Goal: Task Accomplishment & Management: Manage account settings

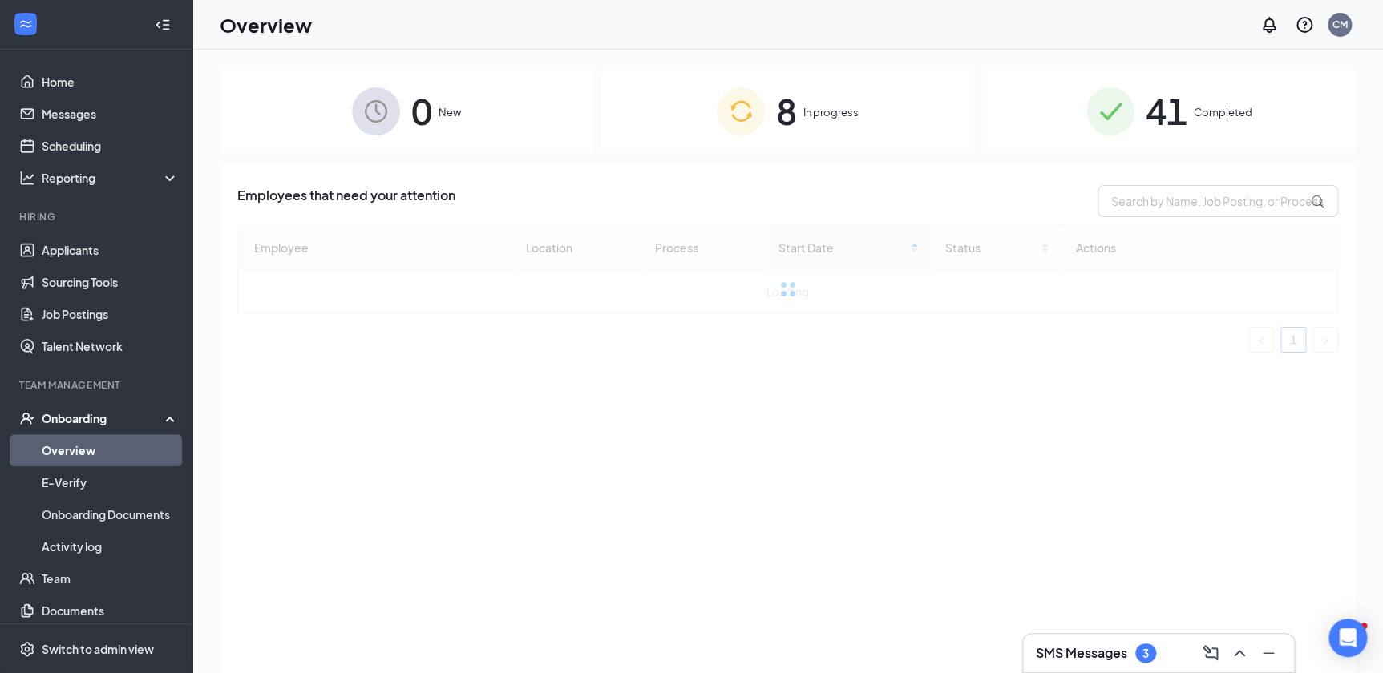
click at [1086, 642] on div "SMS Messages 3" at bounding box center [1158, 654] width 245 height 26
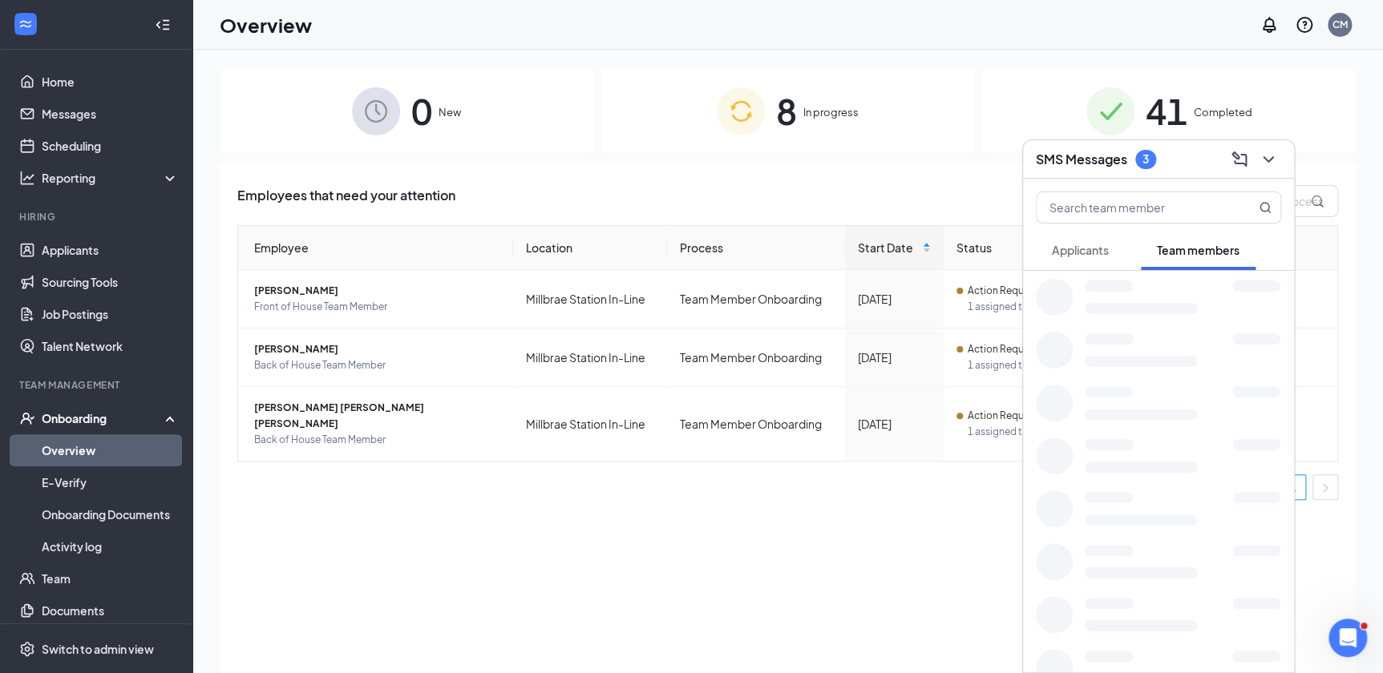
click at [1067, 245] on span "Applicants" at bounding box center [1080, 250] width 57 height 14
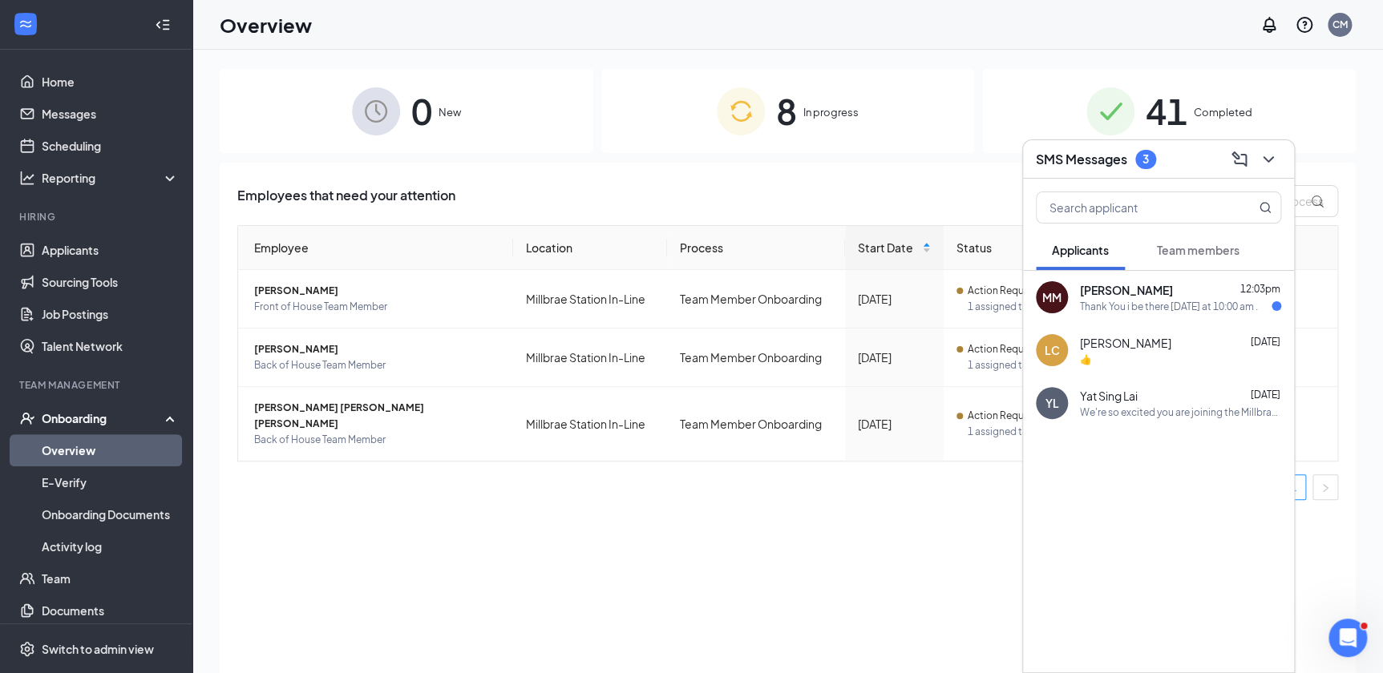
click at [1159, 305] on div "Thank You i be there [DATE] at 10:00 am ." at bounding box center [1169, 307] width 178 height 14
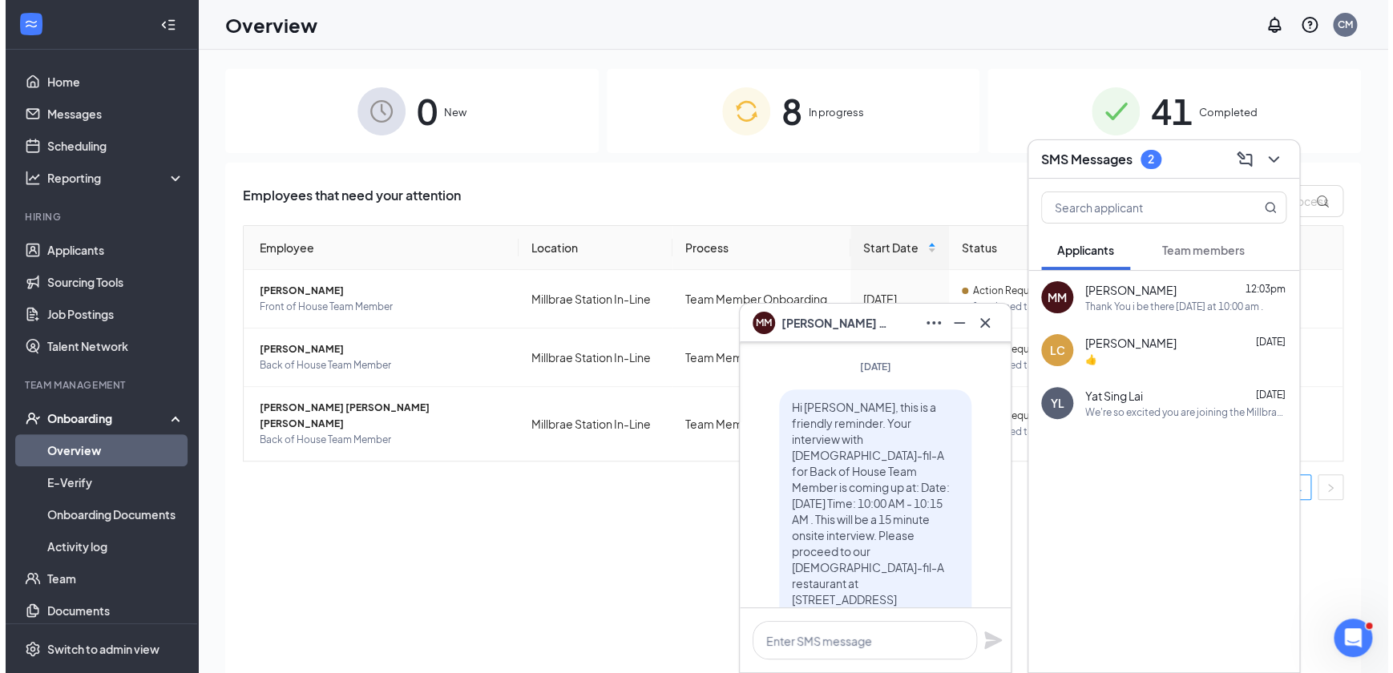
scroll to position [-218, 0]
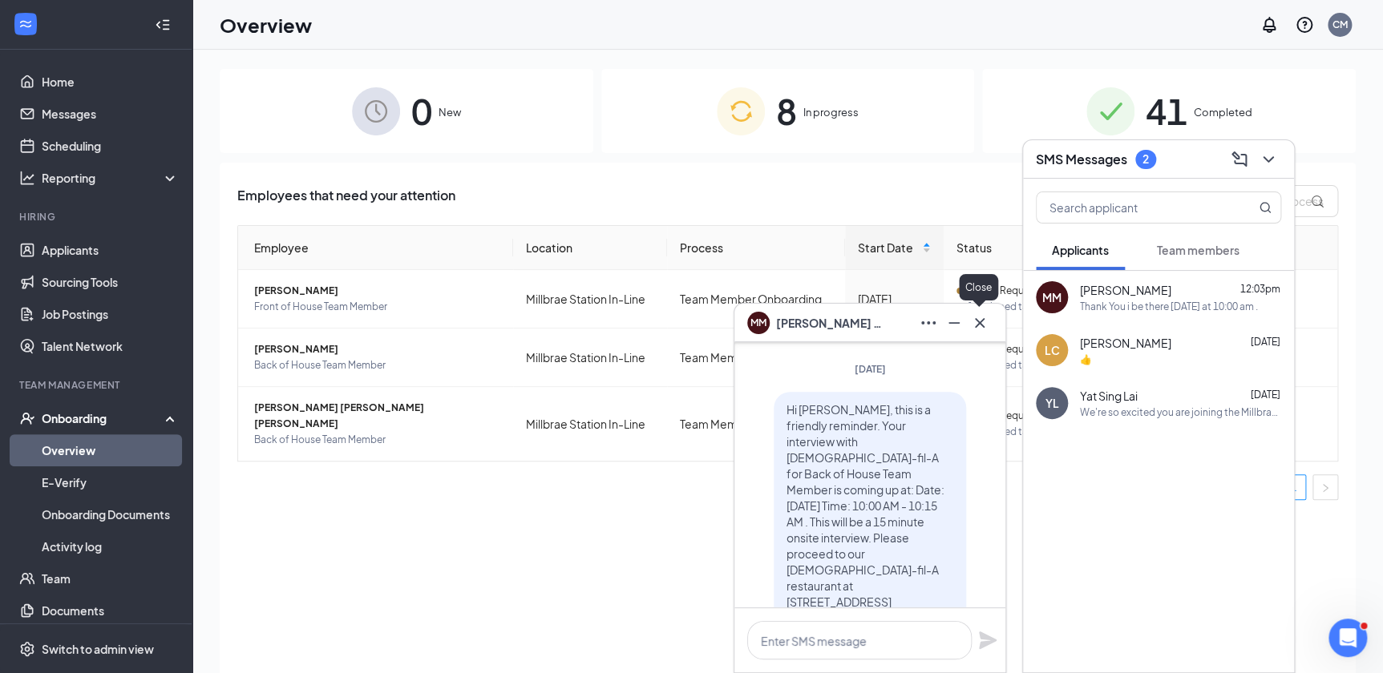
drag, startPoint x: 989, startPoint y: 322, endPoint x: 958, endPoint y: 316, distance: 31.8
click at [987, 321] on button at bounding box center [980, 323] width 26 height 26
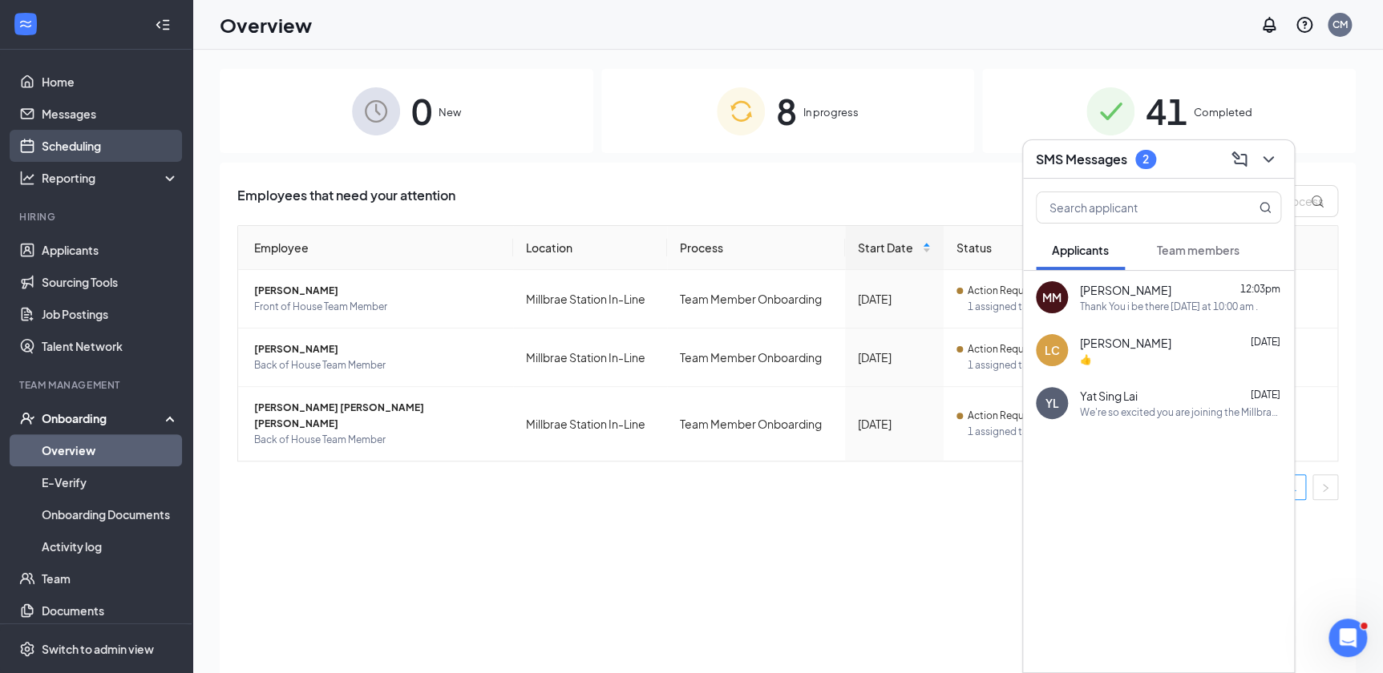
click at [63, 152] on link "Scheduling" at bounding box center [110, 146] width 137 height 32
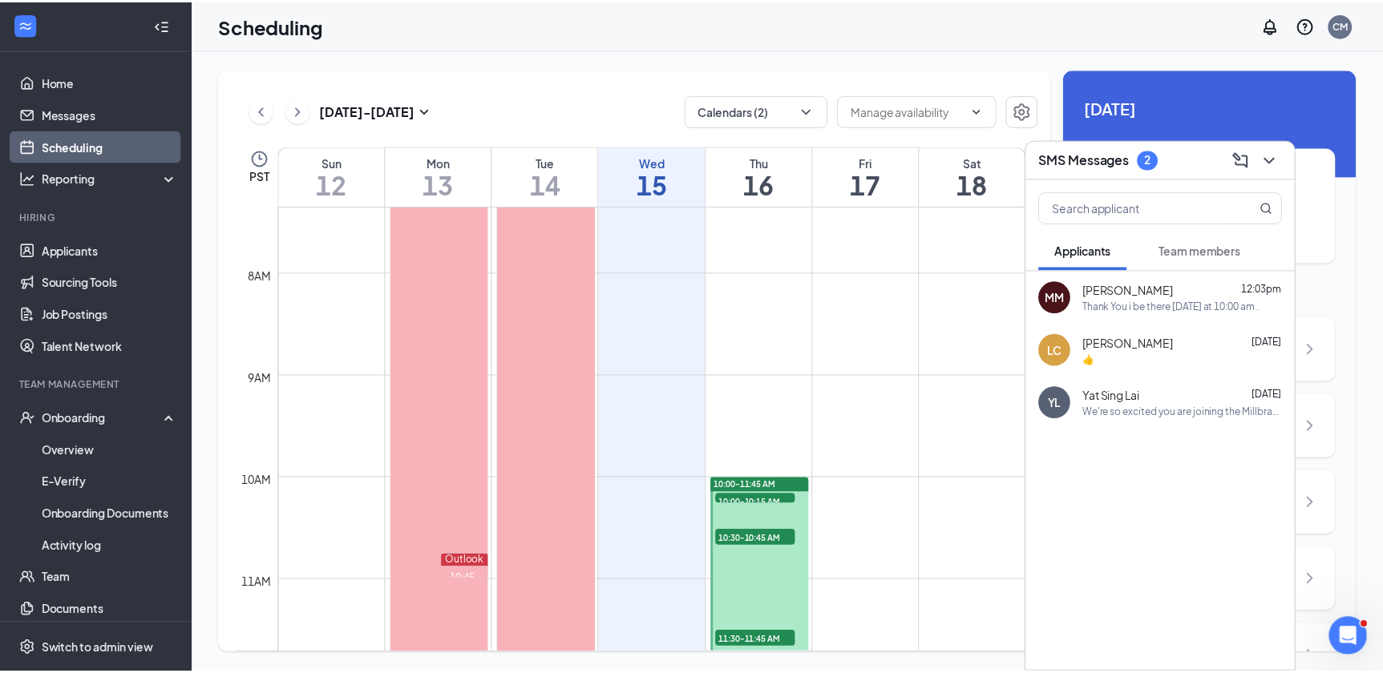
scroll to position [714, 0]
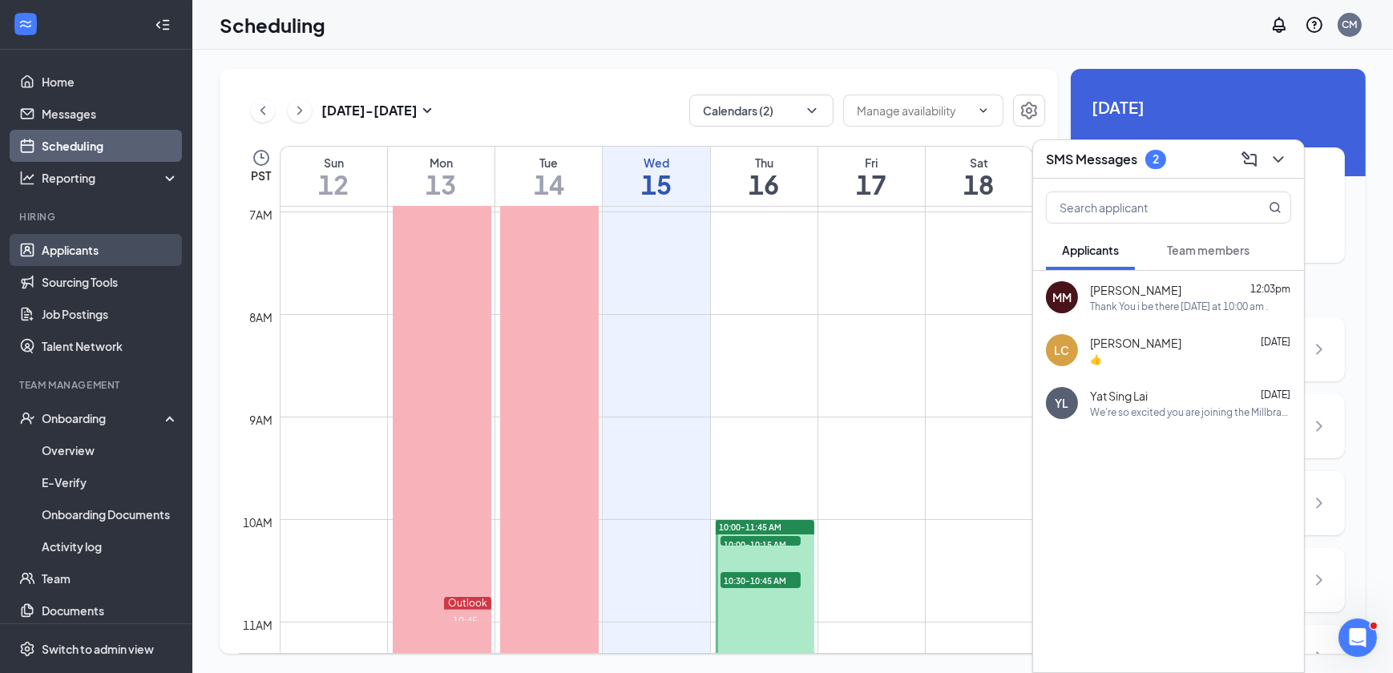
click at [57, 258] on link "Applicants" at bounding box center [110, 250] width 137 height 32
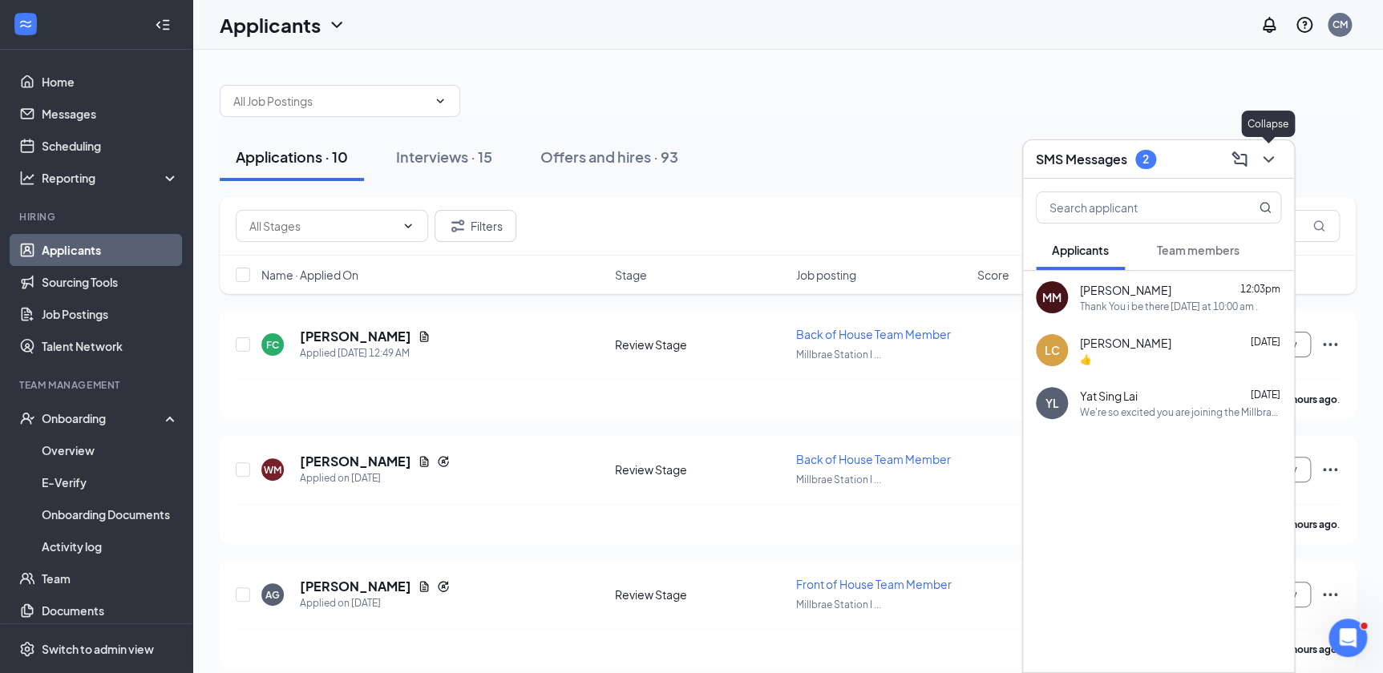
click at [1271, 152] on icon "ChevronDown" at bounding box center [1268, 159] width 19 height 19
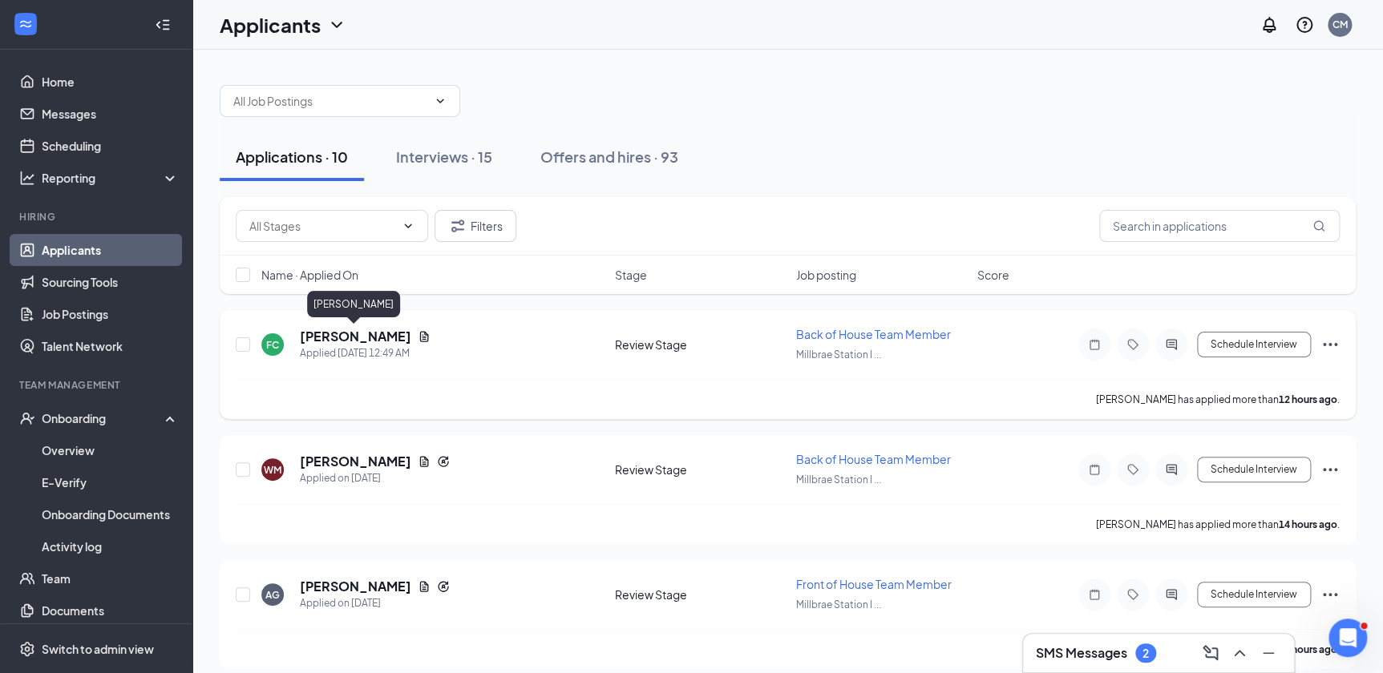
click at [323, 339] on h5 "[PERSON_NAME]" at bounding box center [355, 337] width 111 height 18
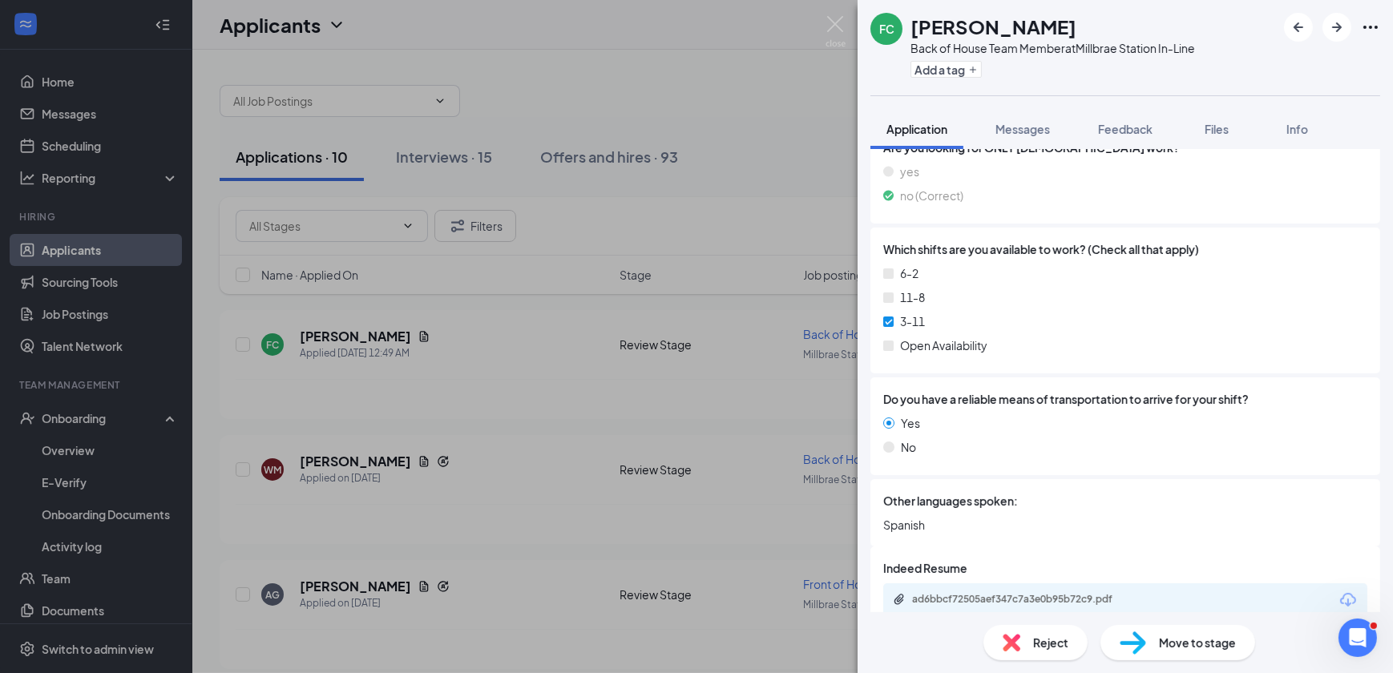
scroll to position [683, 0]
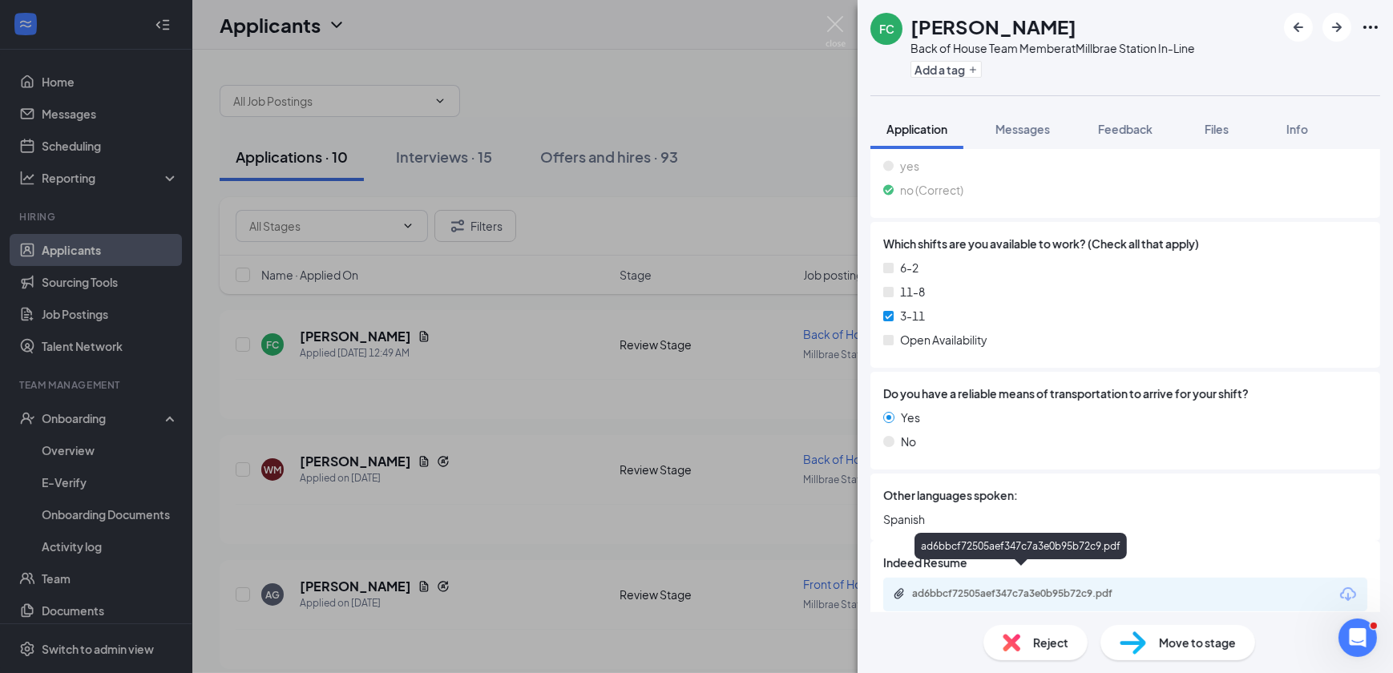
click at [1078, 588] on div "ad6bbcf72505aef347c7a3e0b95b72c9.pdf" at bounding box center [1024, 594] width 224 height 13
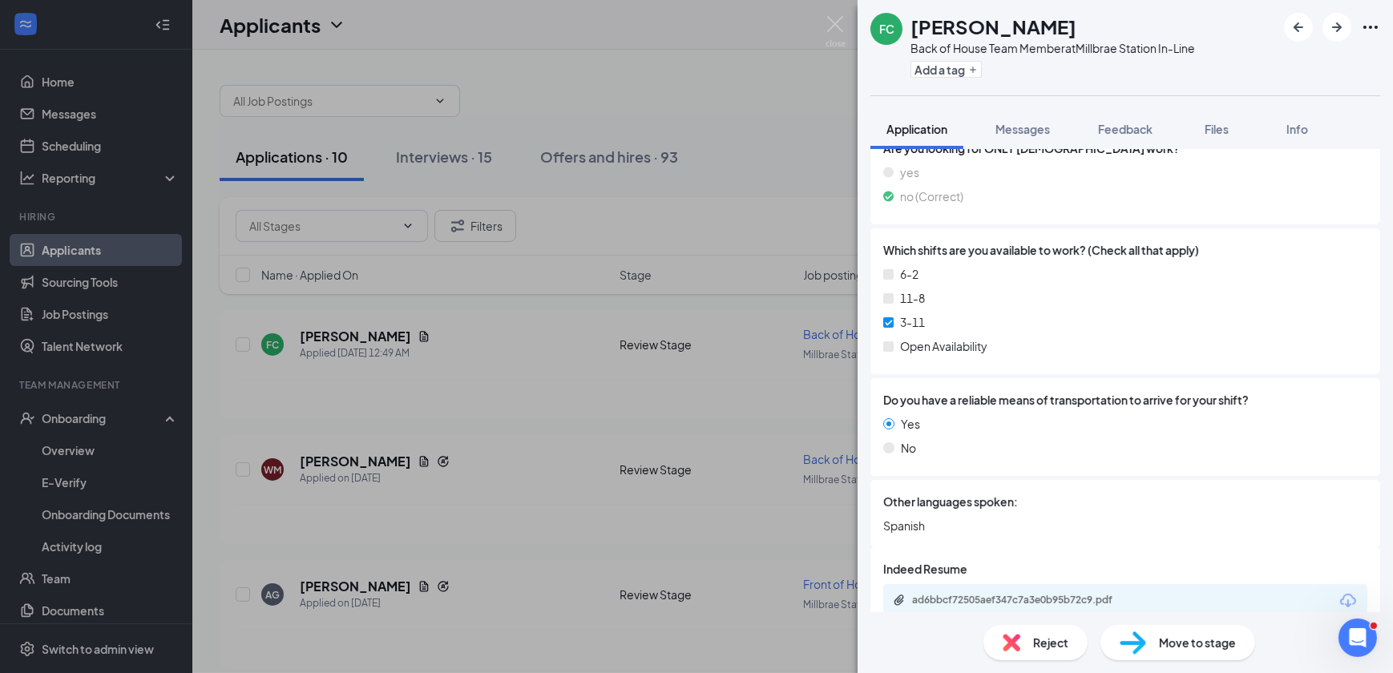
click at [1214, 647] on span "Move to stage" at bounding box center [1197, 643] width 77 height 18
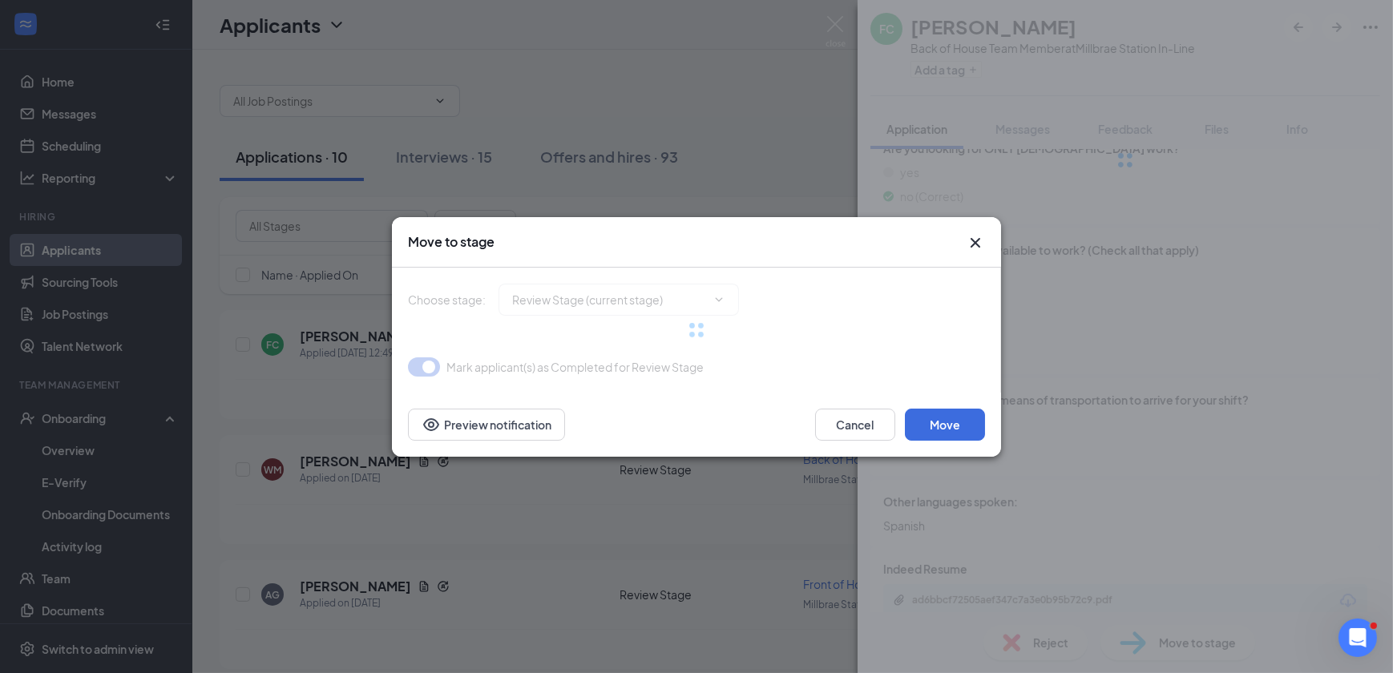
type input "1st Interview (next stage)"
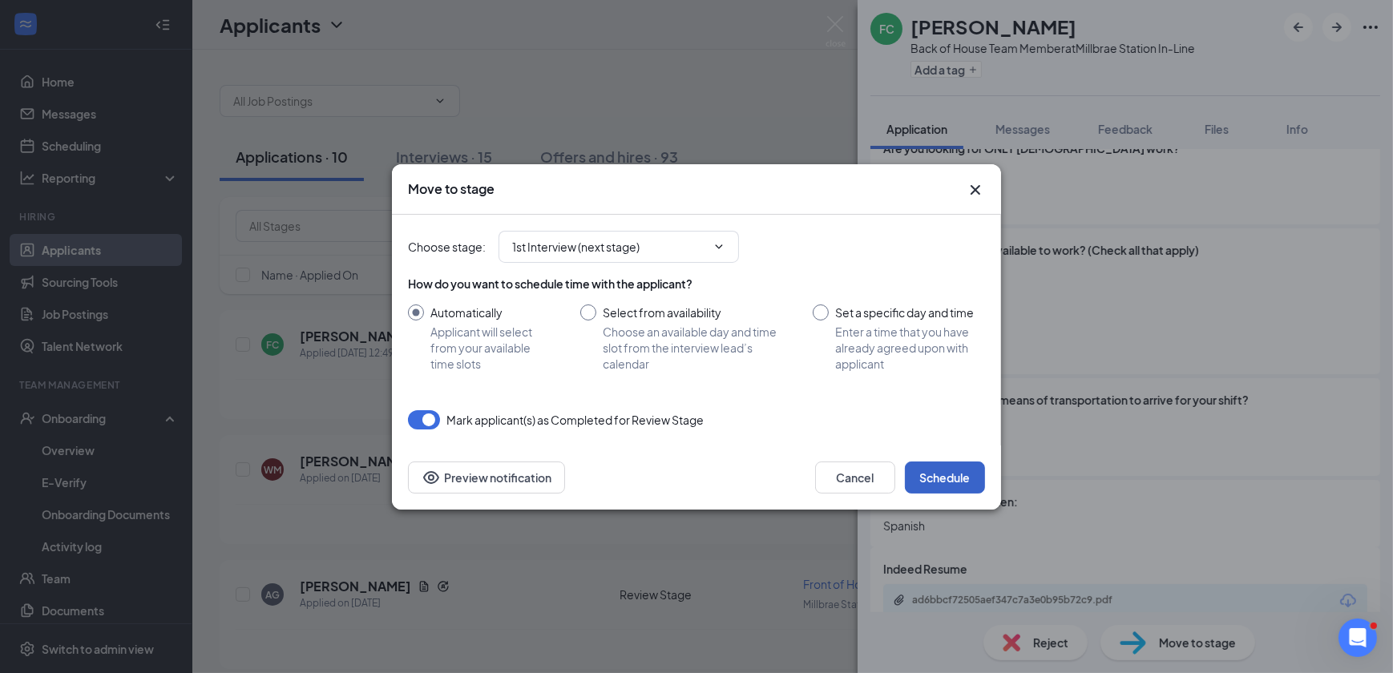
click at [937, 484] on button "Schedule" at bounding box center [945, 478] width 80 height 32
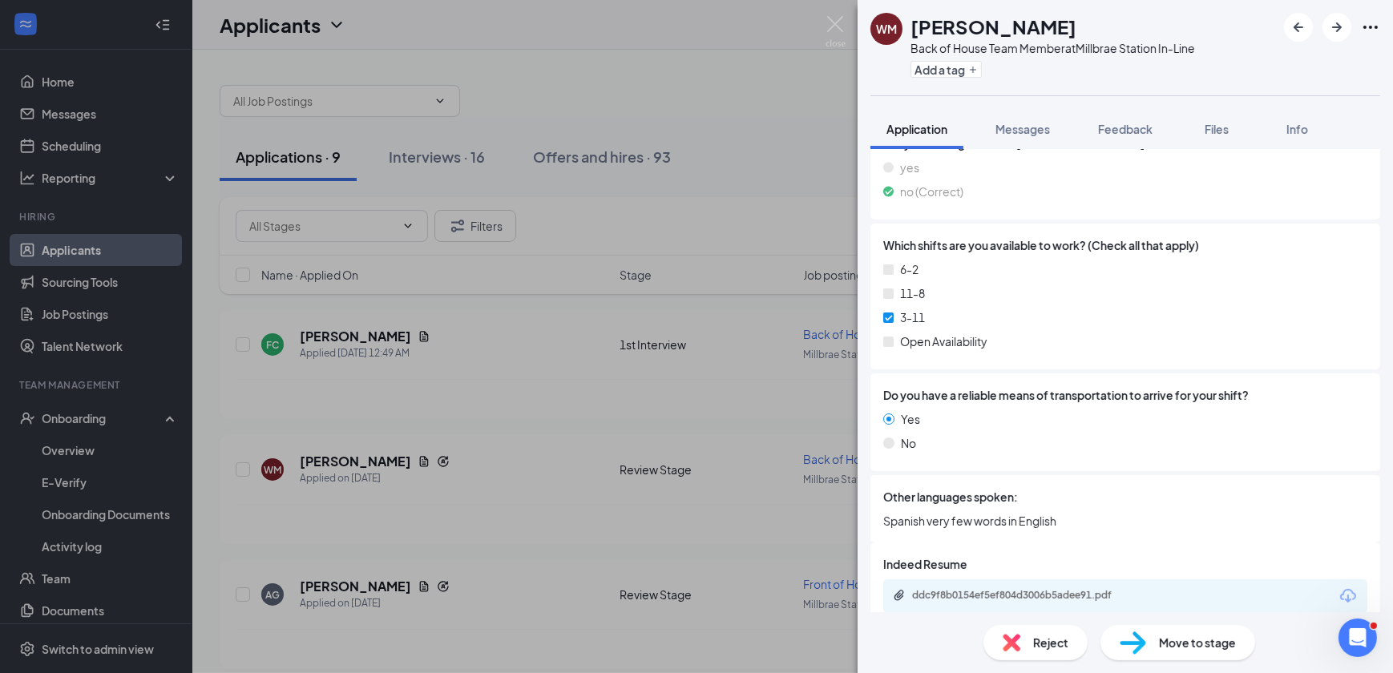
scroll to position [729, 0]
click at [1013, 587] on div "ddc9f8b0154ef5ef804d3006b5adee91.pdf" at bounding box center [1024, 593] width 224 height 13
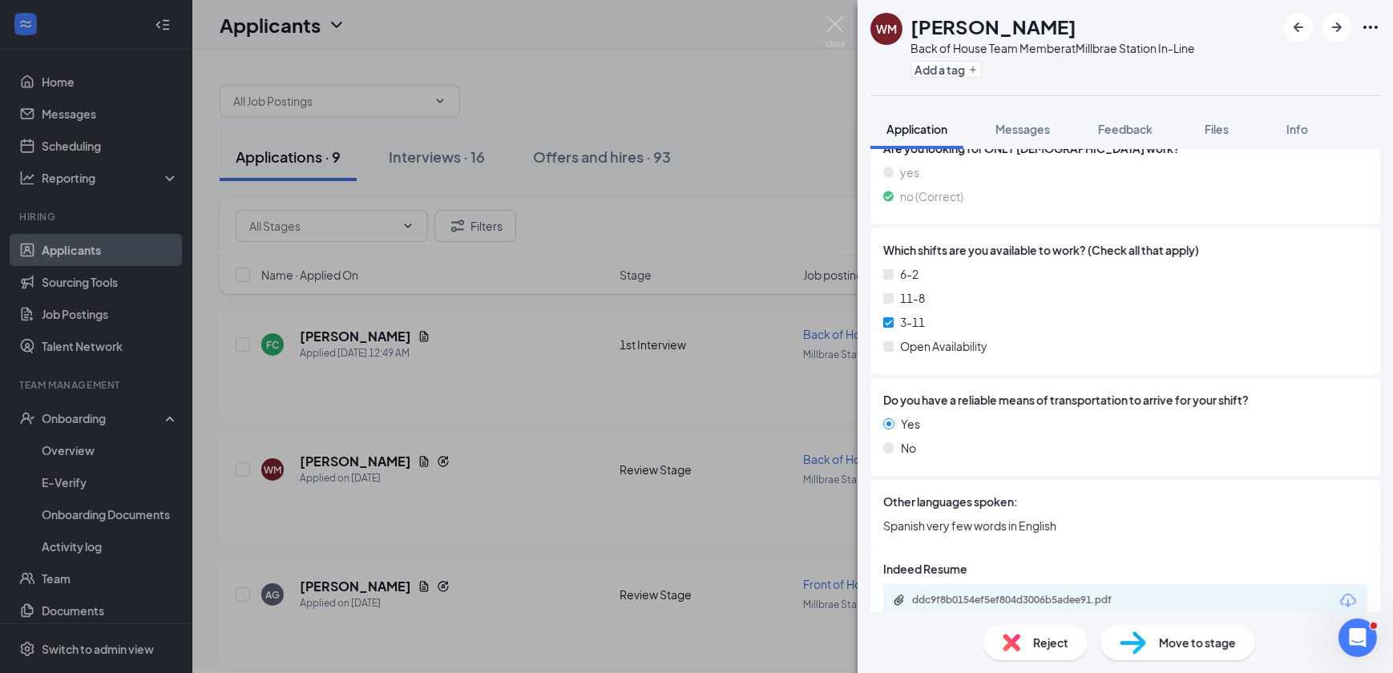
click at [1160, 639] on span "Move to stage" at bounding box center [1197, 643] width 77 height 18
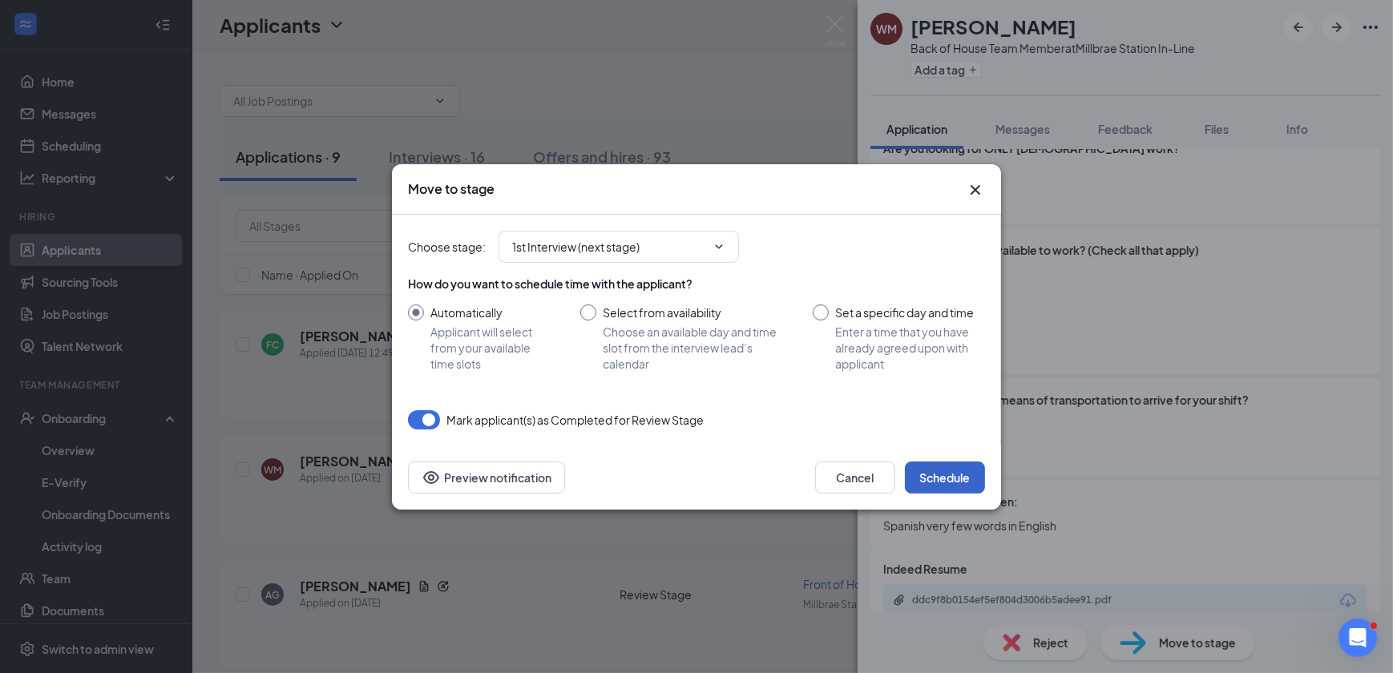
click at [954, 476] on button "Schedule" at bounding box center [945, 478] width 80 height 32
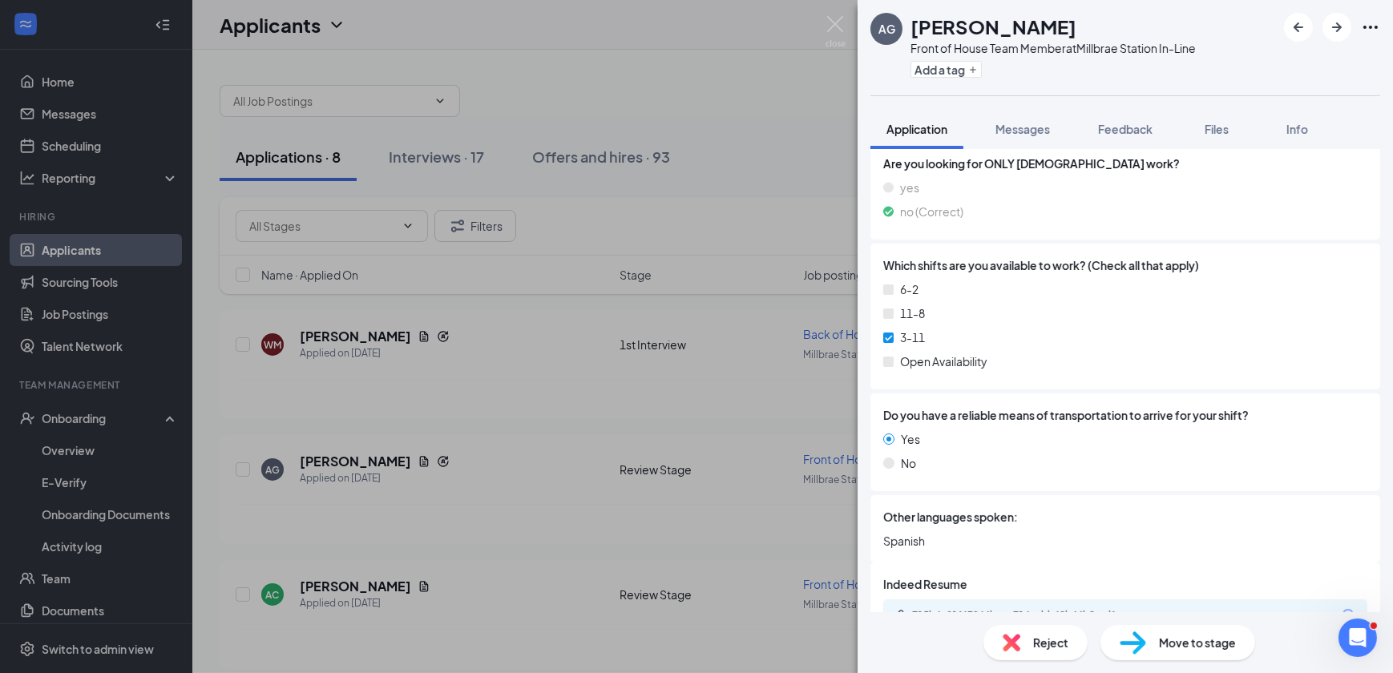
scroll to position [835, 0]
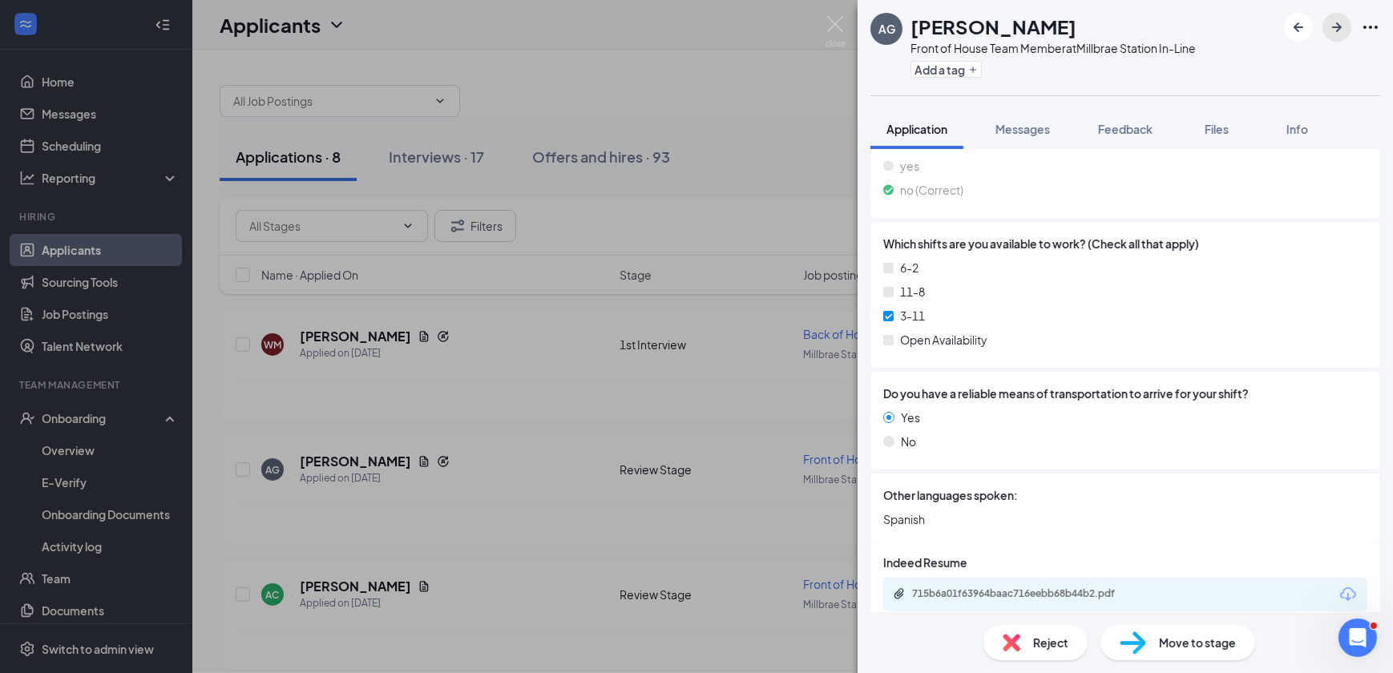
click at [1329, 22] on icon "ArrowRight" at bounding box center [1337, 27] width 19 height 19
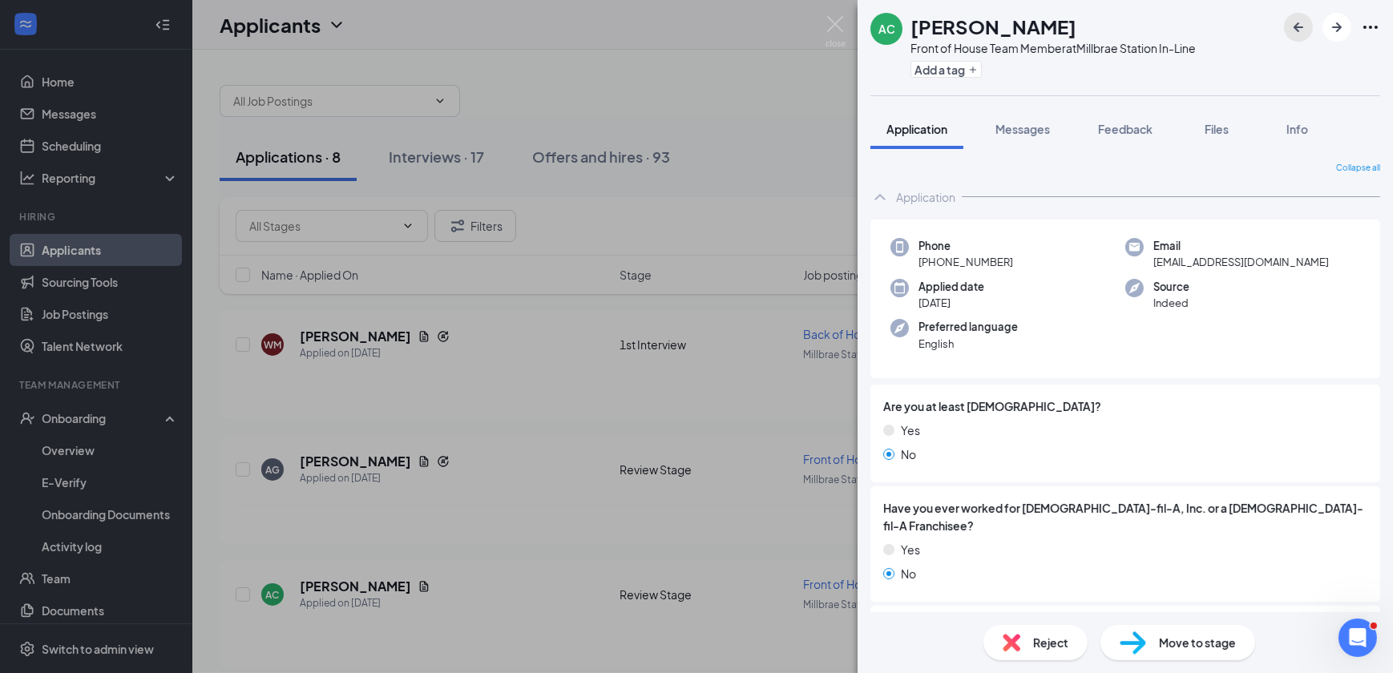
click at [1291, 30] on icon "ArrowLeftNew" at bounding box center [1298, 27] width 19 height 19
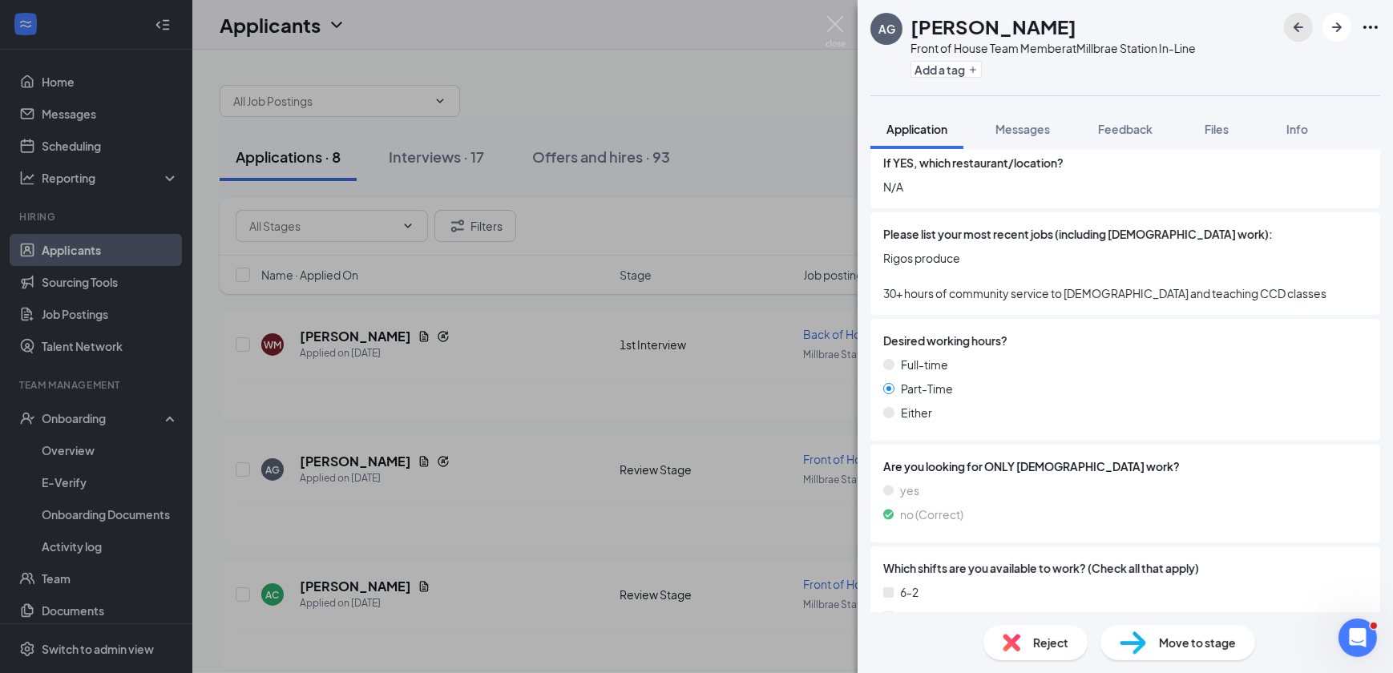
scroll to position [835, 0]
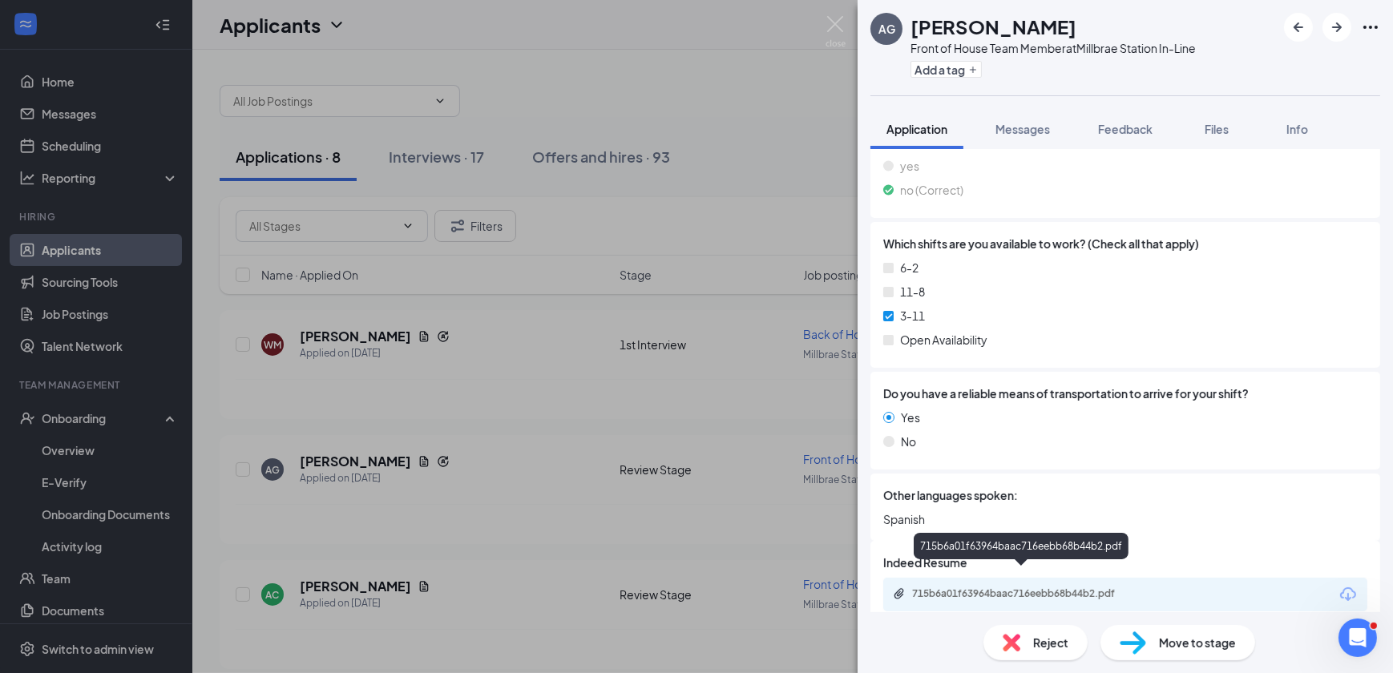
click at [1031, 588] on div "715b6a01f63964baac716eebb68b44b2.pdf" at bounding box center [1023, 595] width 260 height 15
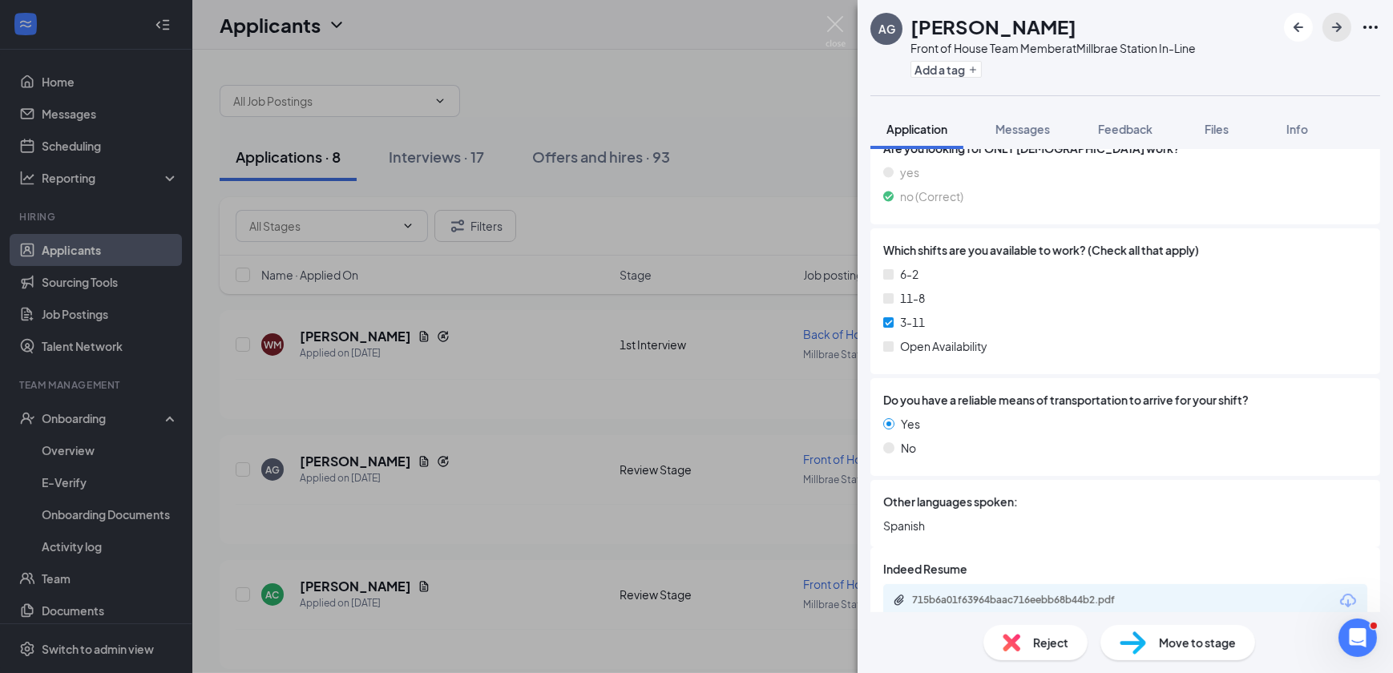
click at [1349, 22] on button "button" at bounding box center [1337, 27] width 29 height 29
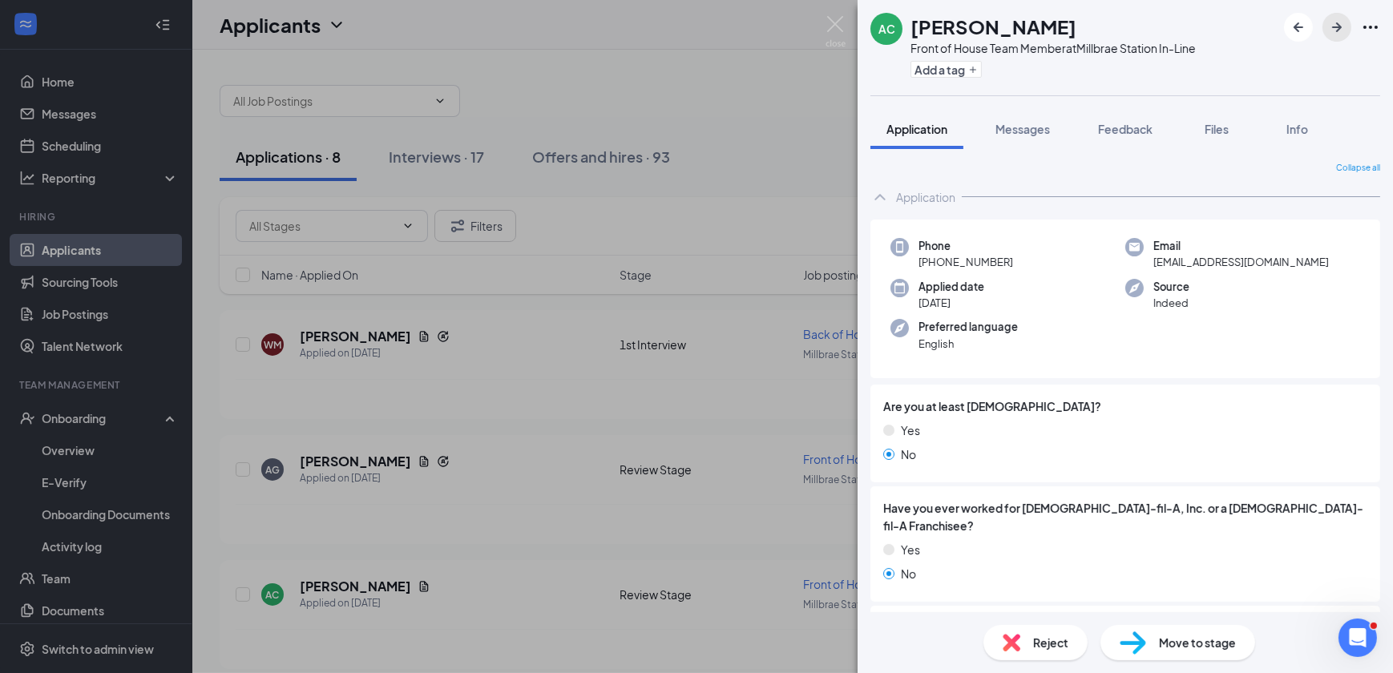
click at [1342, 23] on icon "ArrowRight" at bounding box center [1337, 27] width 19 height 19
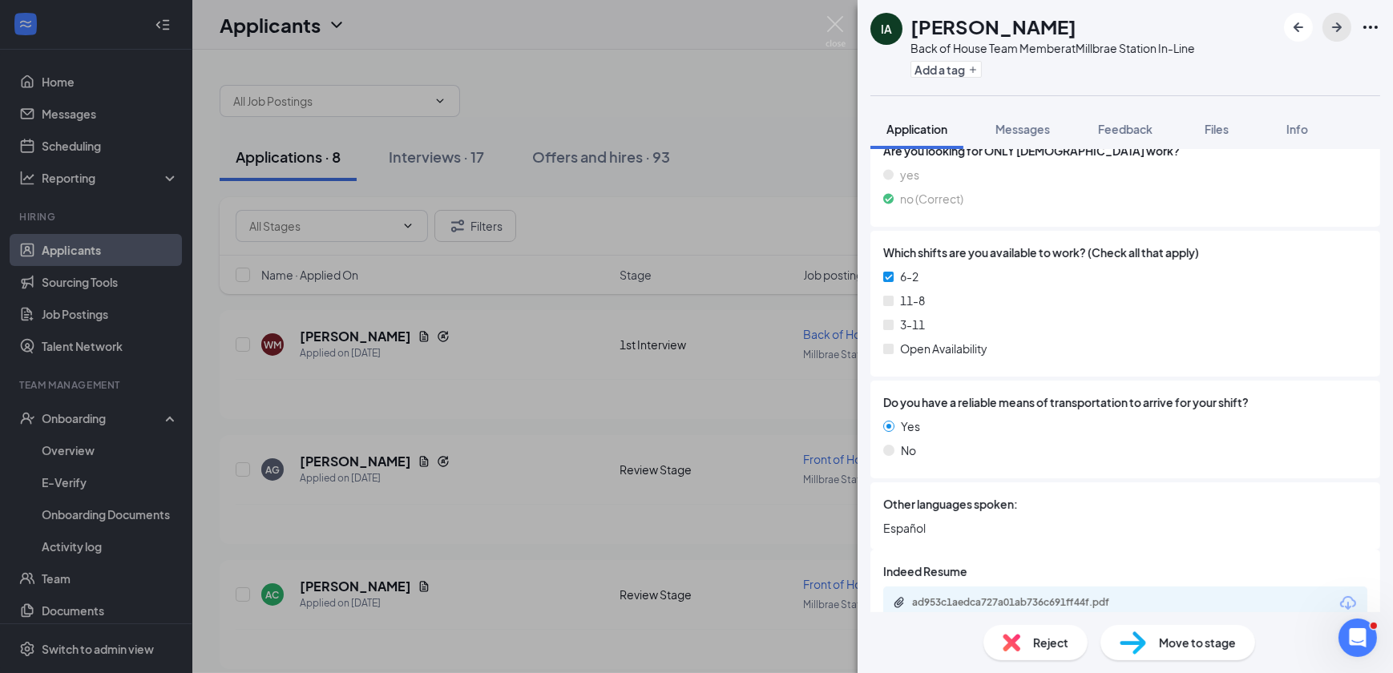
scroll to position [683, 0]
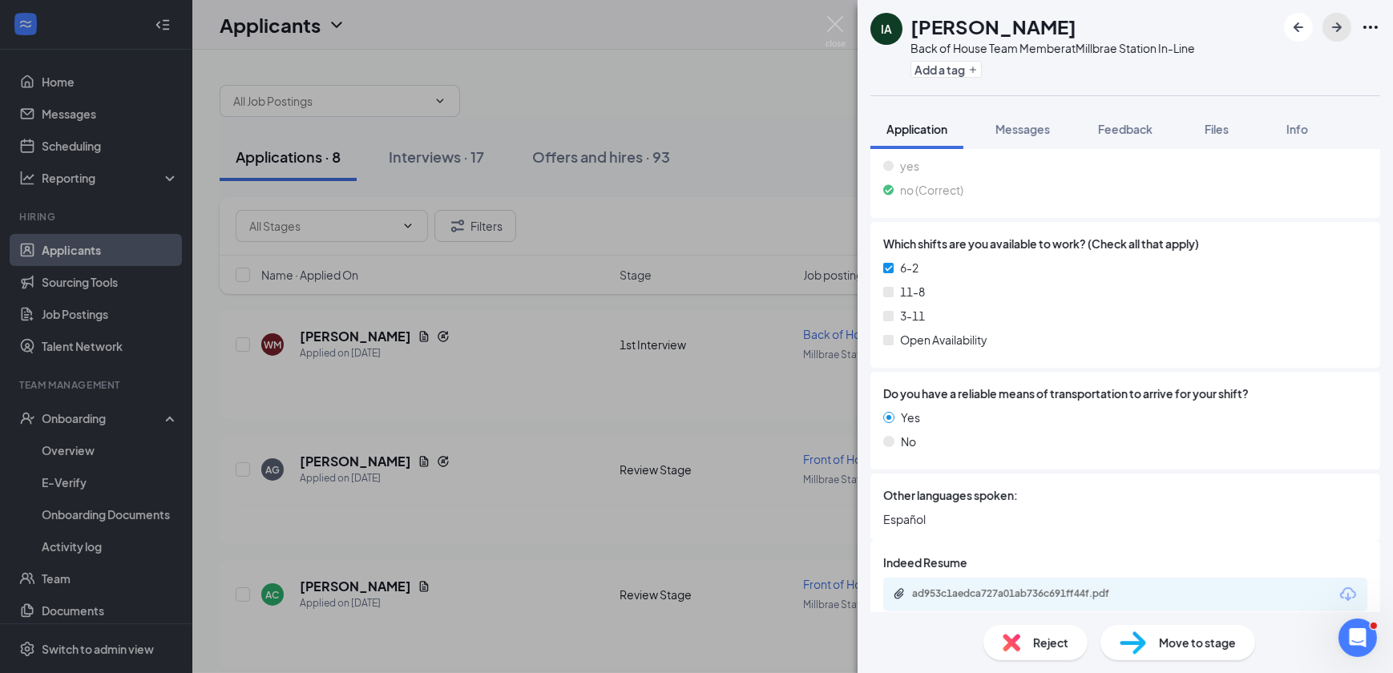
click at [1343, 29] on icon "ArrowRight" at bounding box center [1337, 27] width 19 height 19
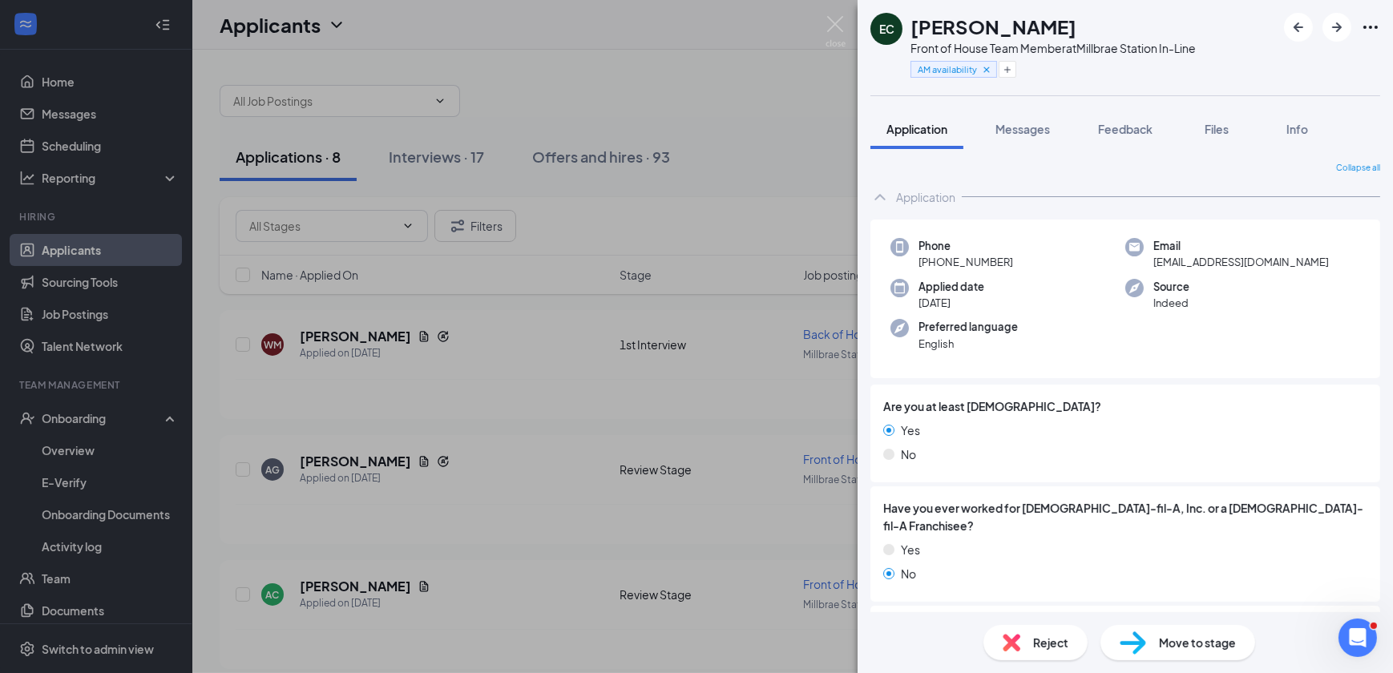
click at [828, 20] on img at bounding box center [836, 31] width 20 height 31
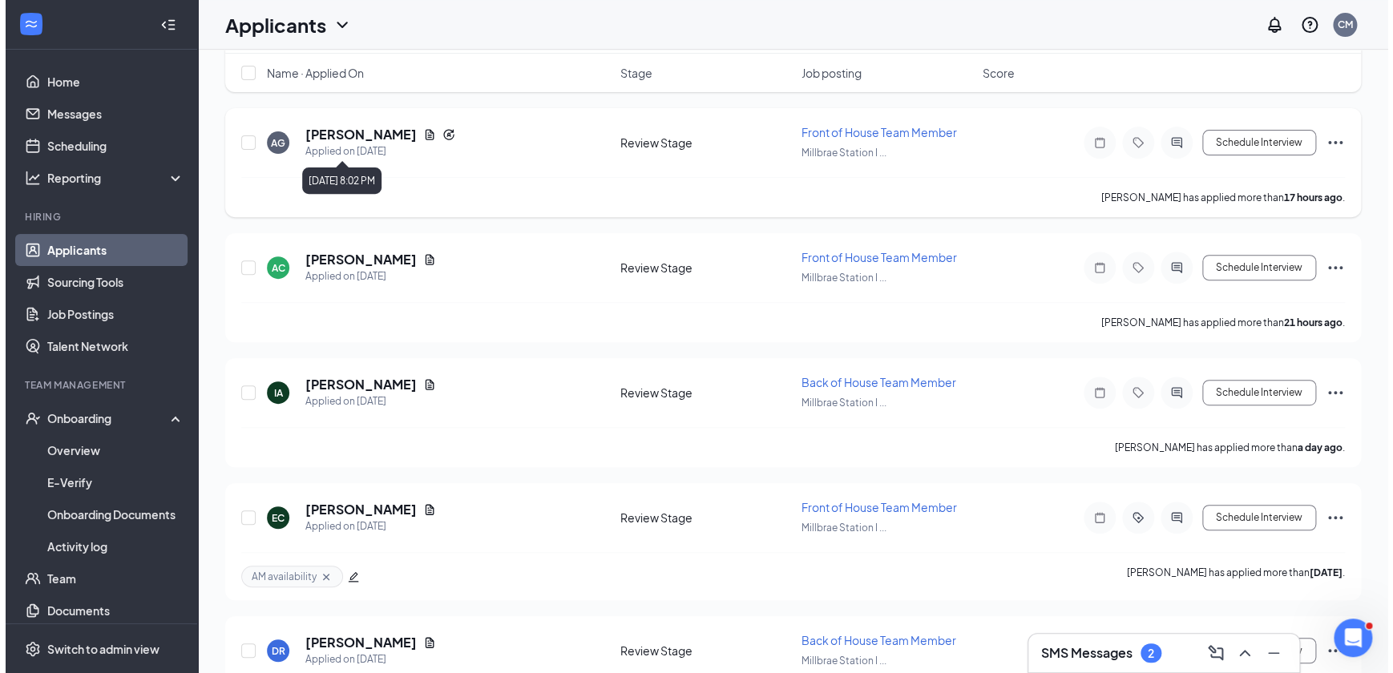
scroll to position [218, 0]
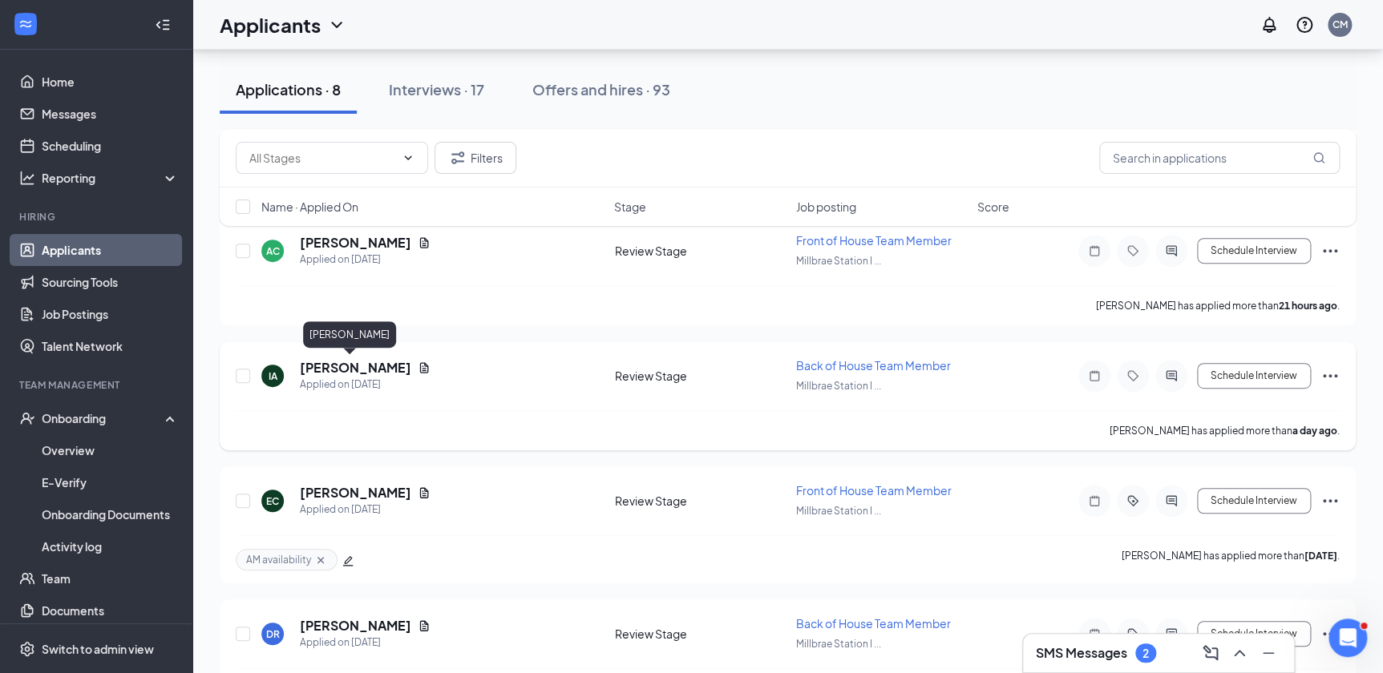
click at [316, 359] on h5 "[PERSON_NAME]" at bounding box center [355, 368] width 111 height 18
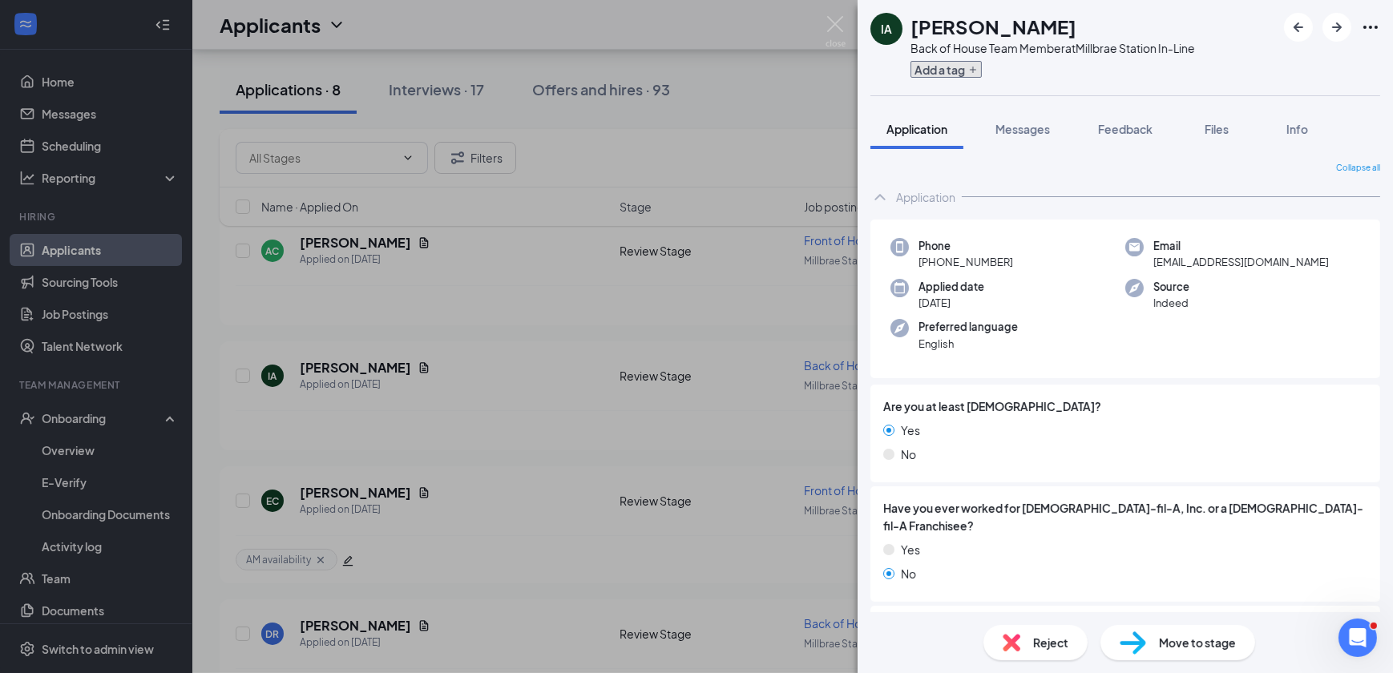
click at [941, 71] on button "Add a tag" at bounding box center [946, 69] width 71 height 17
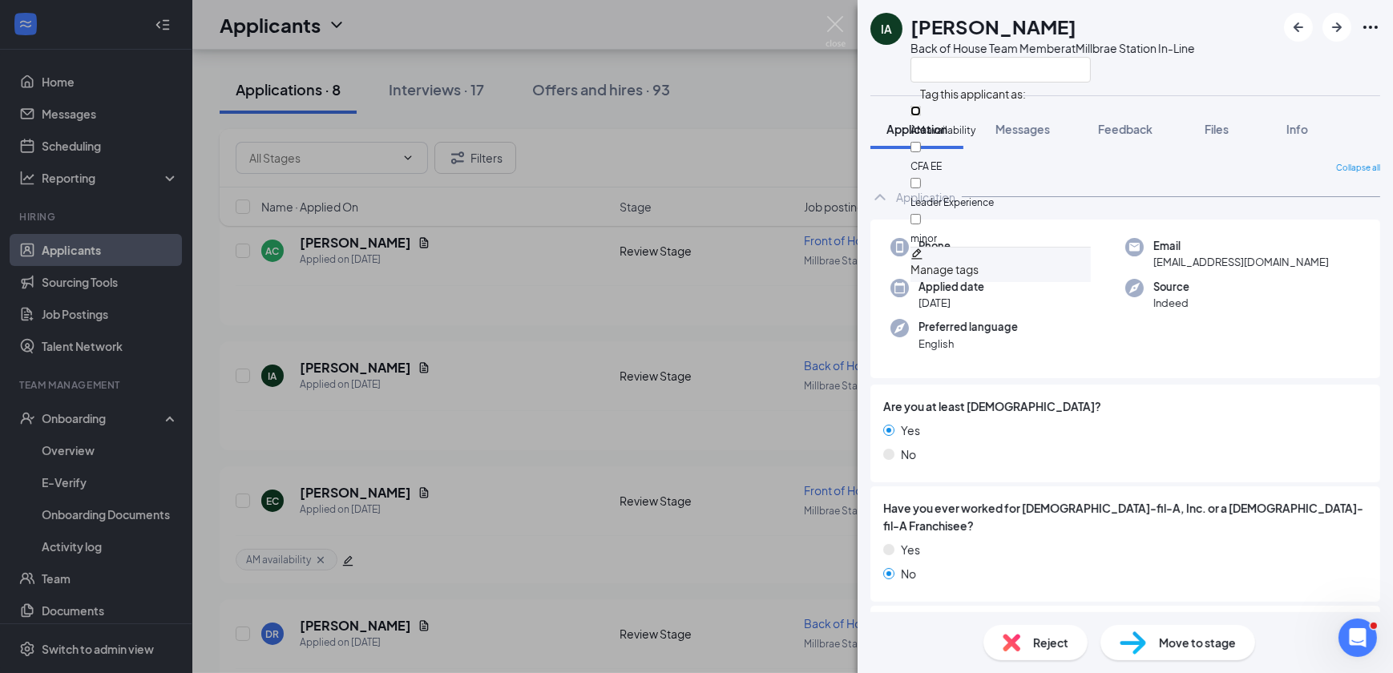
click at [921, 107] on input "AM availability" at bounding box center [916, 111] width 10 height 10
checkbox input "true"
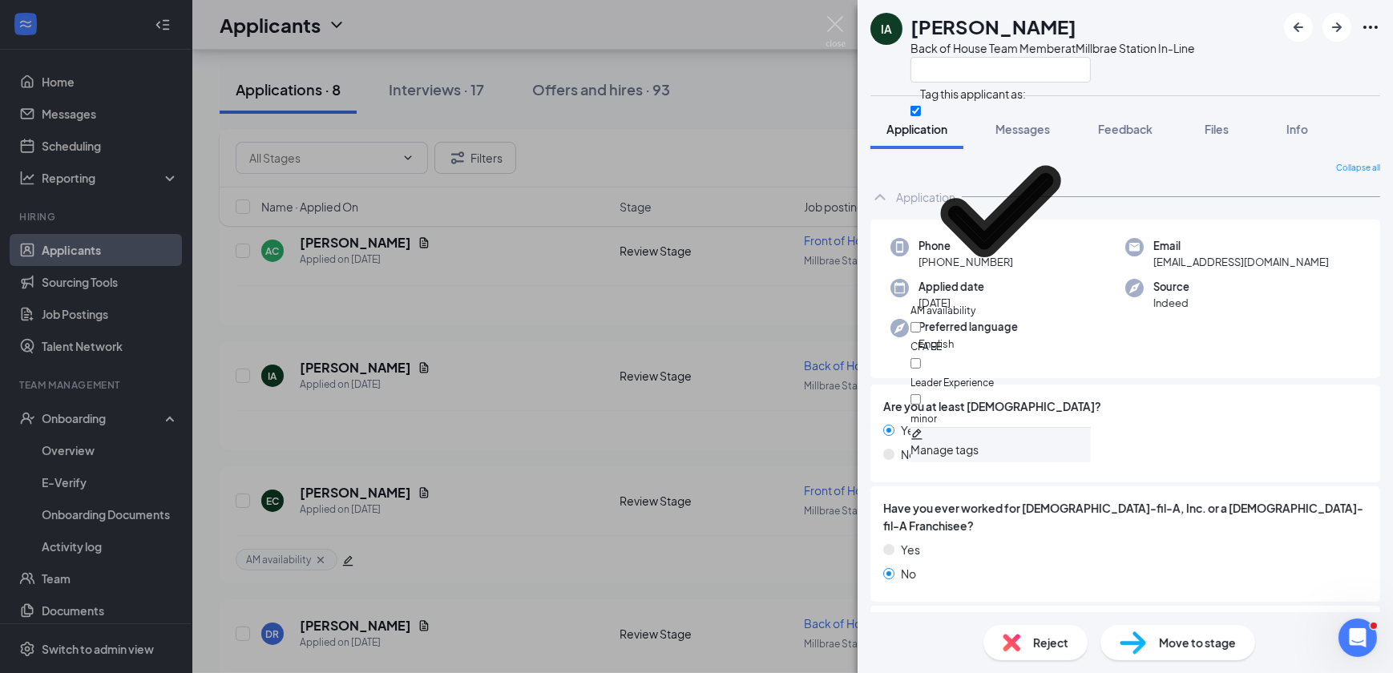
click at [1136, 69] on div at bounding box center [1053, 69] width 285 height 26
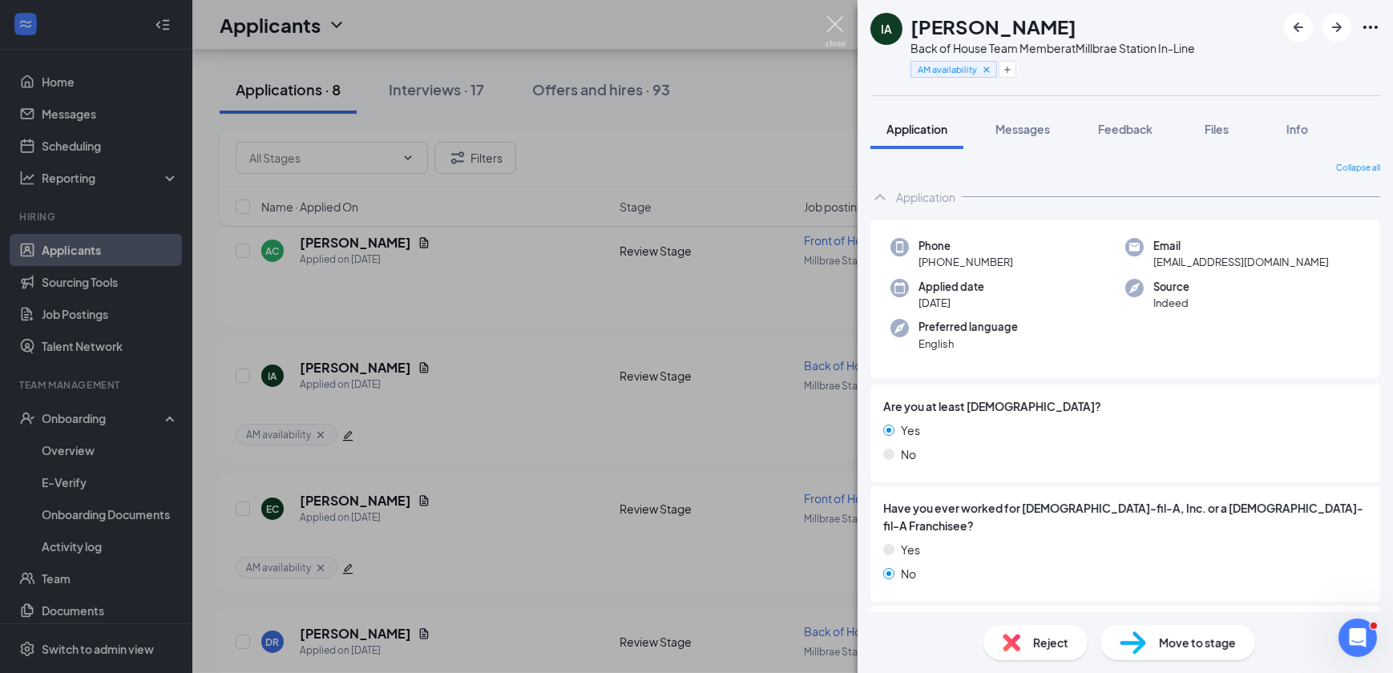
click at [843, 30] on img at bounding box center [836, 31] width 20 height 31
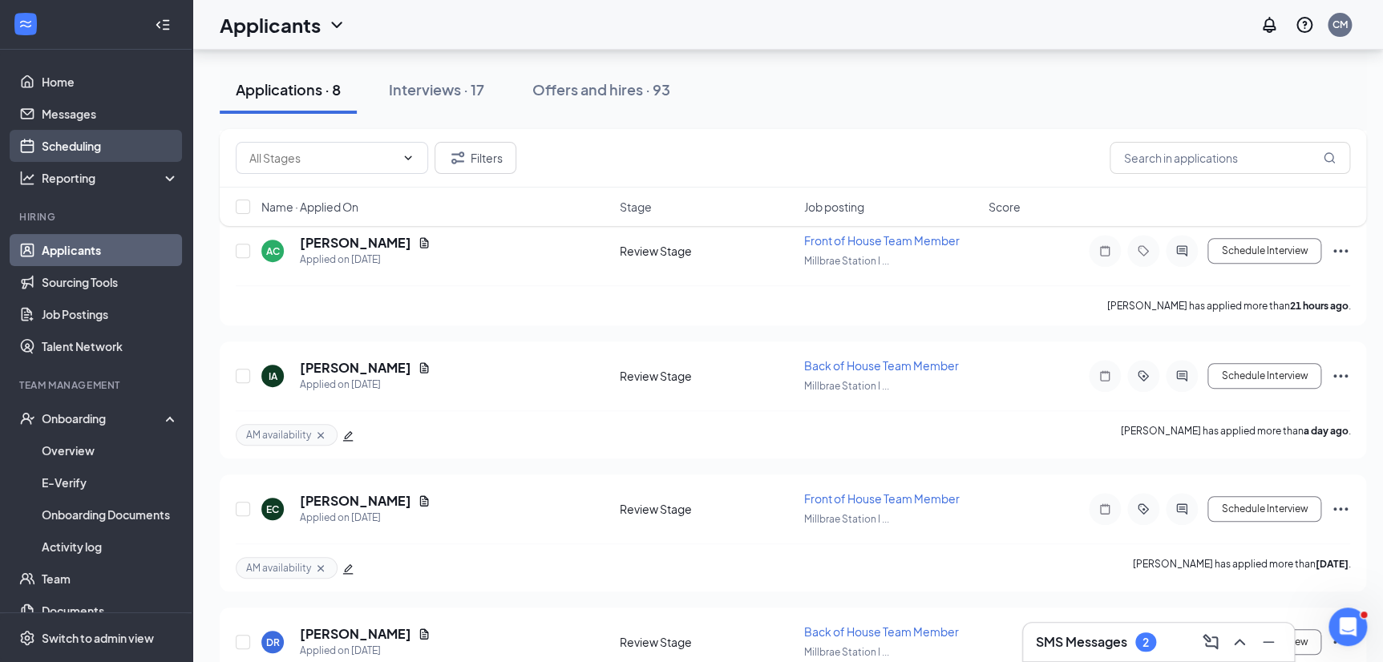
click at [99, 133] on link "Scheduling" at bounding box center [110, 146] width 137 height 32
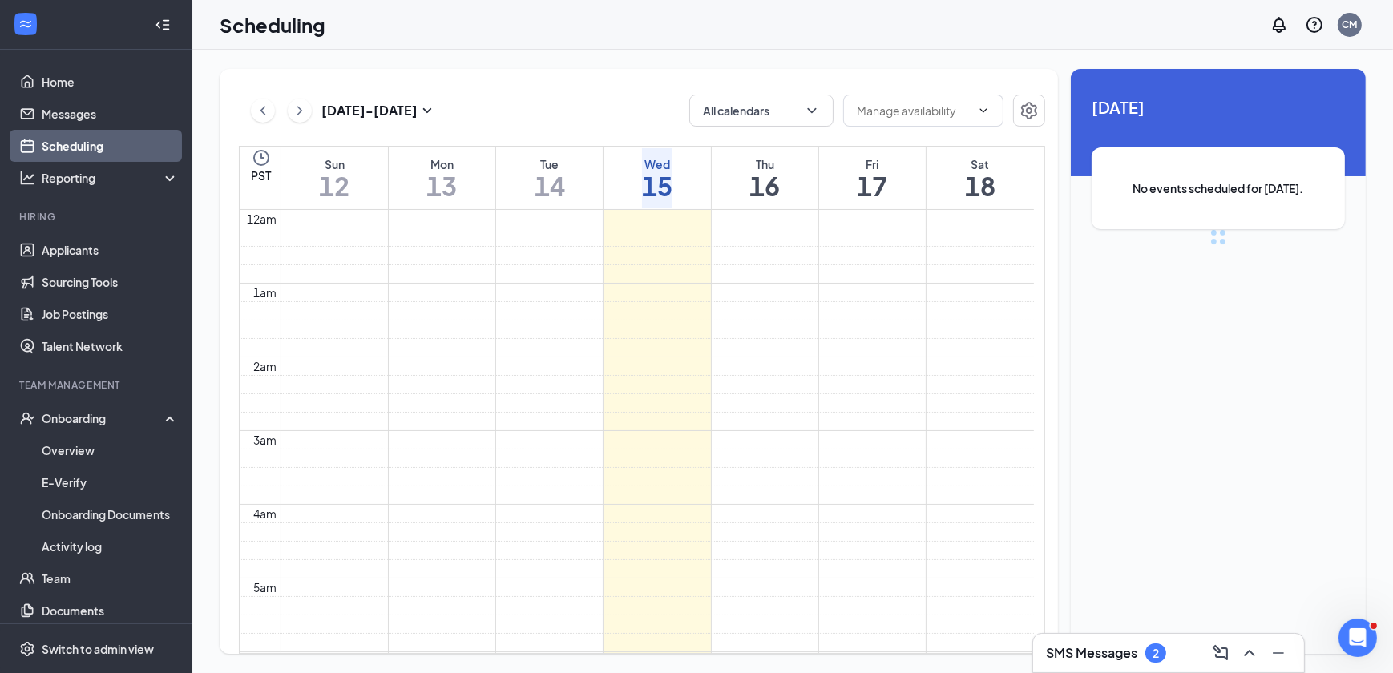
scroll to position [787, 0]
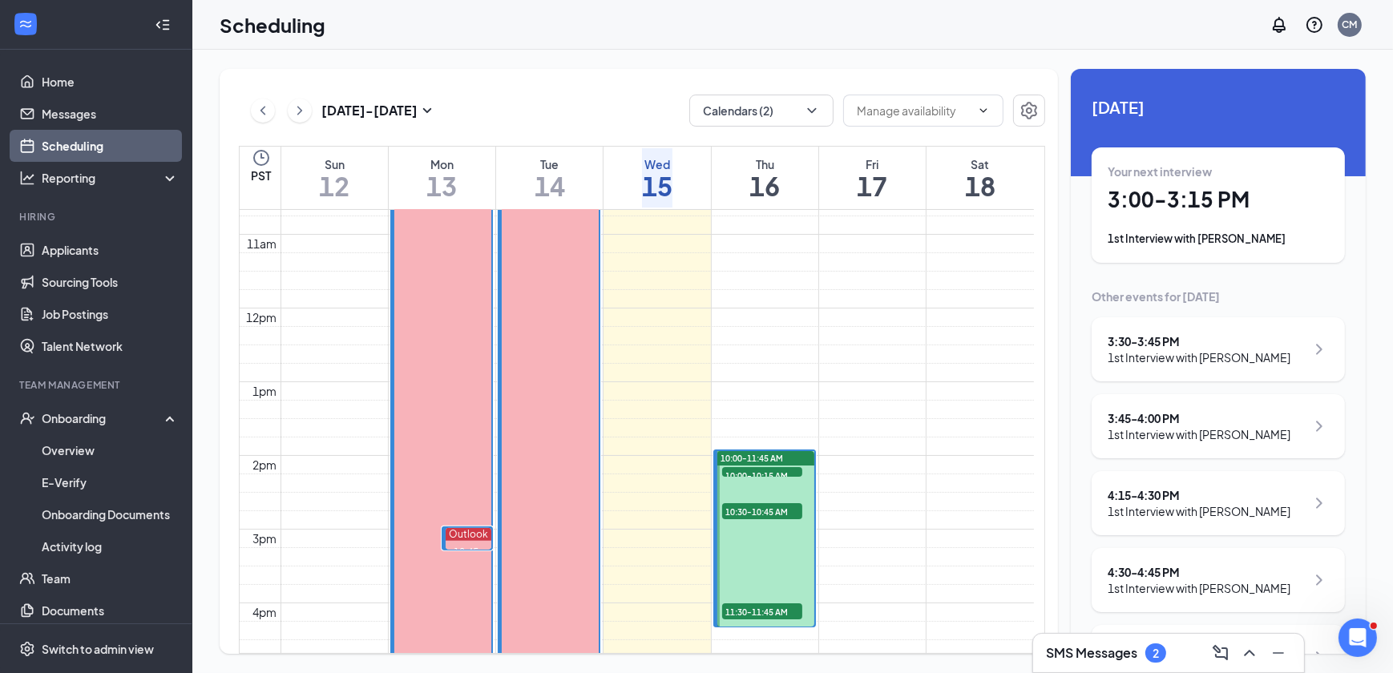
click at [1290, 225] on div "Your next interview 3:00 - 3:15 PM 1st Interview with [PERSON_NAME]" at bounding box center [1218, 205] width 221 height 83
click at [1187, 366] on div "1st Interview with [PERSON_NAME]" at bounding box center [1199, 358] width 183 height 16
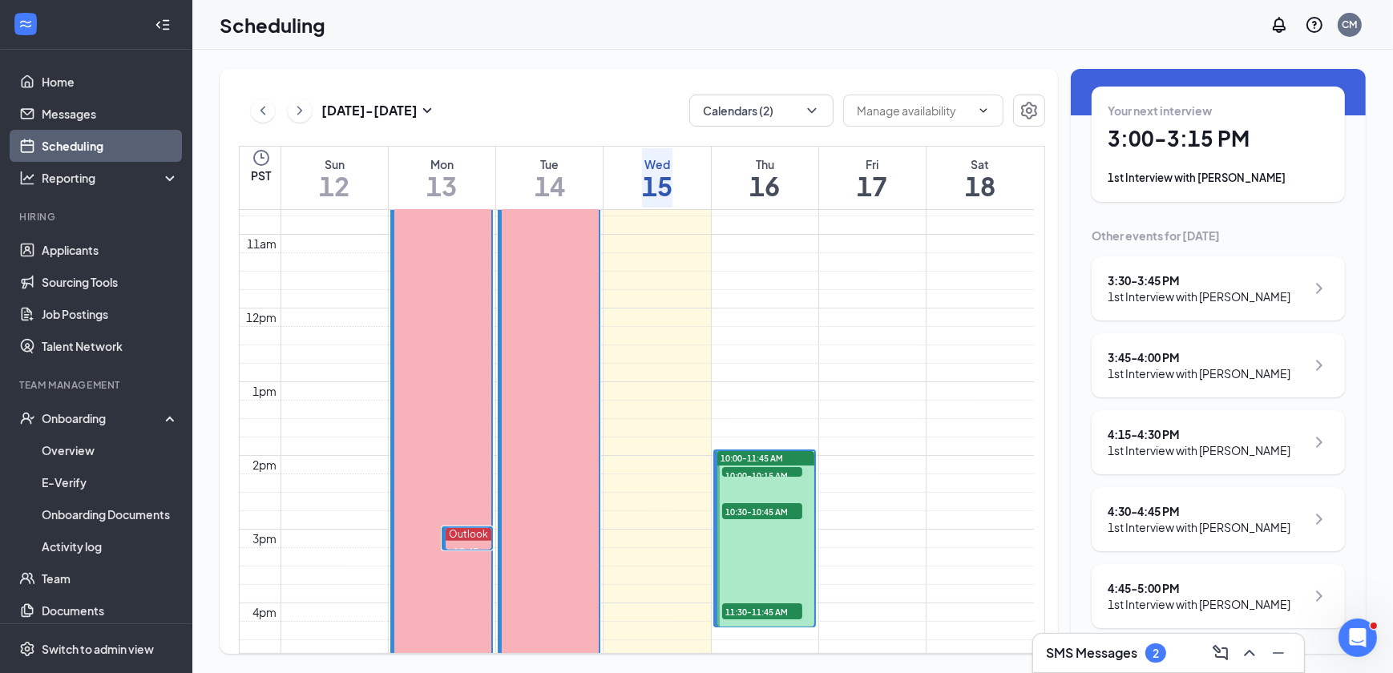
scroll to position [77, 0]
click at [1158, 369] on div "1st Interview with [PERSON_NAME]" at bounding box center [1199, 374] width 183 height 16
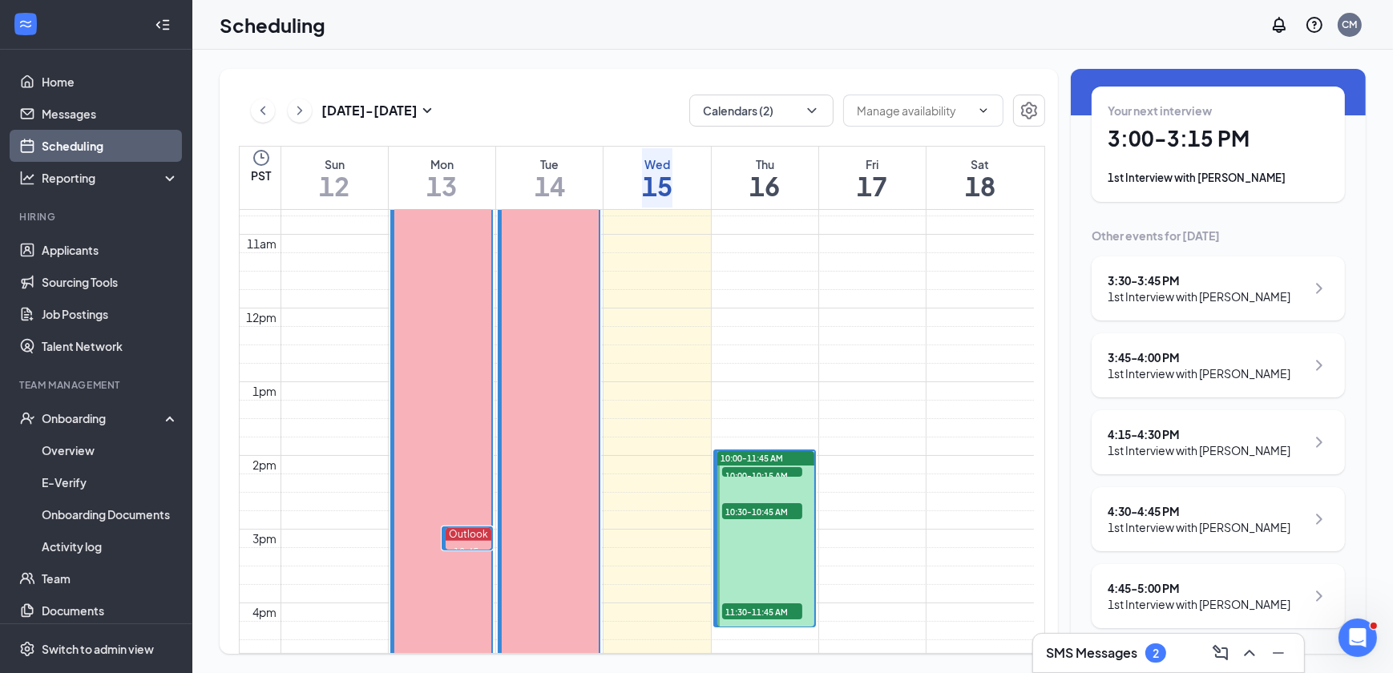
scroll to position [77, 0]
click at [1172, 657] on div "SMS Messages 2" at bounding box center [1168, 654] width 245 height 26
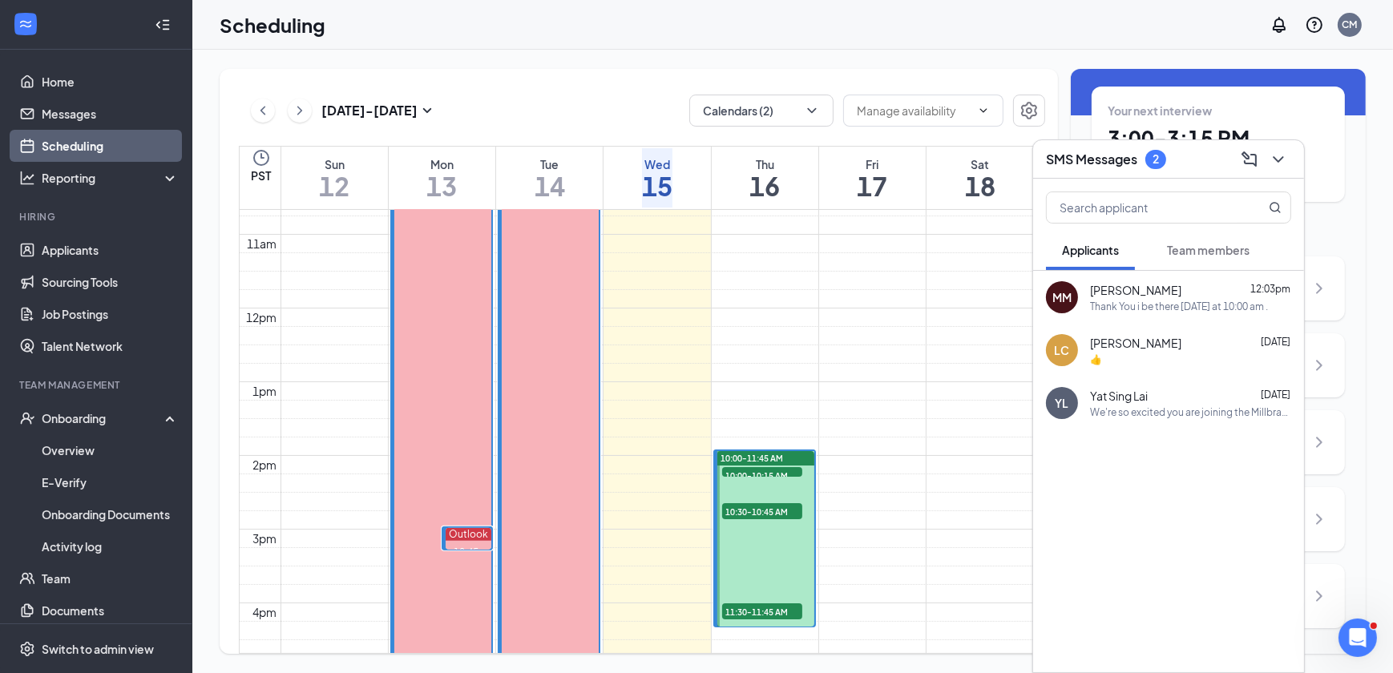
click at [1197, 250] on span "Team members" at bounding box center [1208, 250] width 83 height 14
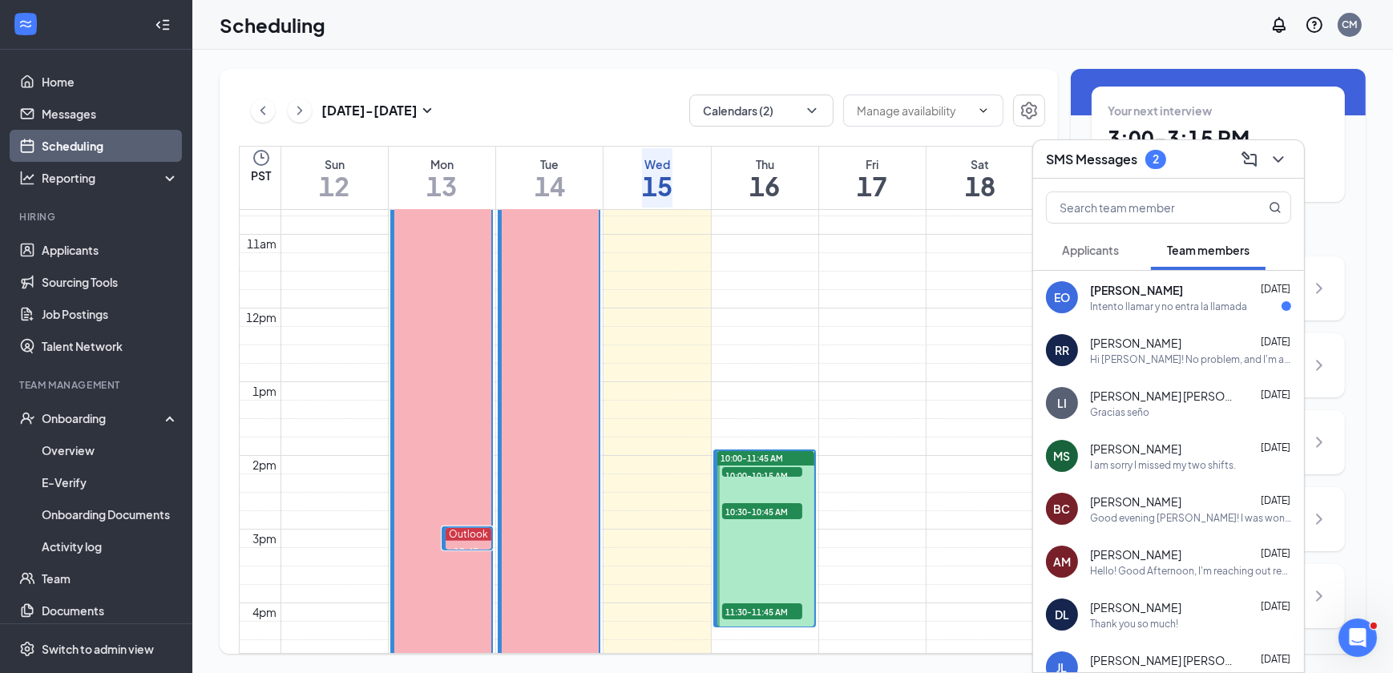
click at [1197, 300] on div "Intento llamar y no entra la llamada" at bounding box center [1168, 307] width 157 height 14
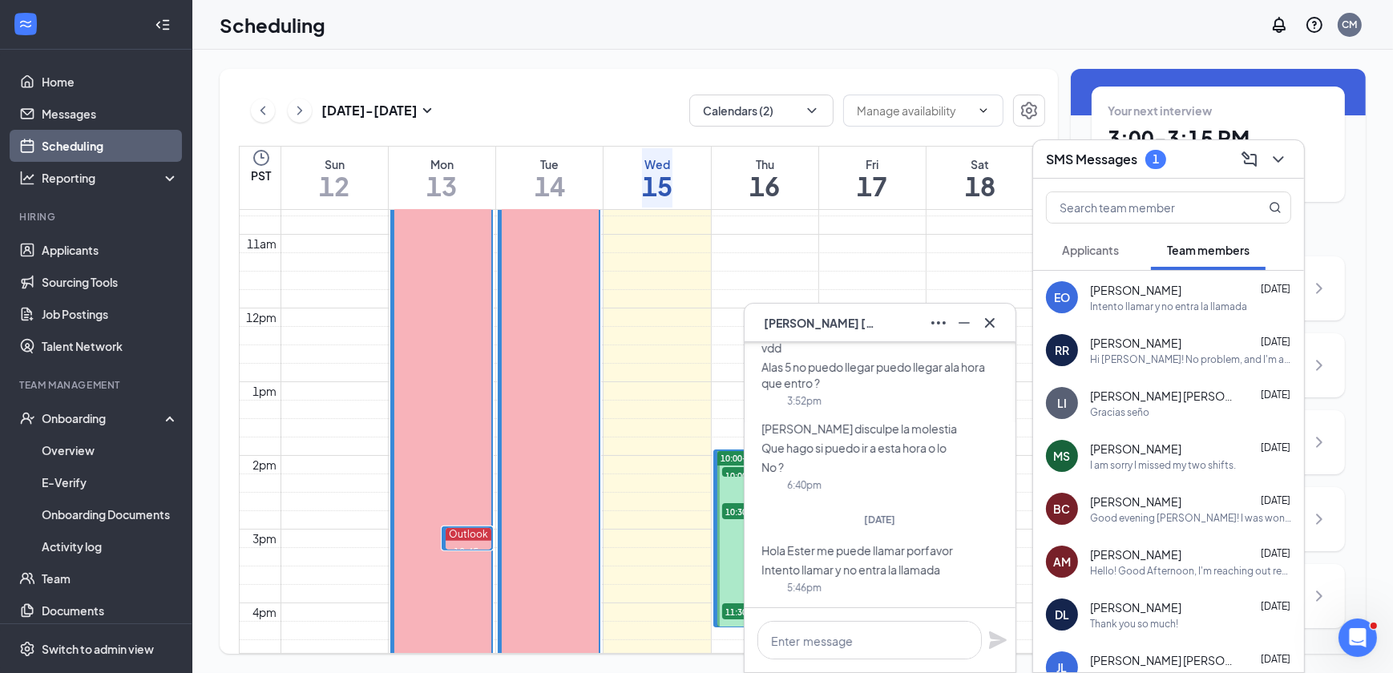
scroll to position [0, 0]
click at [985, 324] on icon "Cross" at bounding box center [990, 322] width 19 height 19
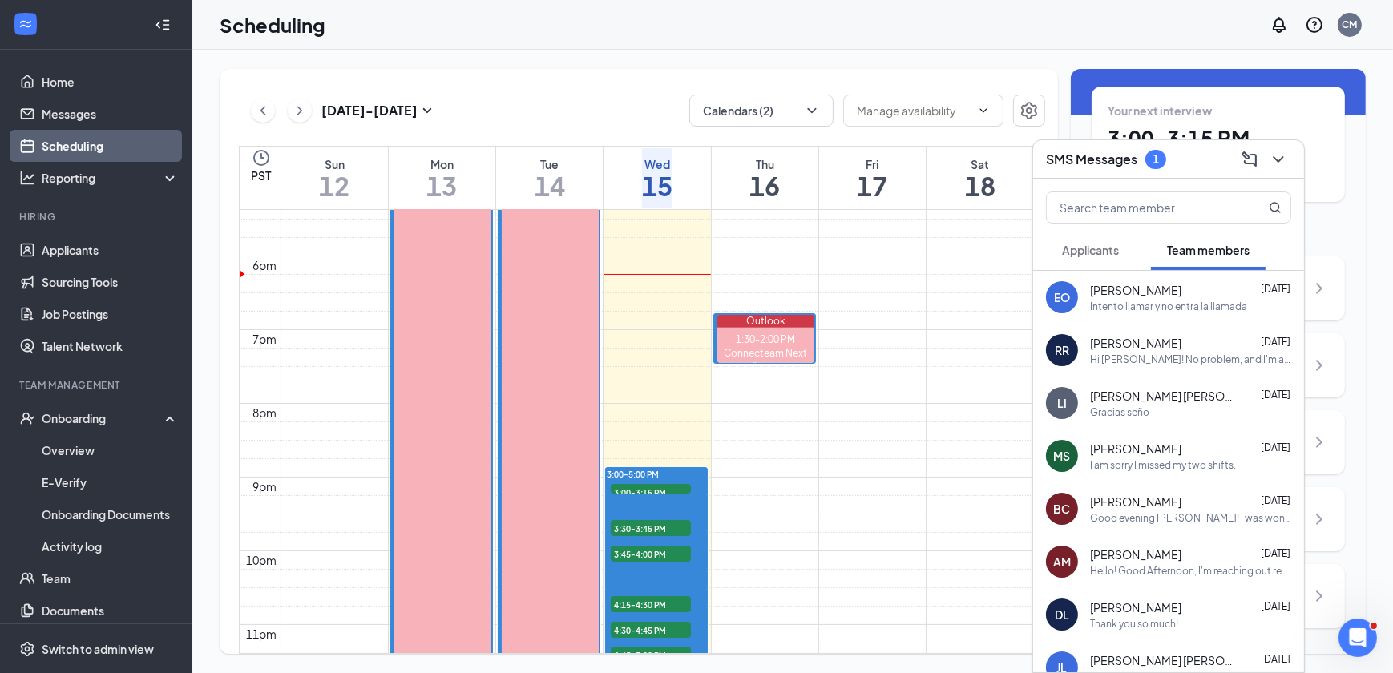
scroll to position [1297, 0]
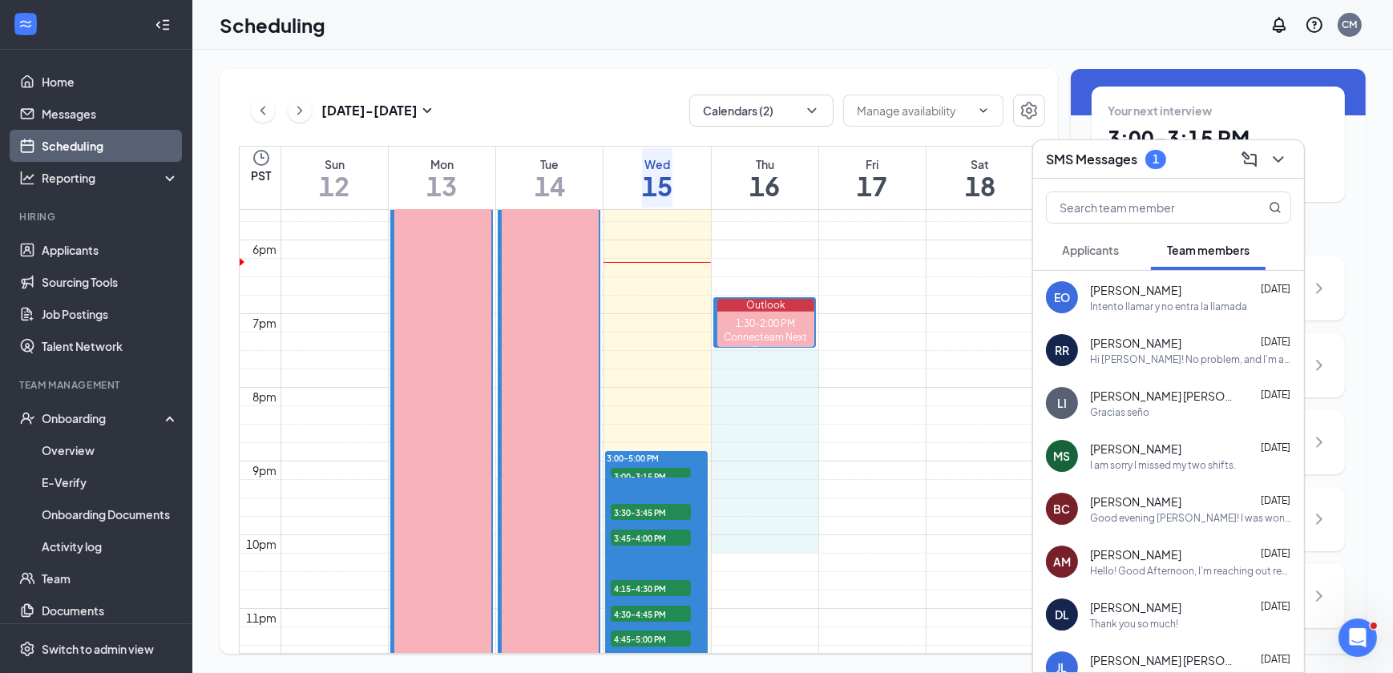
drag, startPoint x: 787, startPoint y: 348, endPoint x: 771, endPoint y: 535, distance: 187.4
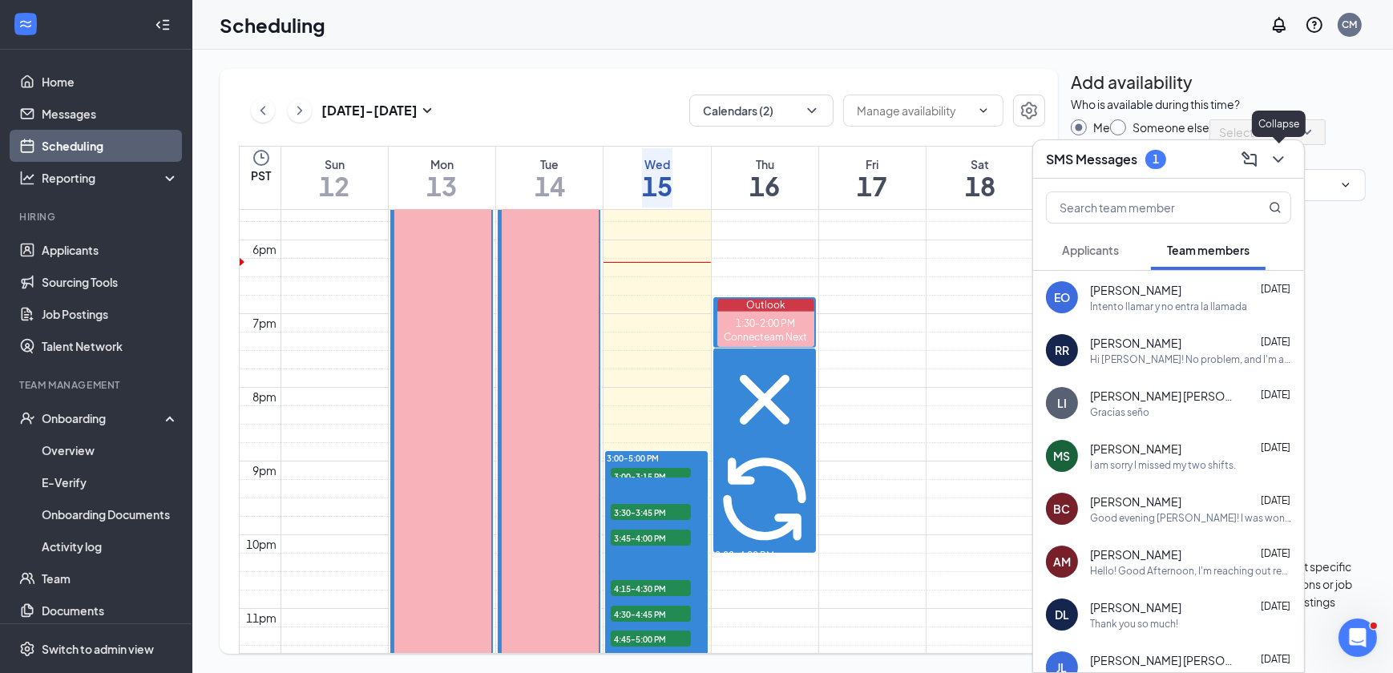
click at [1288, 157] on button at bounding box center [1279, 160] width 26 height 26
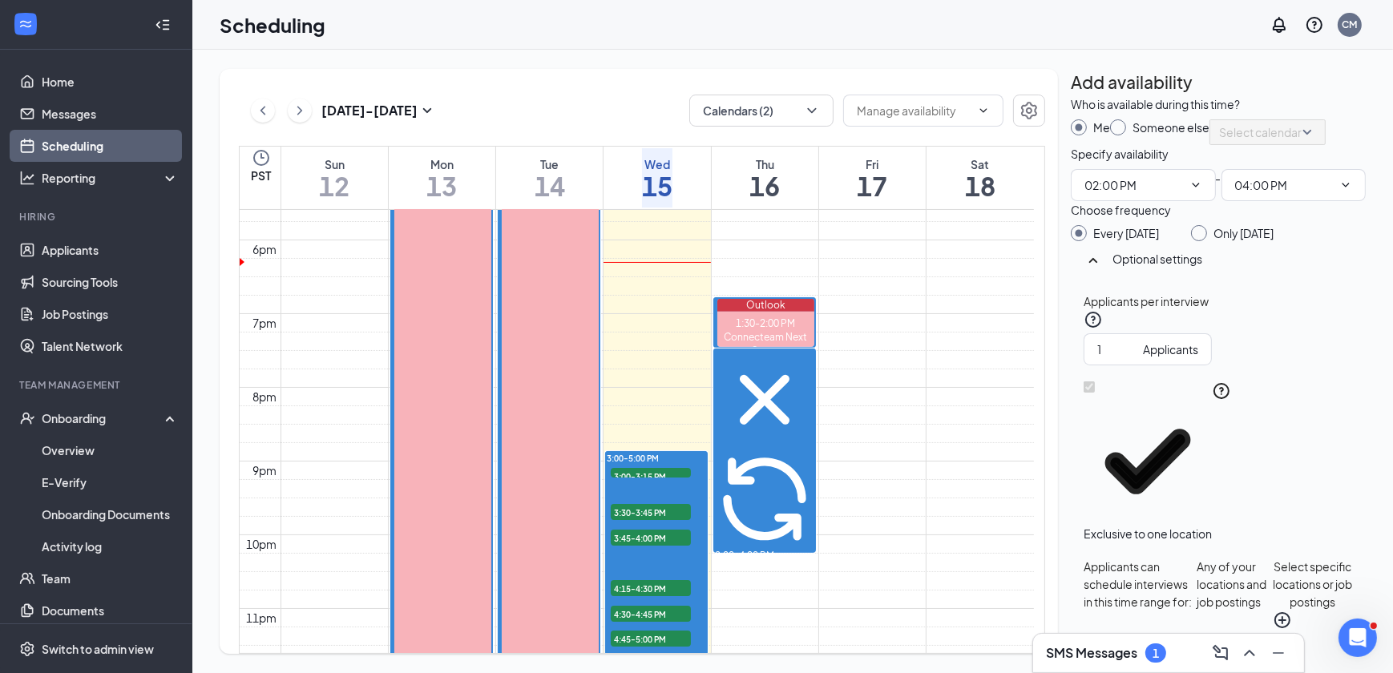
click at [1126, 135] on div at bounding box center [1118, 127] width 16 height 16
radio input "false"
radio input "true"
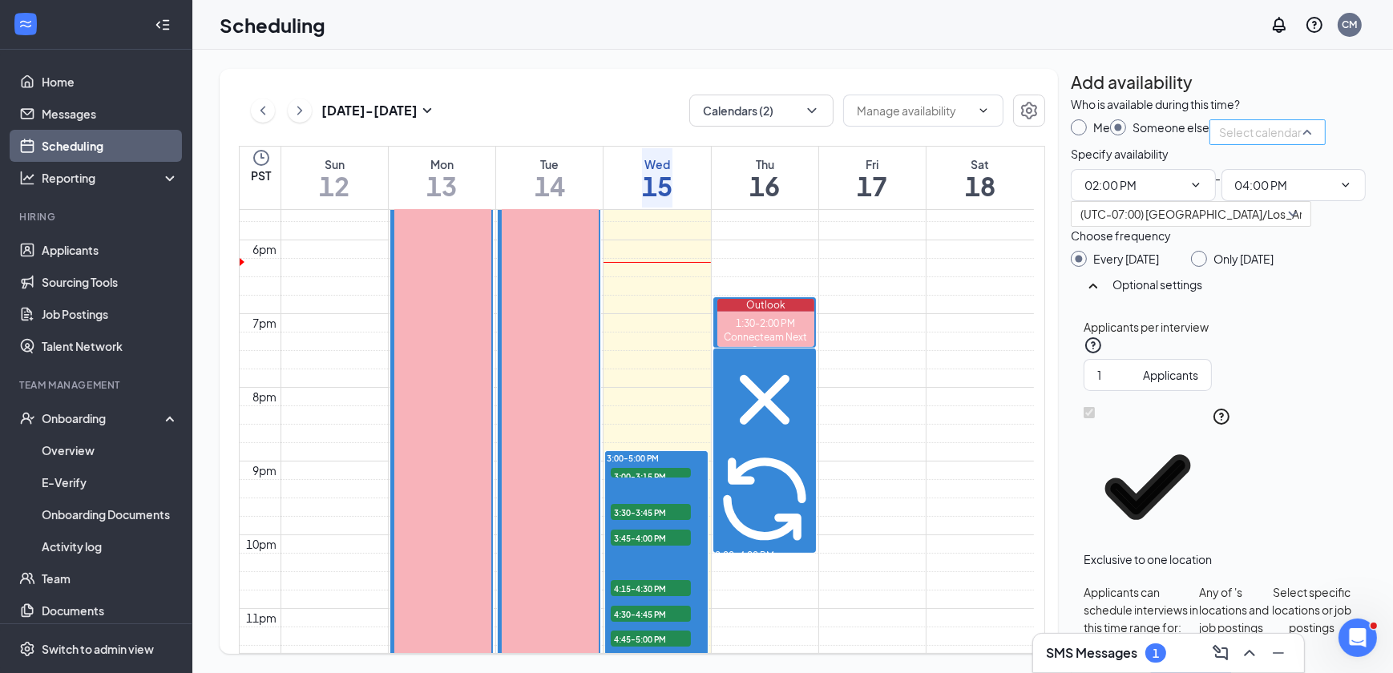
click at [1219, 144] on input "search" at bounding box center [1262, 132] width 86 height 24
click at [1087, 135] on div at bounding box center [1079, 127] width 16 height 16
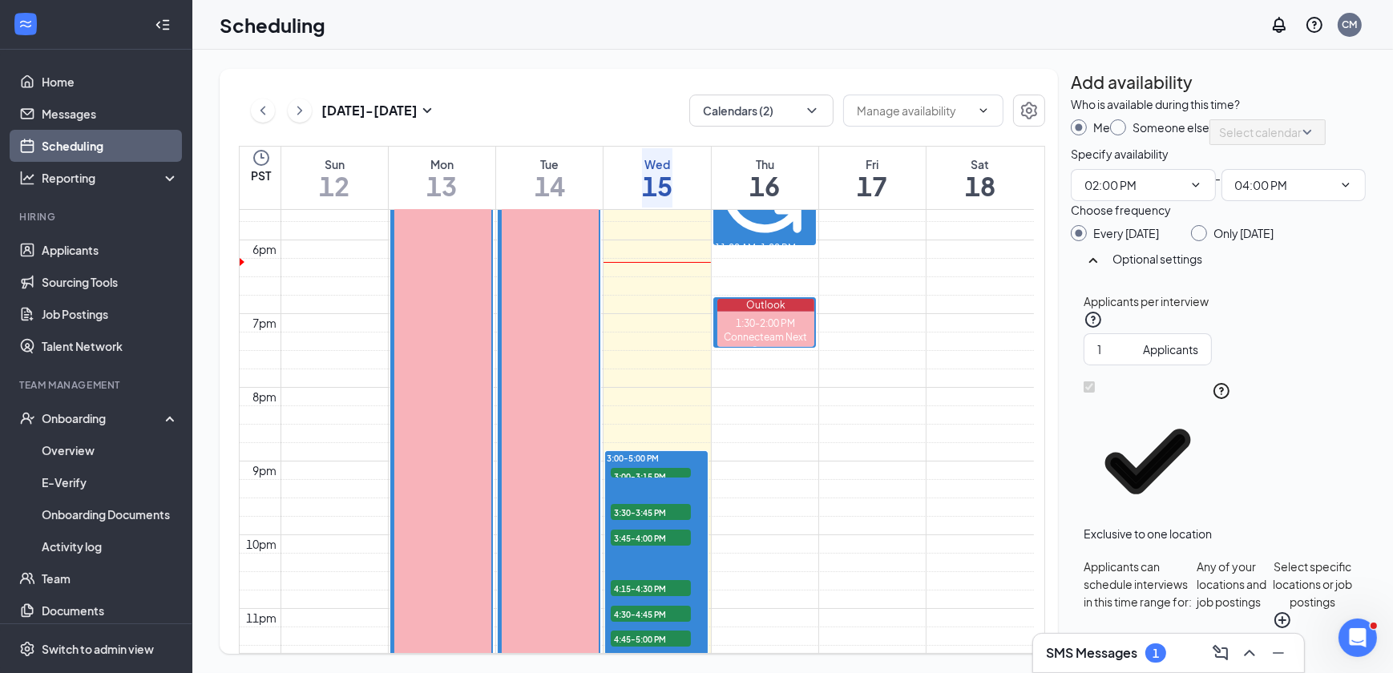
radio input "true"
radio input "false"
click at [1273, 565] on button "Select specific locations or job postings" at bounding box center [1313, 594] width 80 height 72
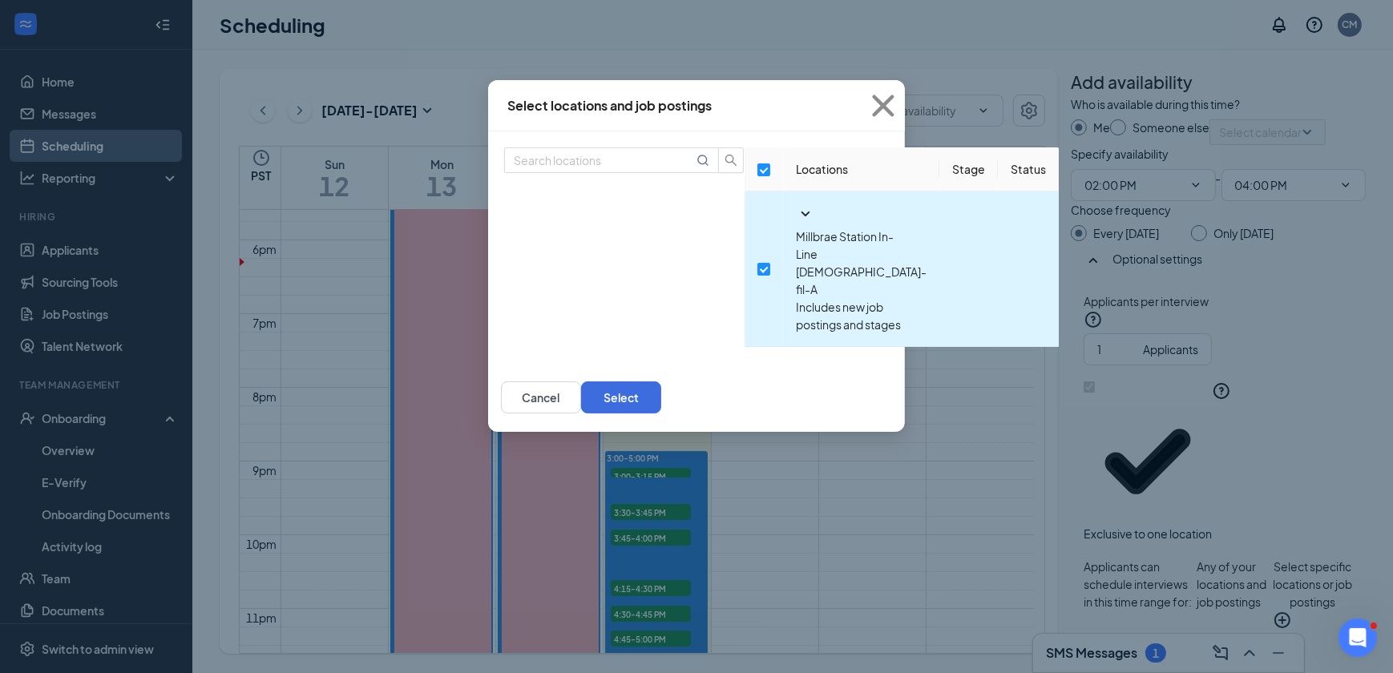
click at [796, 224] on icon "SmallChevronDown" at bounding box center [805, 213] width 19 height 19
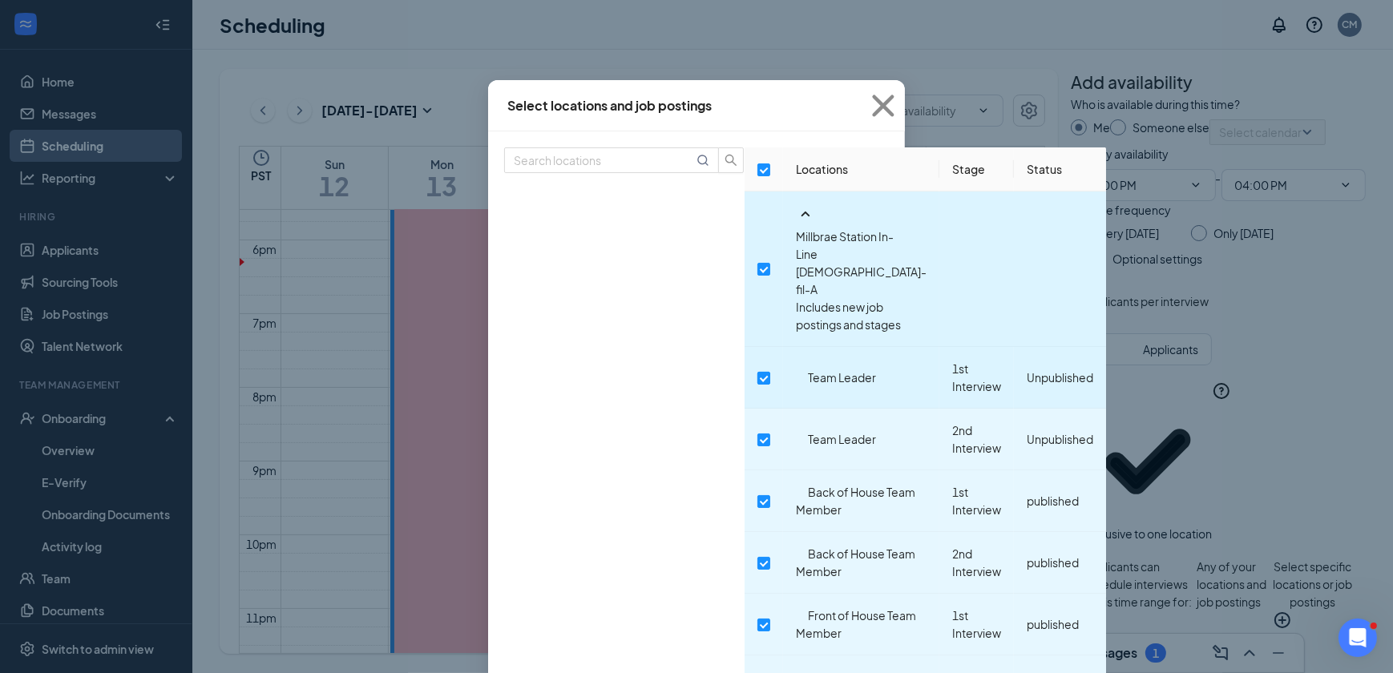
click at [758, 372] on input "checkbox" at bounding box center [764, 378] width 13 height 13
checkbox input "true"
checkbox input "false"
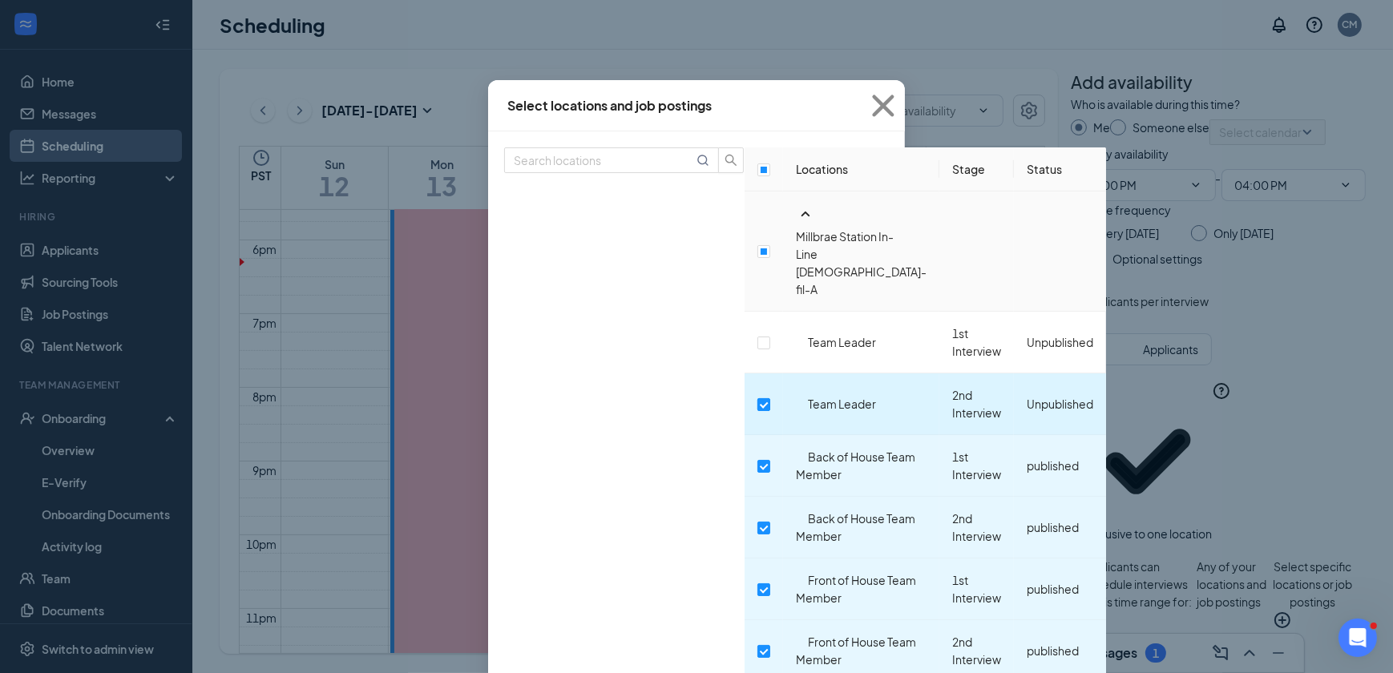
click at [758, 398] on input "checkbox" at bounding box center [764, 404] width 13 height 13
checkbox input "false"
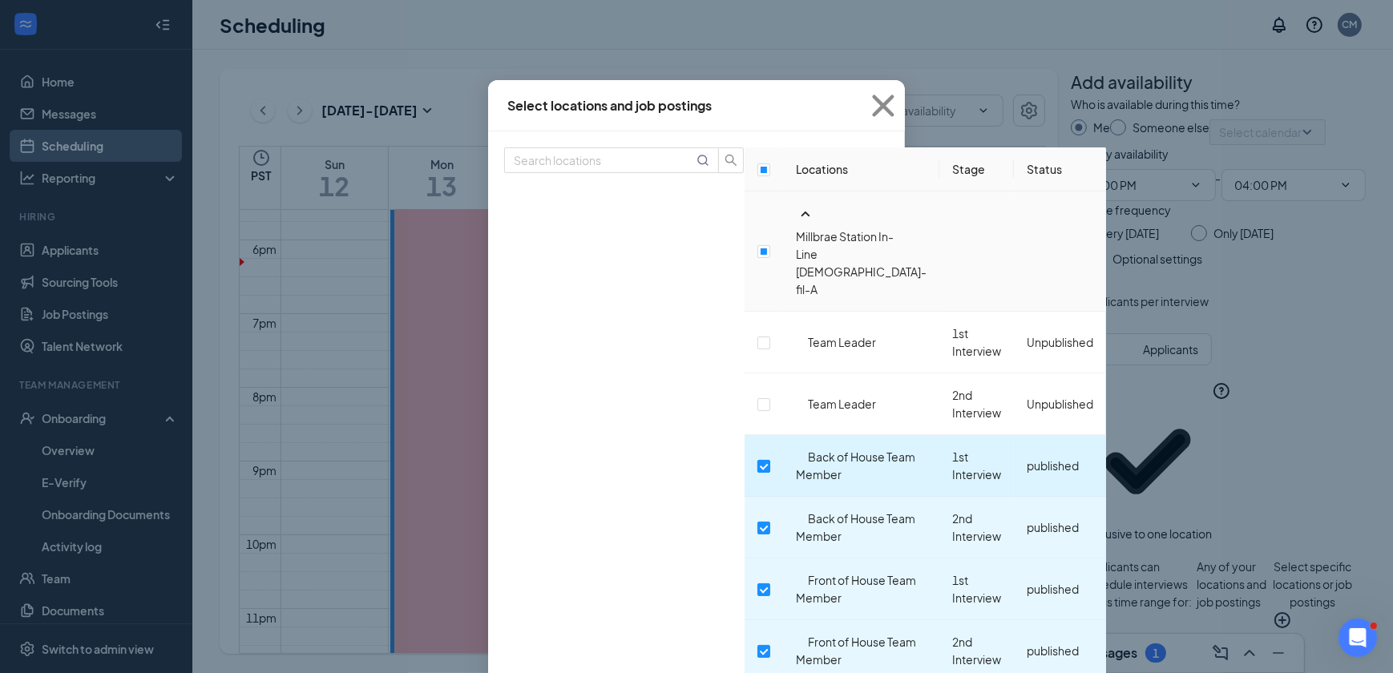
click at [758, 460] on input "checkbox" at bounding box center [764, 466] width 13 height 13
checkbox input "false"
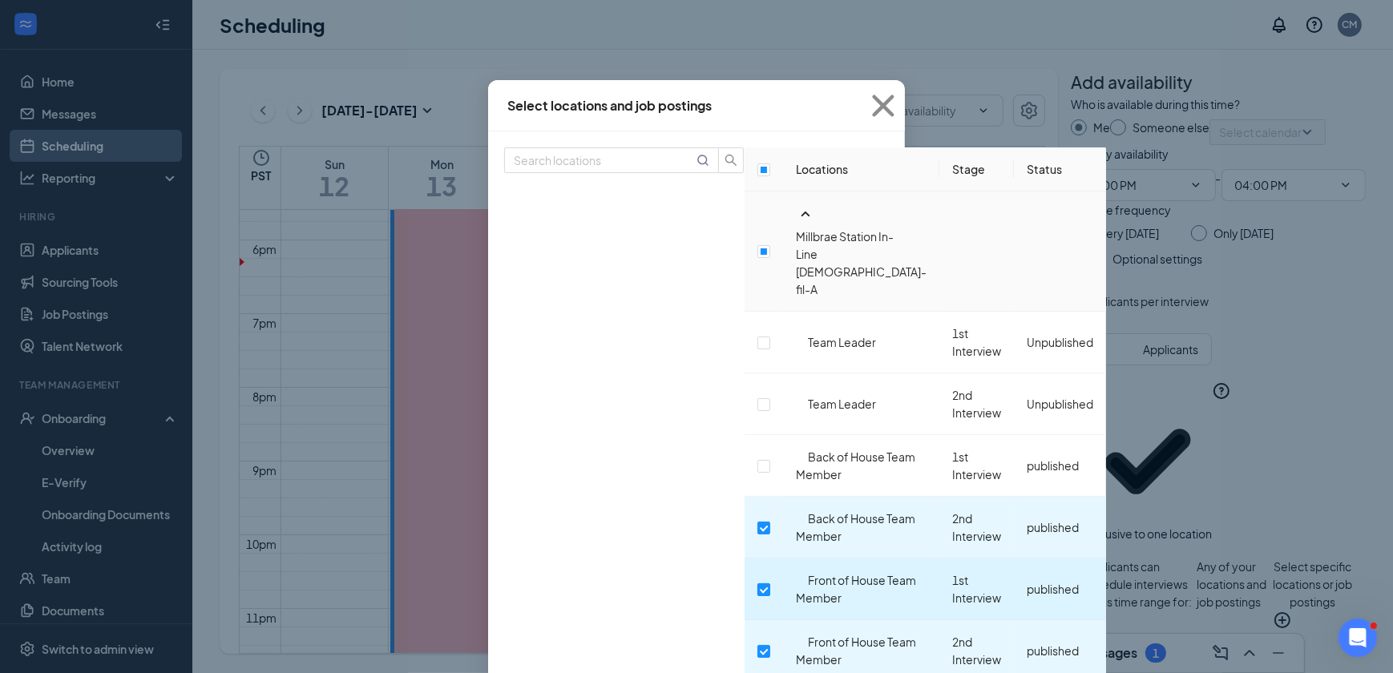
click at [758, 584] on input "checkbox" at bounding box center [764, 590] width 13 height 13
checkbox input "false"
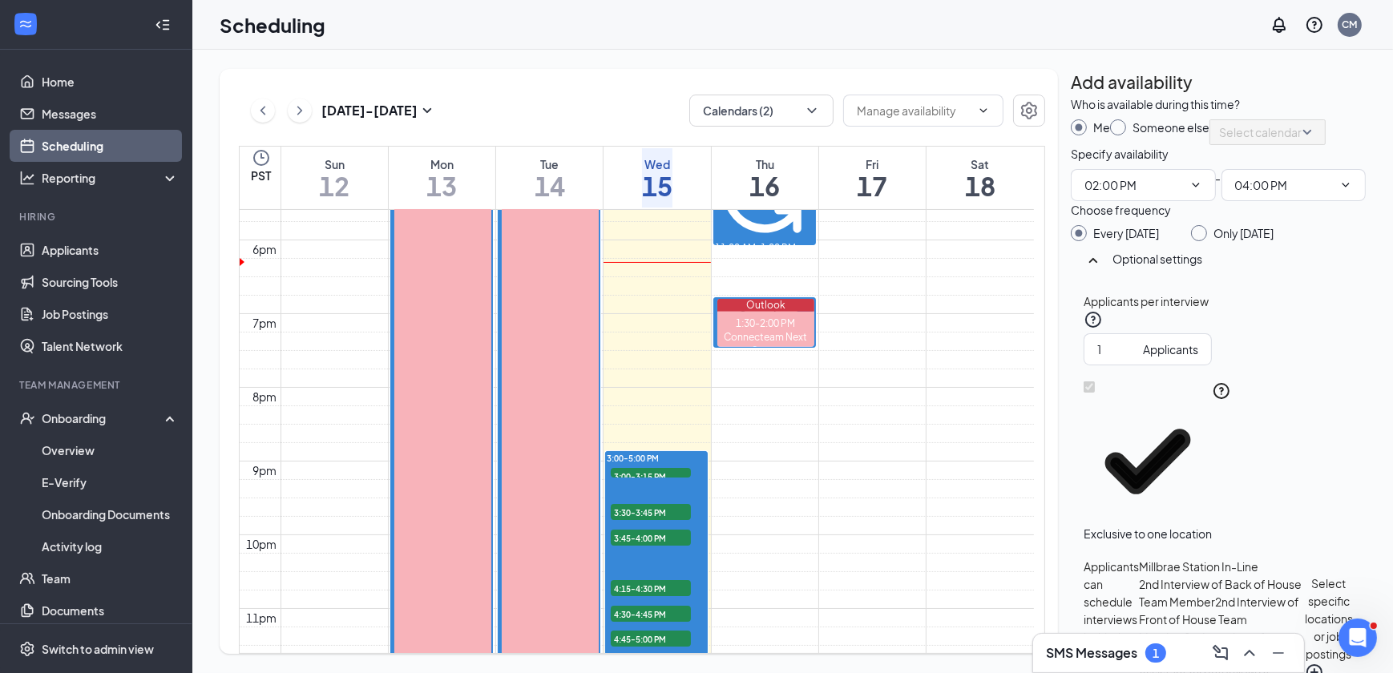
scroll to position [0, 0]
click at [1207, 241] on div at bounding box center [1199, 233] width 16 height 16
click at [1203, 237] on input "Only [DATE]" at bounding box center [1196, 230] width 11 height 11
radio input "true"
radio input "false"
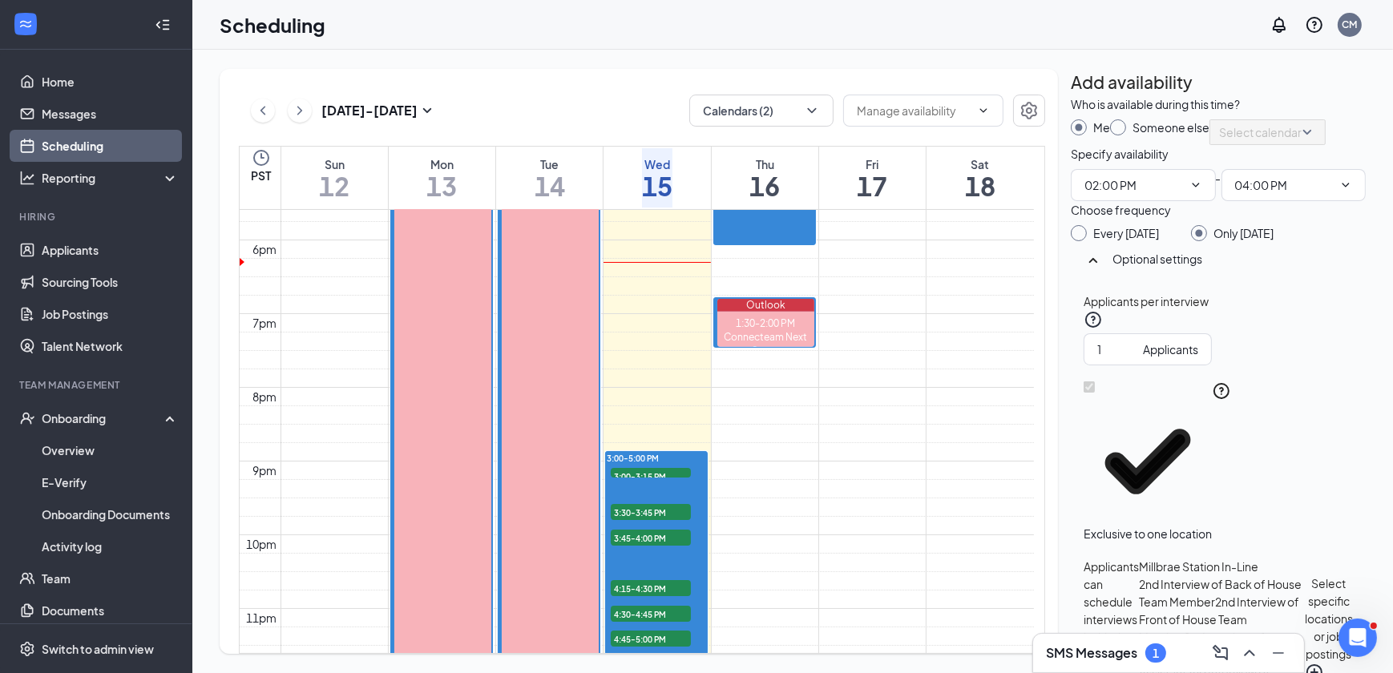
scroll to position [233, 0]
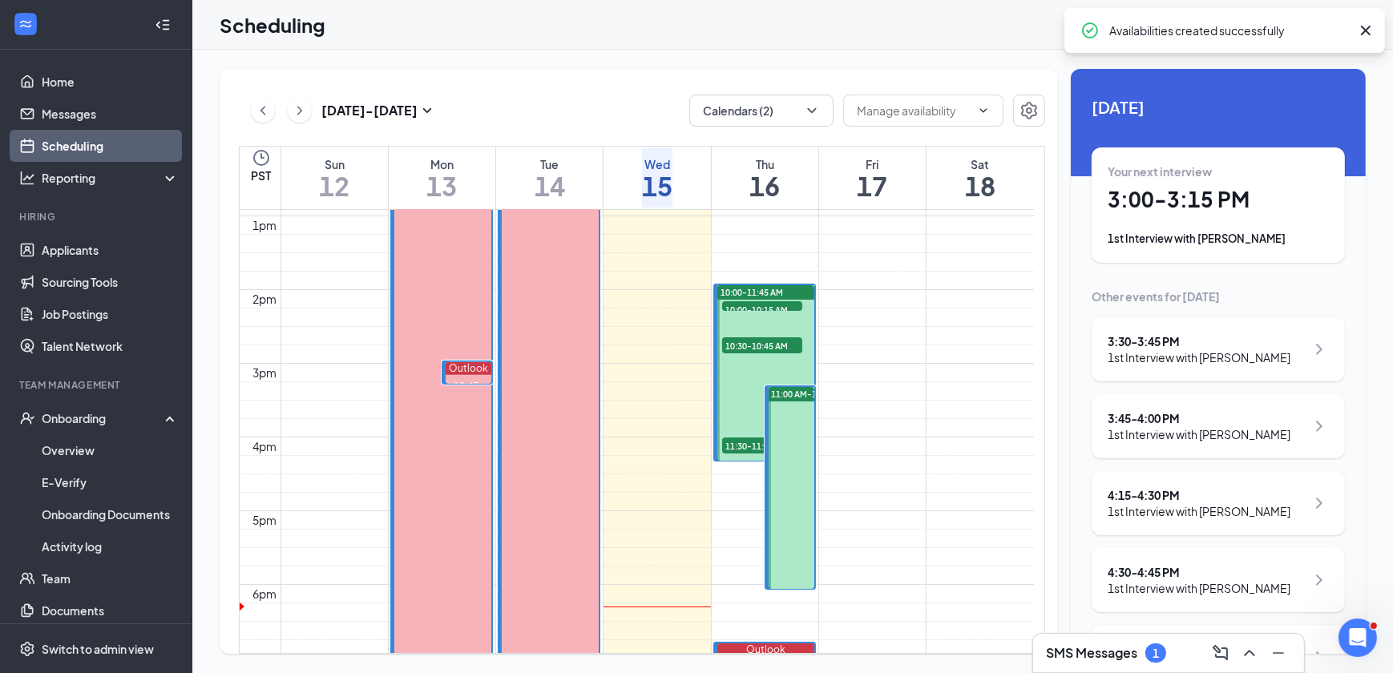
scroll to position [859, 0]
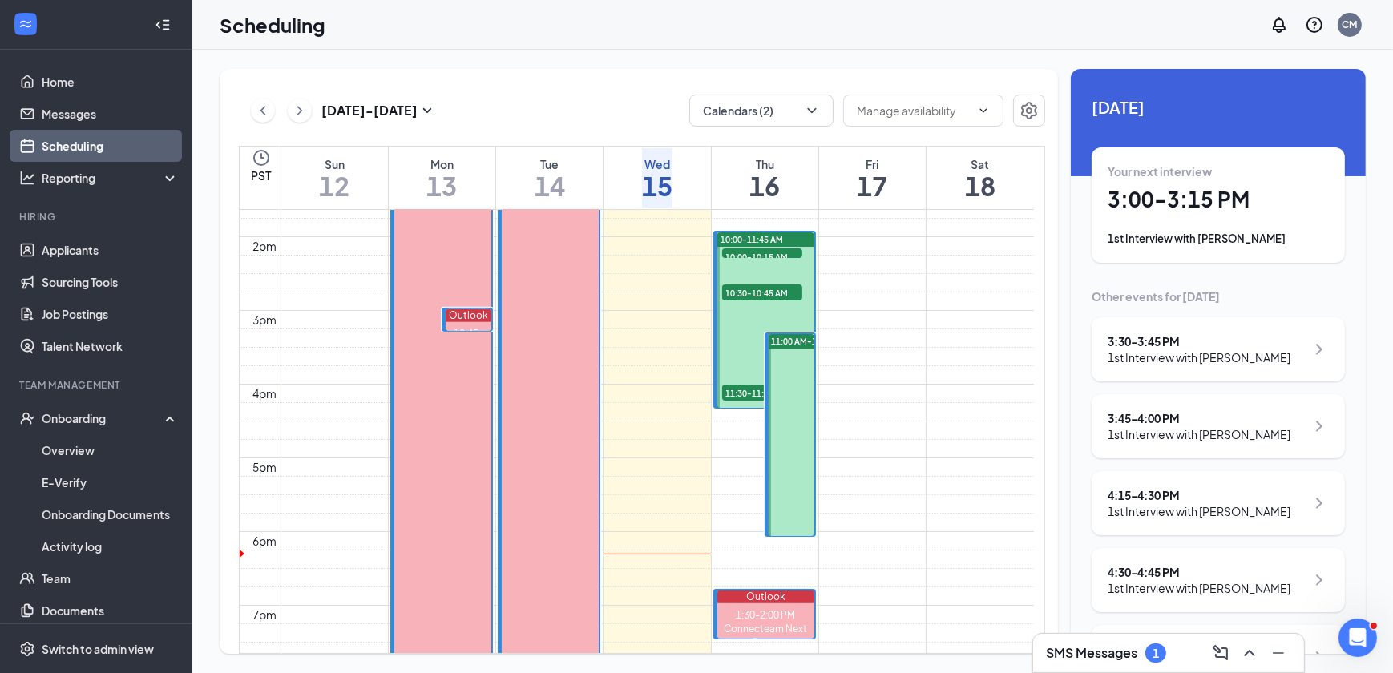
click at [795, 462] on div at bounding box center [792, 435] width 46 height 202
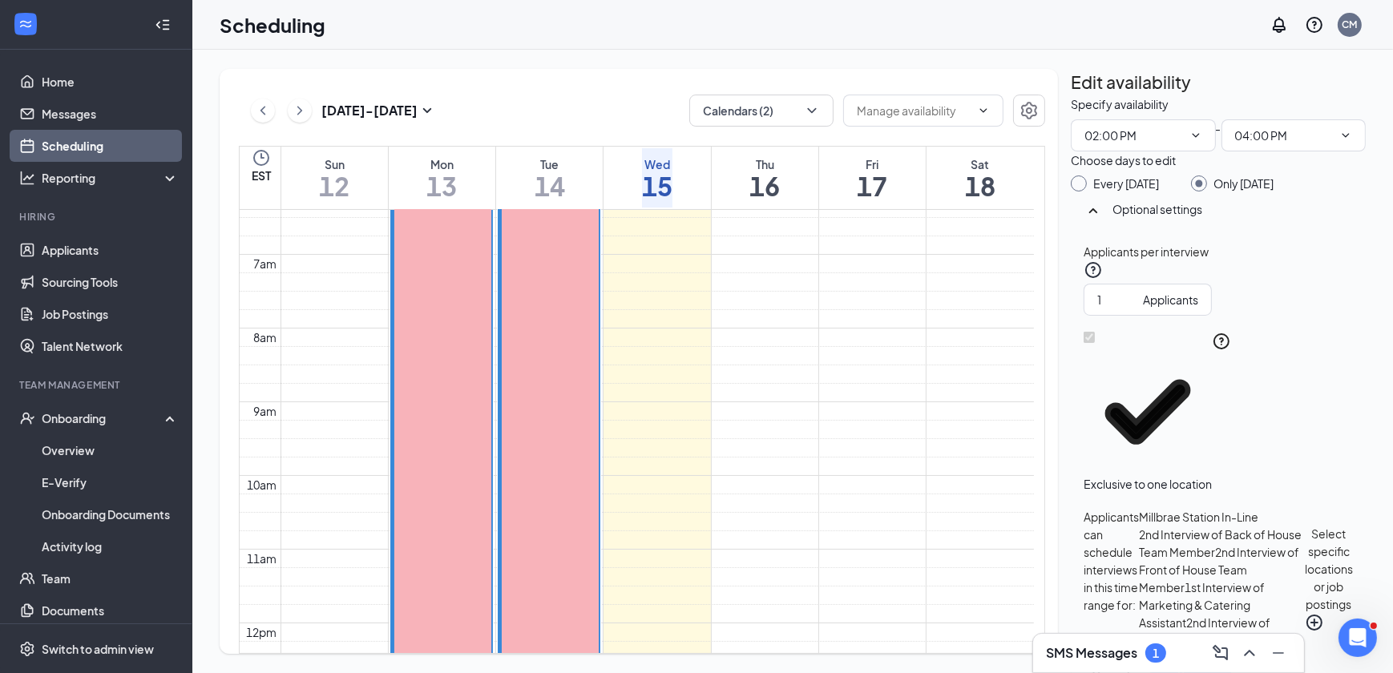
scroll to position [423, 0]
click at [253, 110] on button at bounding box center [263, 111] width 24 height 24
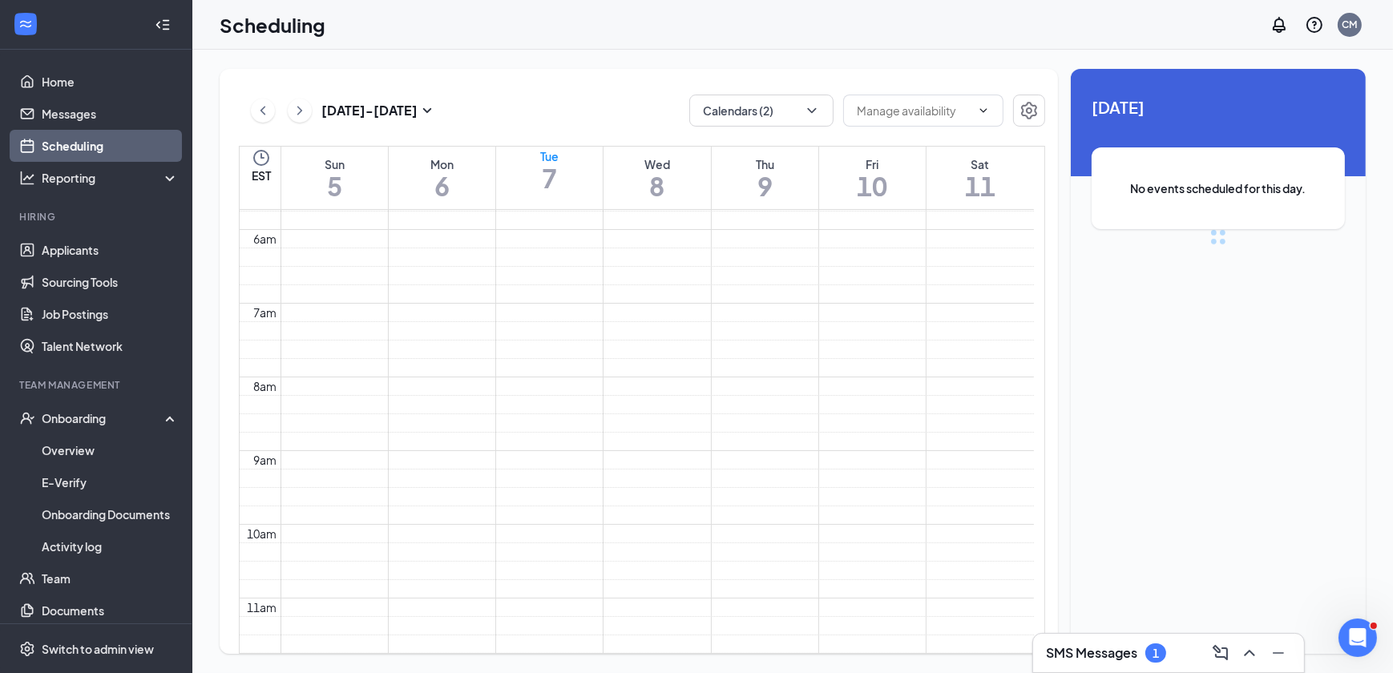
scroll to position [787, 0]
click at [292, 113] on icon "ChevronRight" at bounding box center [300, 110] width 16 height 19
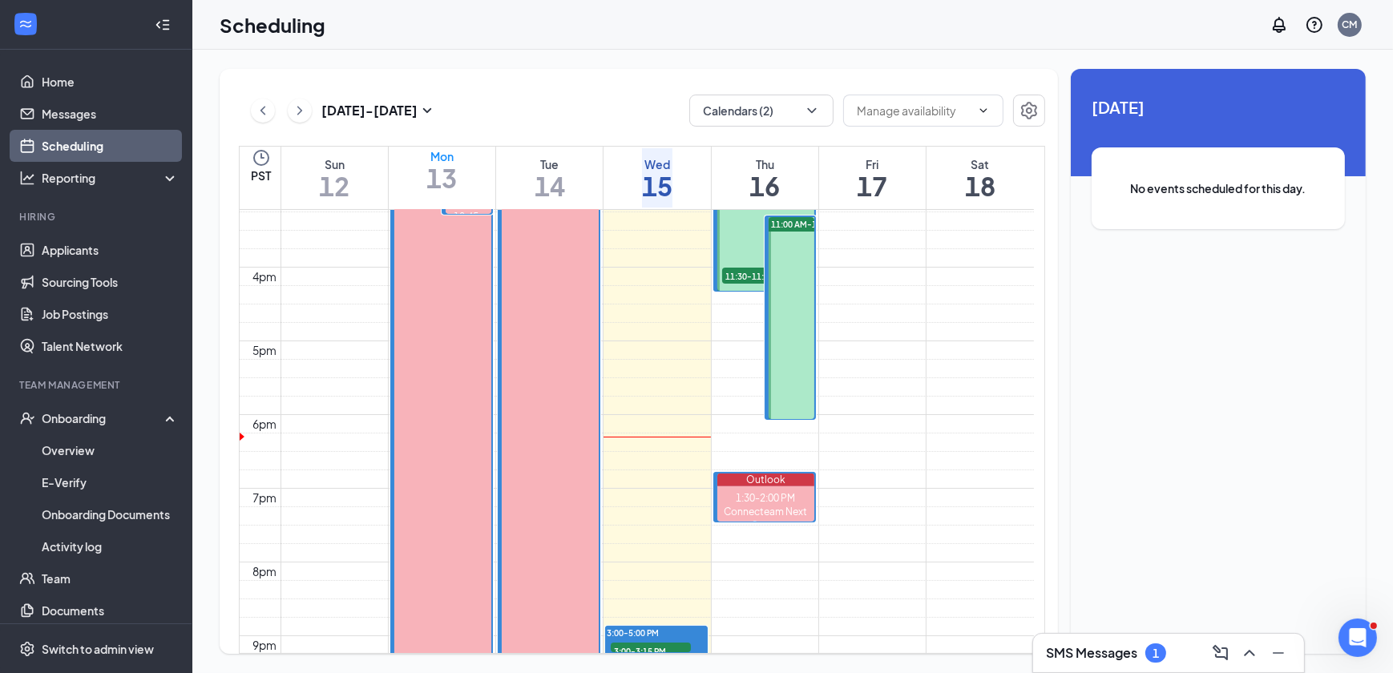
scroll to position [1078, 0]
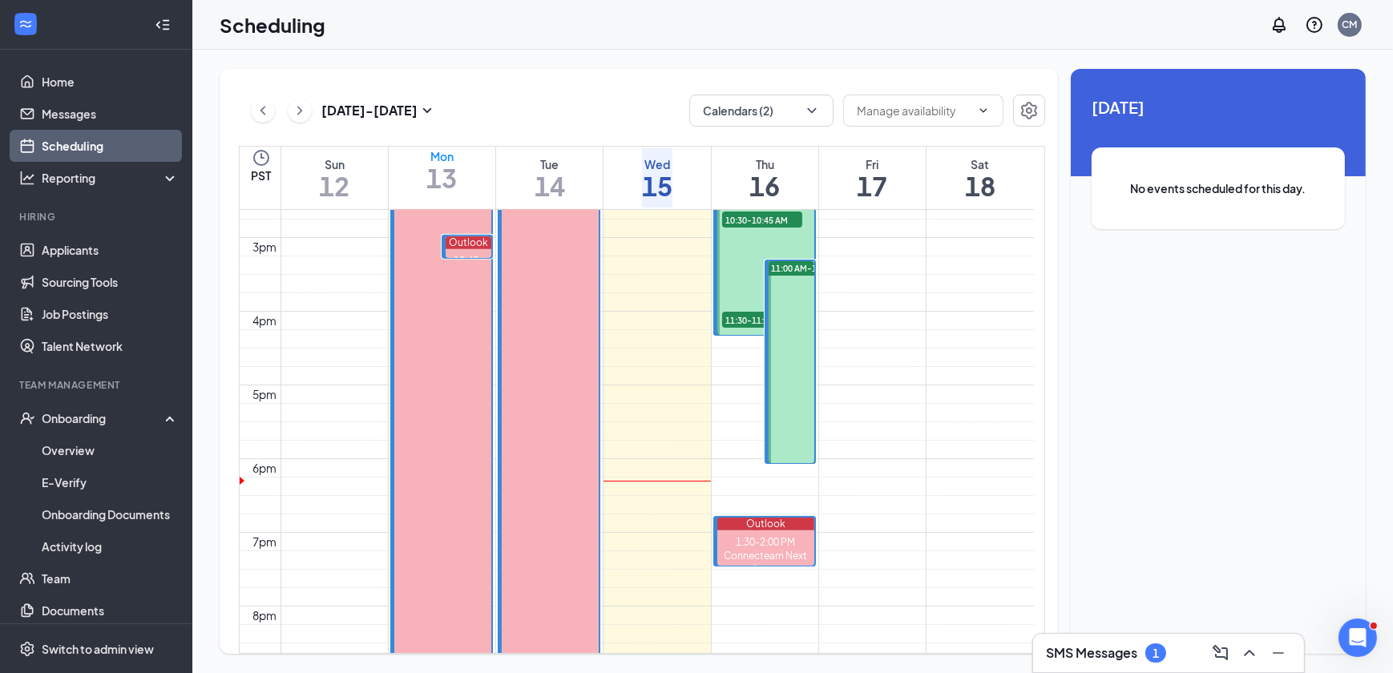
click at [799, 402] on div at bounding box center [792, 362] width 46 height 202
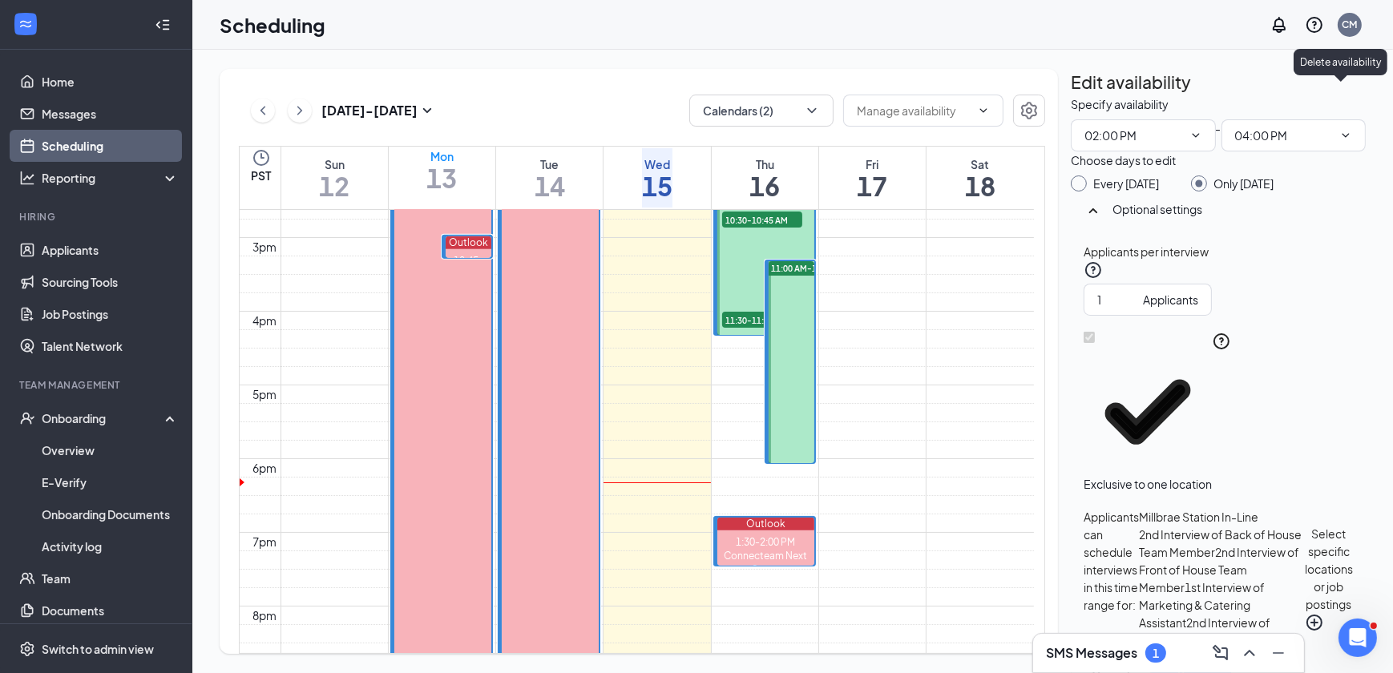
click at [1071, 95] on icon "TrashOutline" at bounding box center [1071, 95] width 0 height 0
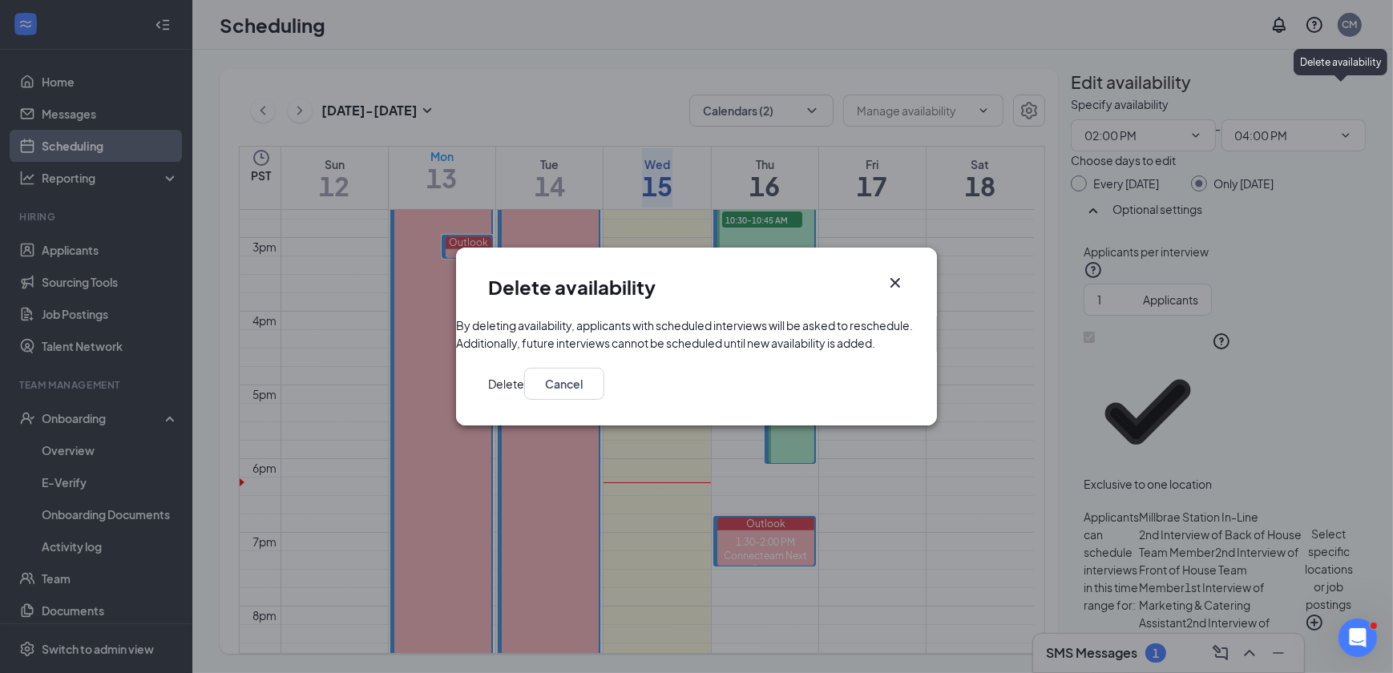
click at [524, 400] on button "Delete" at bounding box center [506, 384] width 36 height 32
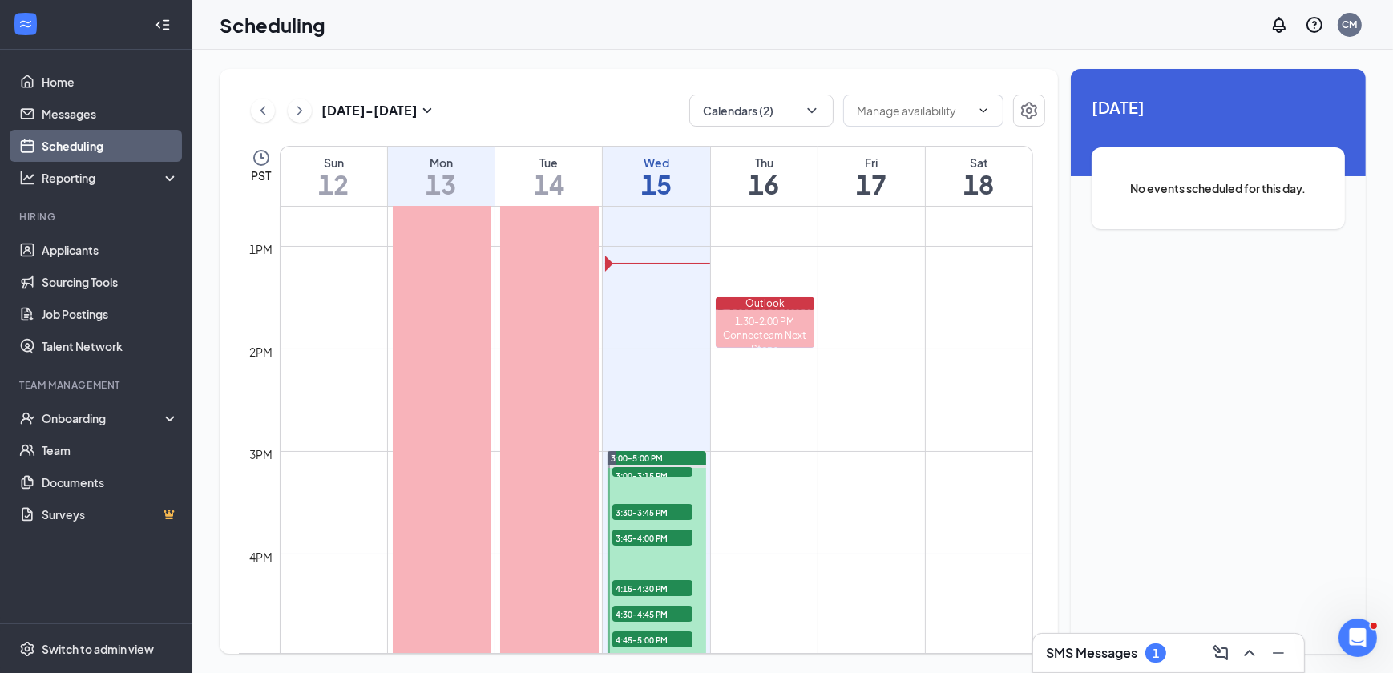
scroll to position [1297, 0]
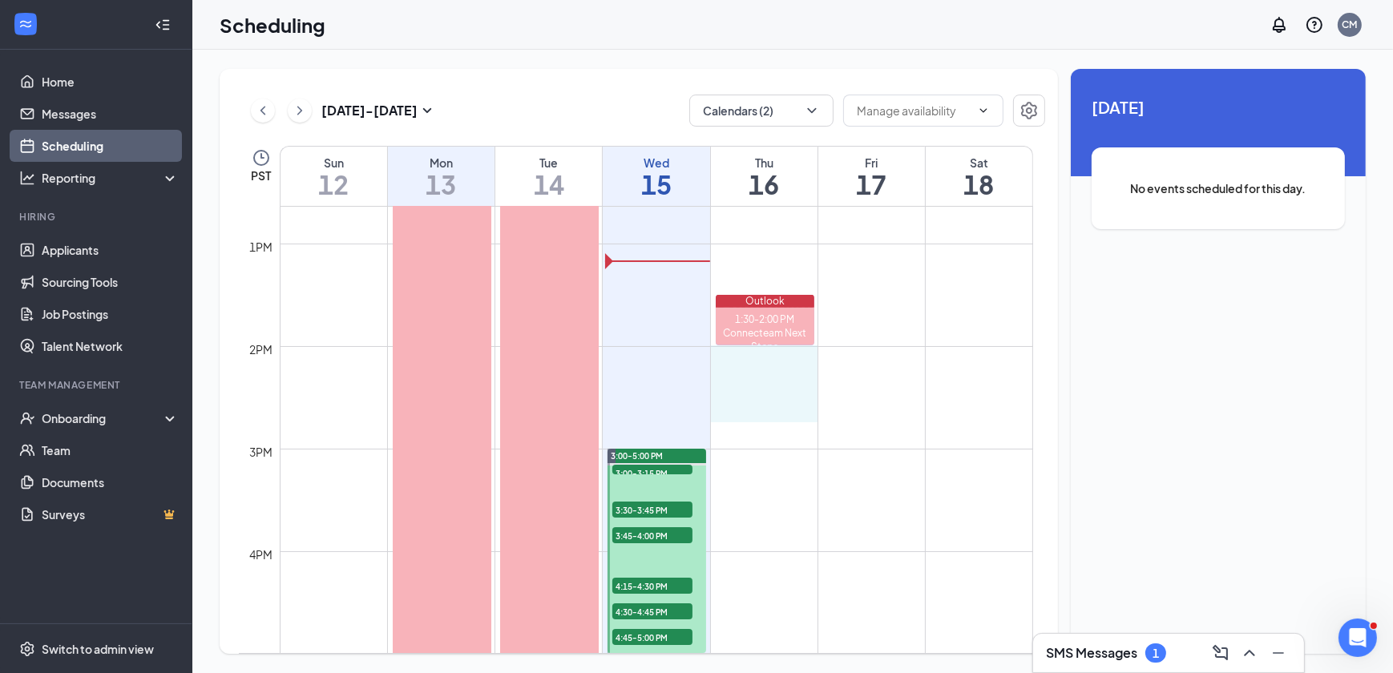
drag, startPoint x: 761, startPoint y: 362, endPoint x: 762, endPoint y: 421, distance: 59.3
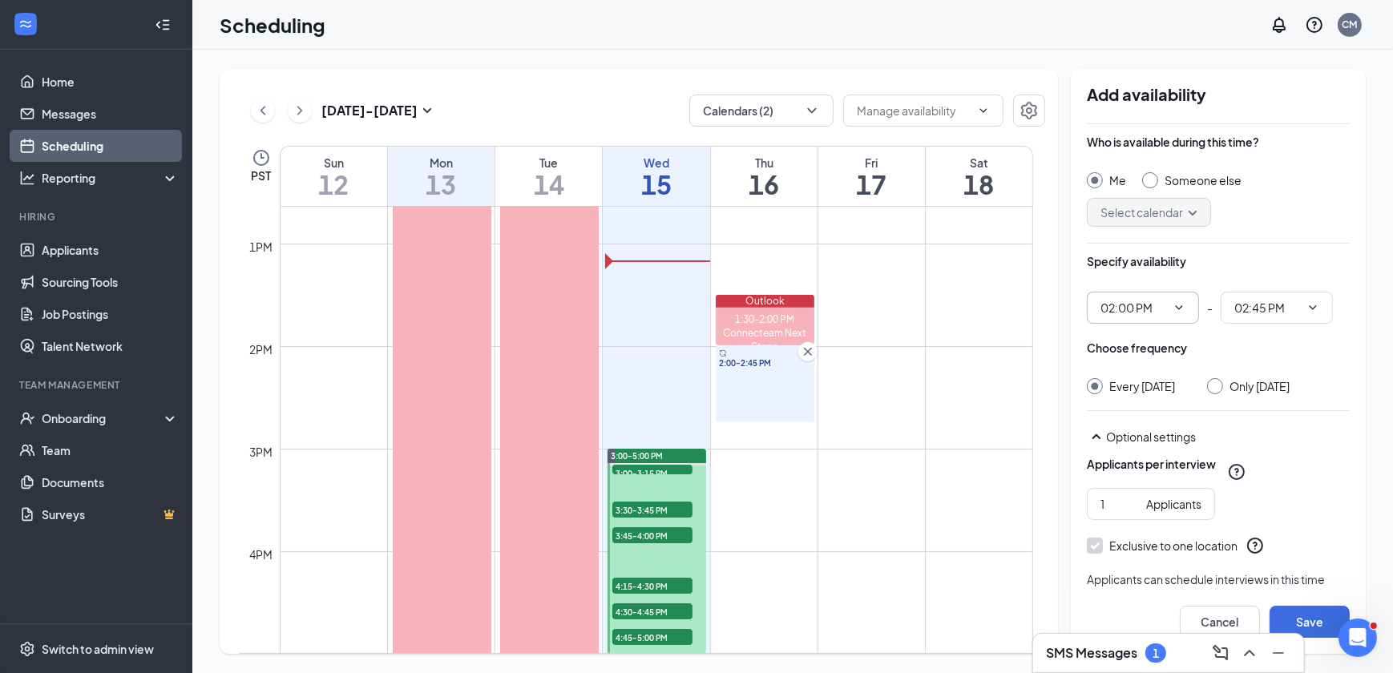
click at [1179, 305] on icon "ChevronDown" at bounding box center [1179, 307] width 13 height 13
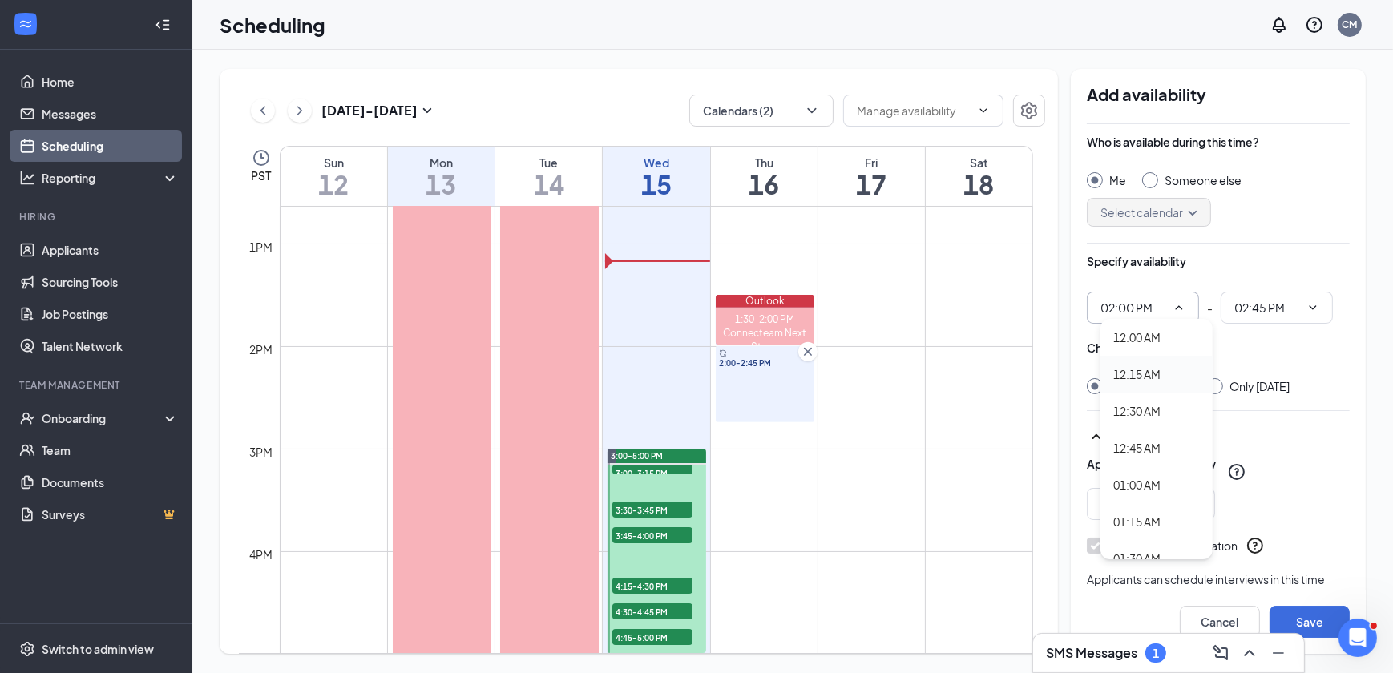
click at [1165, 378] on div "12:15 AM" at bounding box center [1157, 375] width 87 height 18
type input "12:15 AM"
type input "01:00 AM"
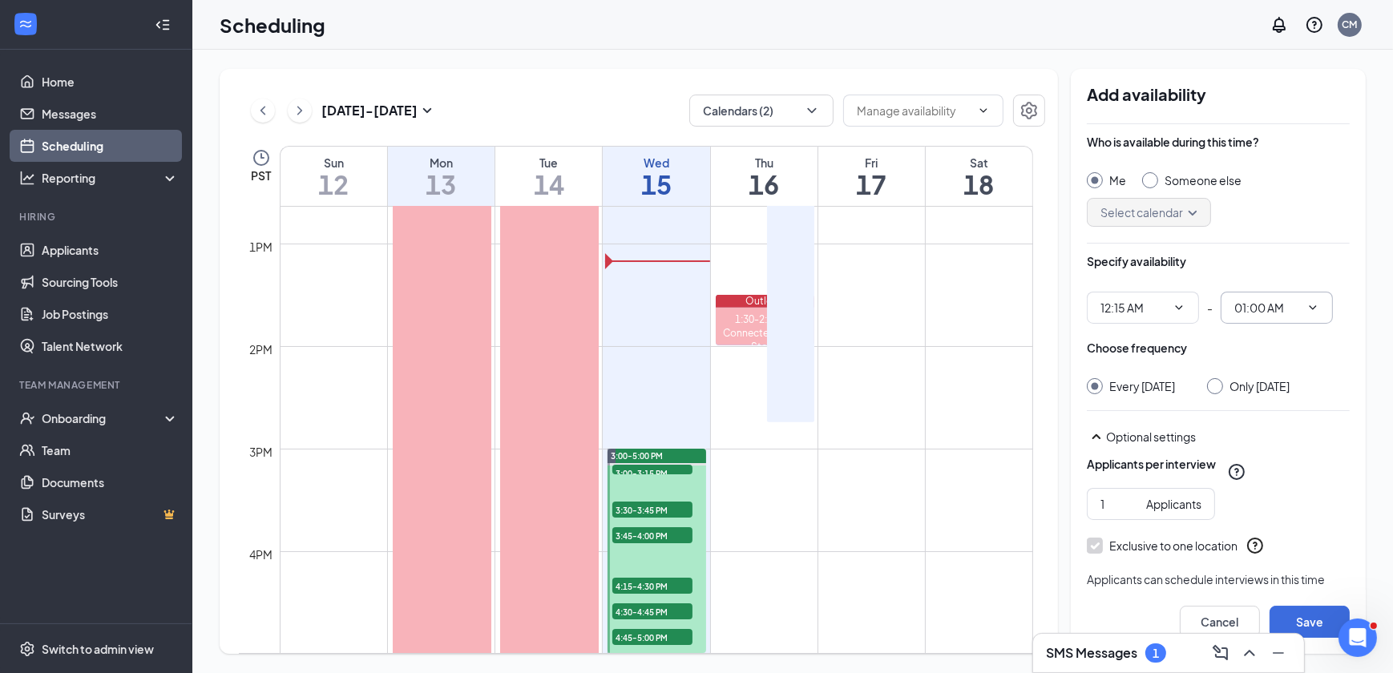
click at [1320, 307] on span "01:00 AM" at bounding box center [1277, 308] width 112 height 32
click at [1313, 310] on icon "ChevronDown" at bounding box center [1313, 307] width 13 height 13
click at [1155, 308] on input "12:15 AM" at bounding box center [1134, 308] width 66 height 18
click at [1145, 390] on div "02:15 PM" at bounding box center [1137, 399] width 47 height 18
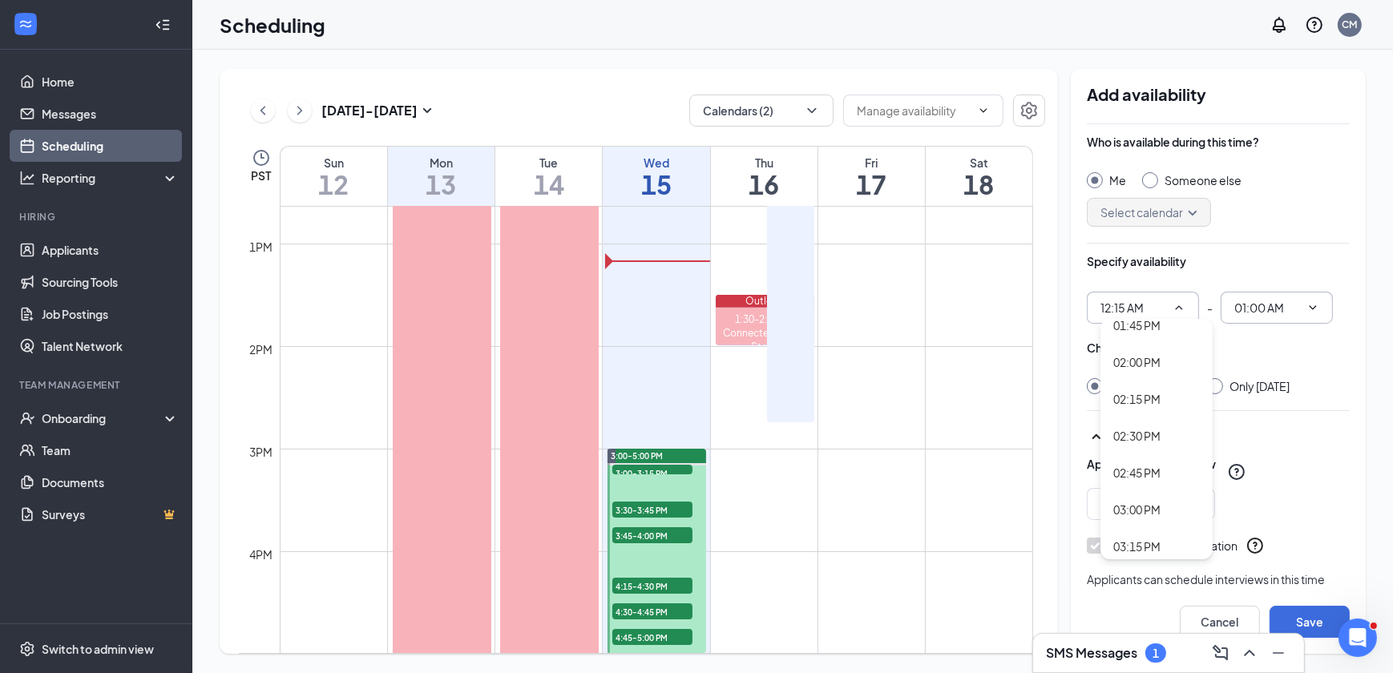
type input "02:15 PM"
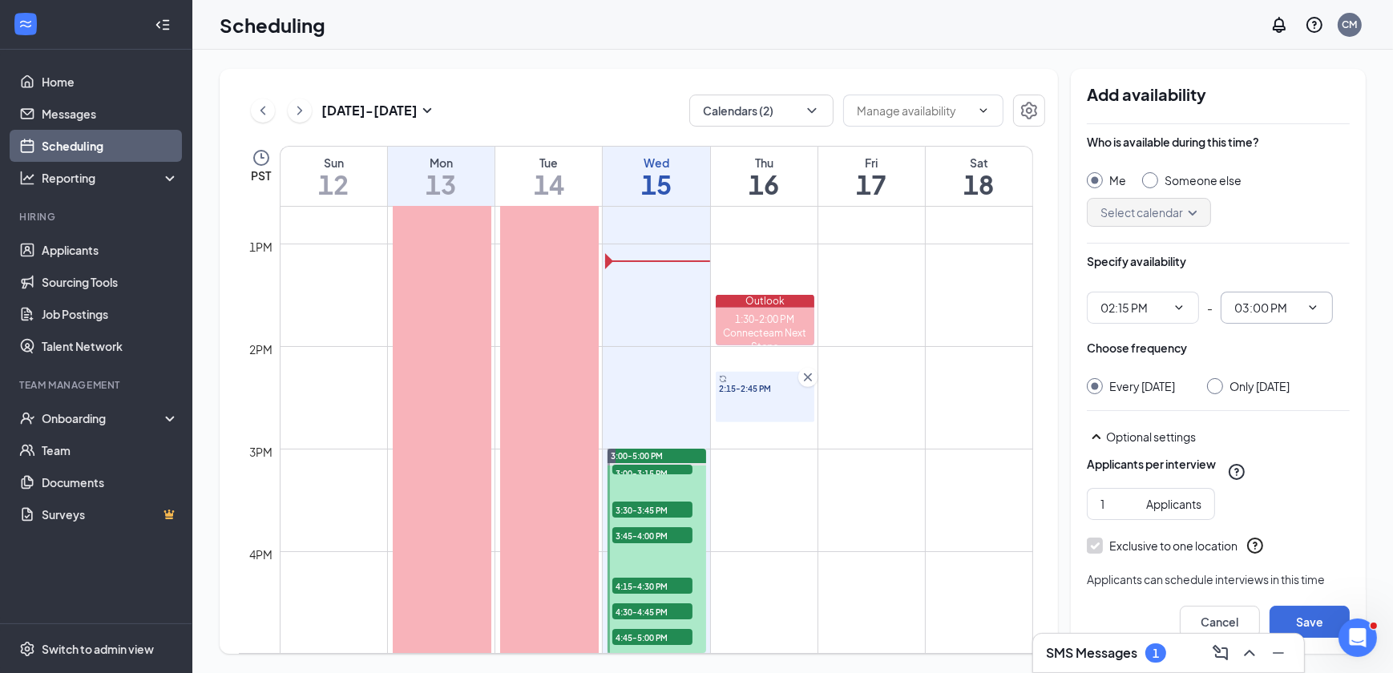
click at [1322, 311] on span "03:00 PM 12:15 AM 12:30 AM 12:45 AM 01:00 AM 01:15 AM 01:30 AM 01:45 AM 02:00 A…" at bounding box center [1277, 308] width 112 height 32
click at [1313, 310] on icon "ChevronDown" at bounding box center [1313, 307] width 13 height 13
click at [1284, 373] on div "04:15 PM" at bounding box center [1271, 366] width 47 height 18
type input "04:15 PM"
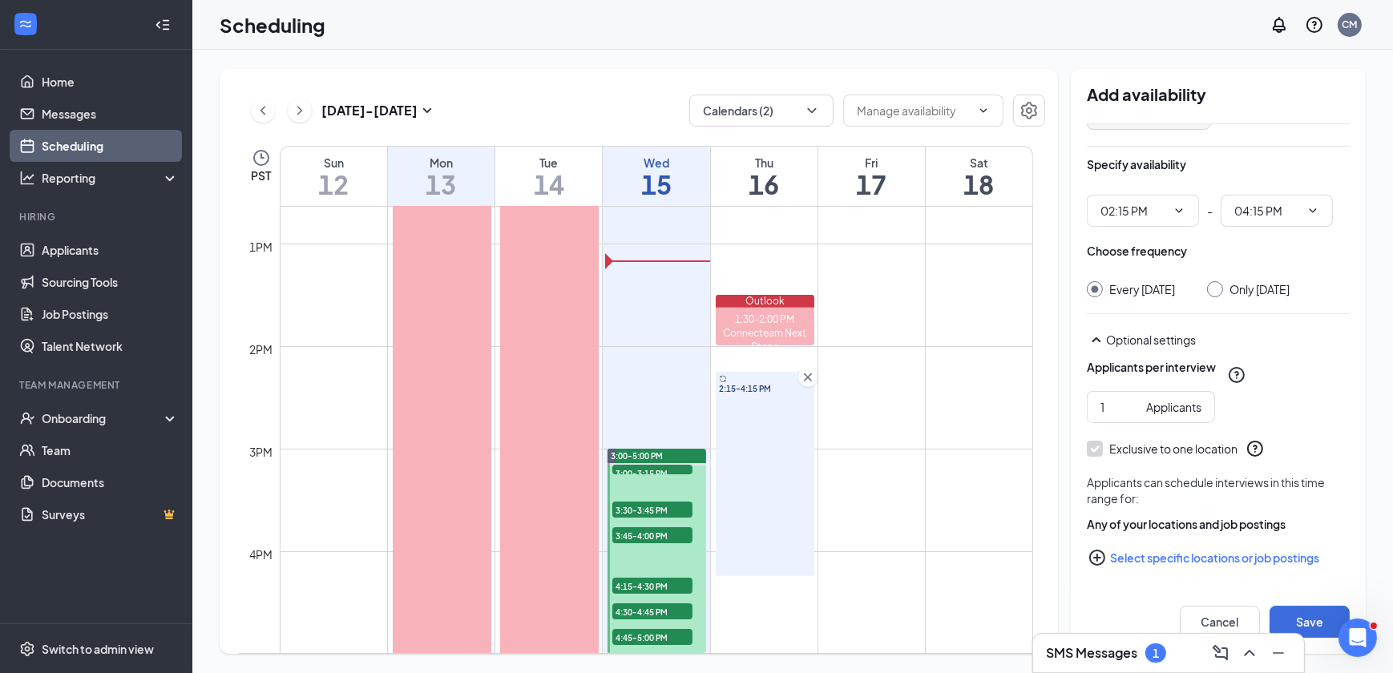
scroll to position [112, 0]
click at [1224, 281] on div at bounding box center [1215, 289] width 16 height 16
click at [1219, 281] on input "Only [DATE]" at bounding box center [1212, 286] width 11 height 11
radio input "true"
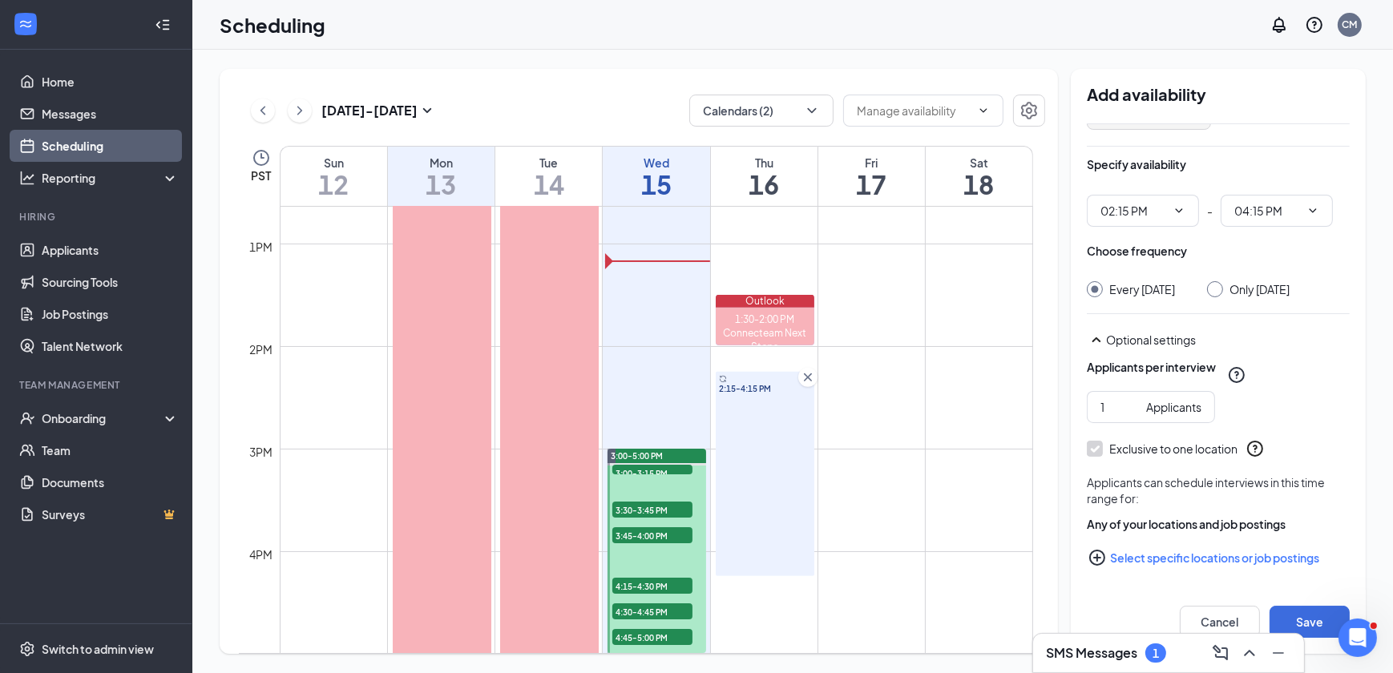
radio input "false"
click at [1200, 556] on button "Select specific locations or job postings" at bounding box center [1218, 558] width 263 height 32
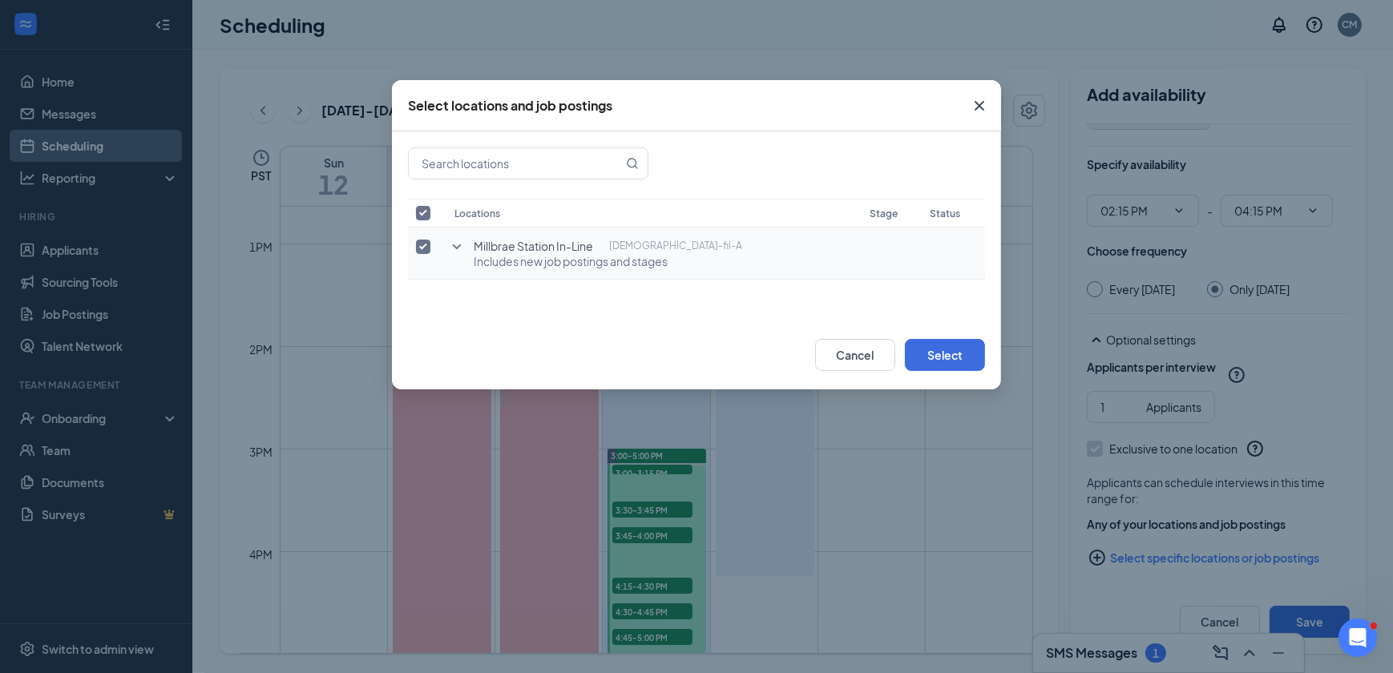
click at [457, 247] on icon "SmallChevronDown" at bounding box center [456, 246] width 19 height 19
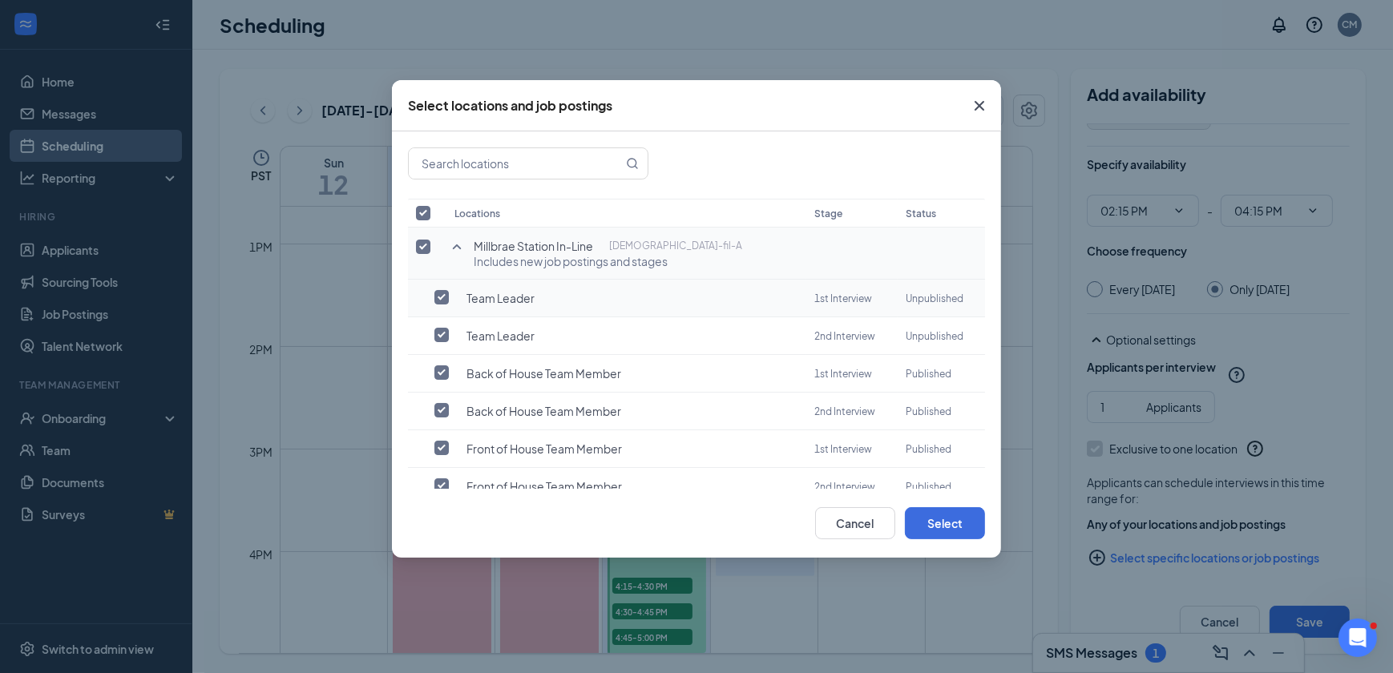
click at [447, 299] on input "checkbox" at bounding box center [442, 297] width 14 height 14
checkbox input "true"
checkbox input "false"
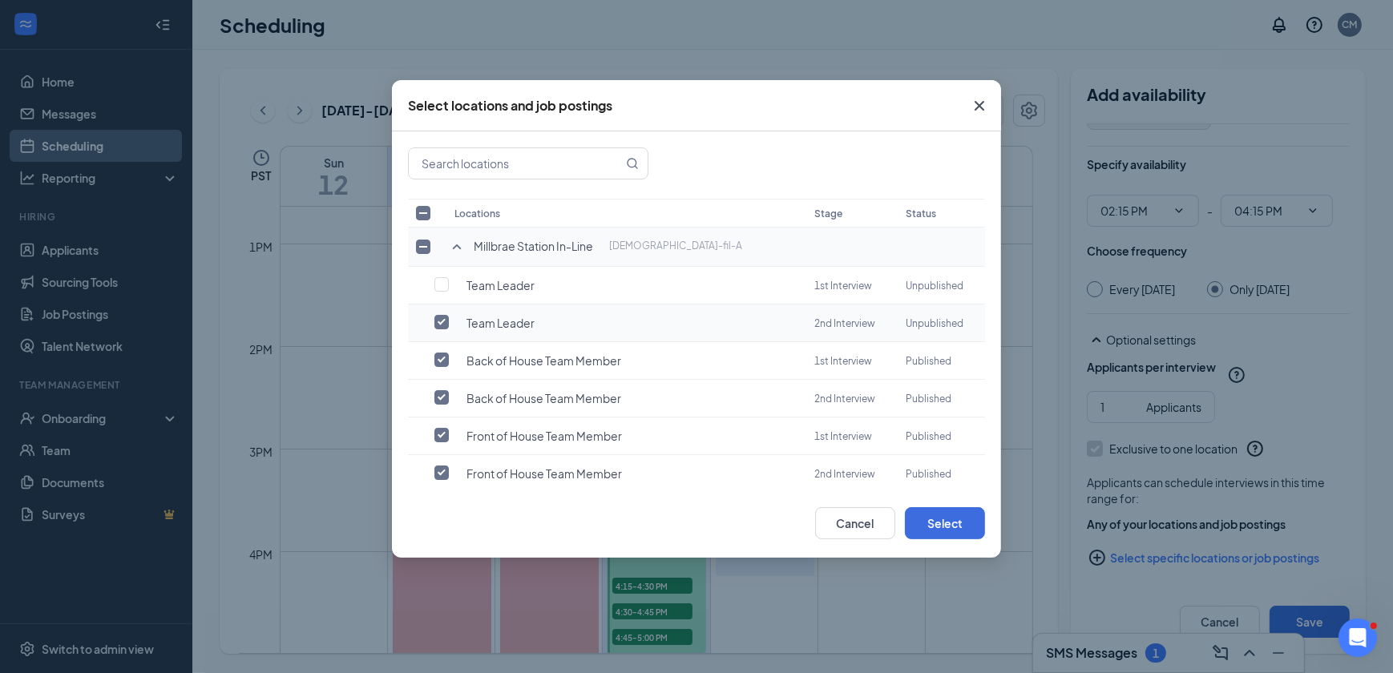
click at [446, 321] on input "checkbox" at bounding box center [442, 322] width 14 height 14
checkbox input "false"
click at [448, 354] on input "checkbox" at bounding box center [442, 360] width 14 height 14
checkbox input "false"
click at [448, 428] on input "checkbox" at bounding box center [442, 435] width 14 height 14
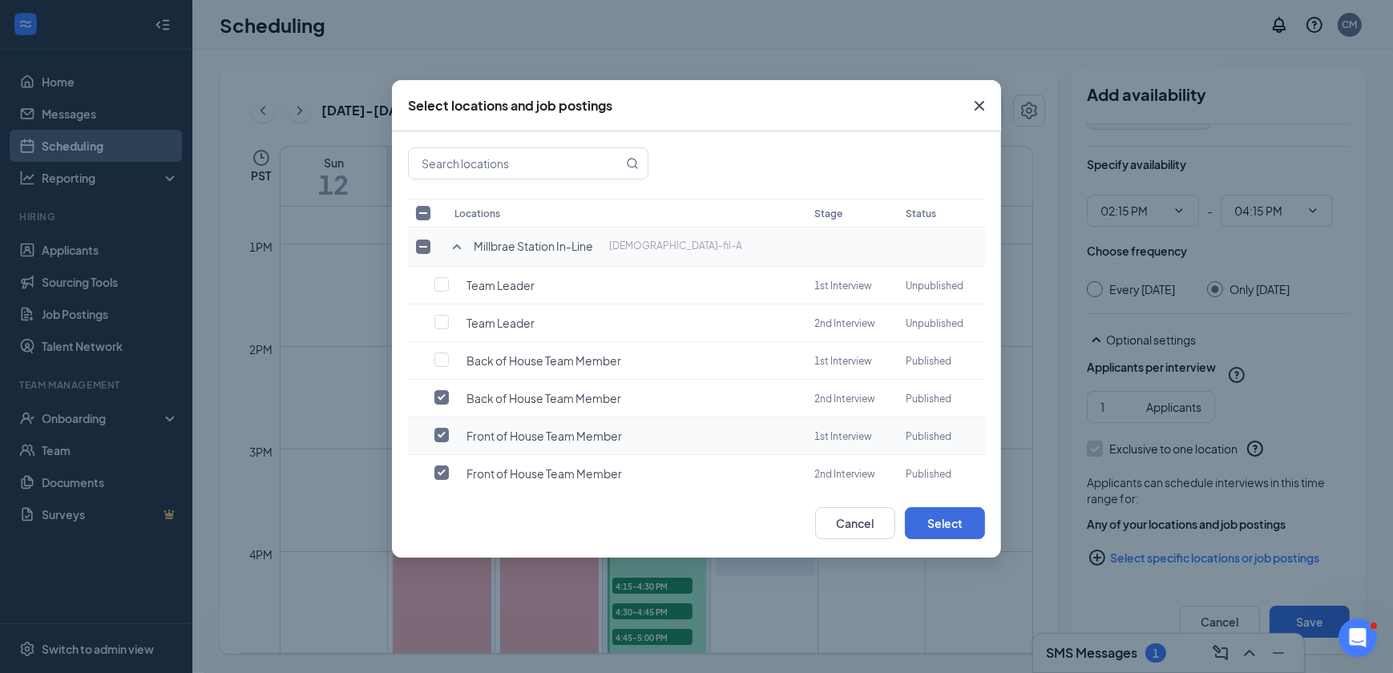
checkbox input "false"
click at [965, 531] on button "Select" at bounding box center [945, 524] width 80 height 32
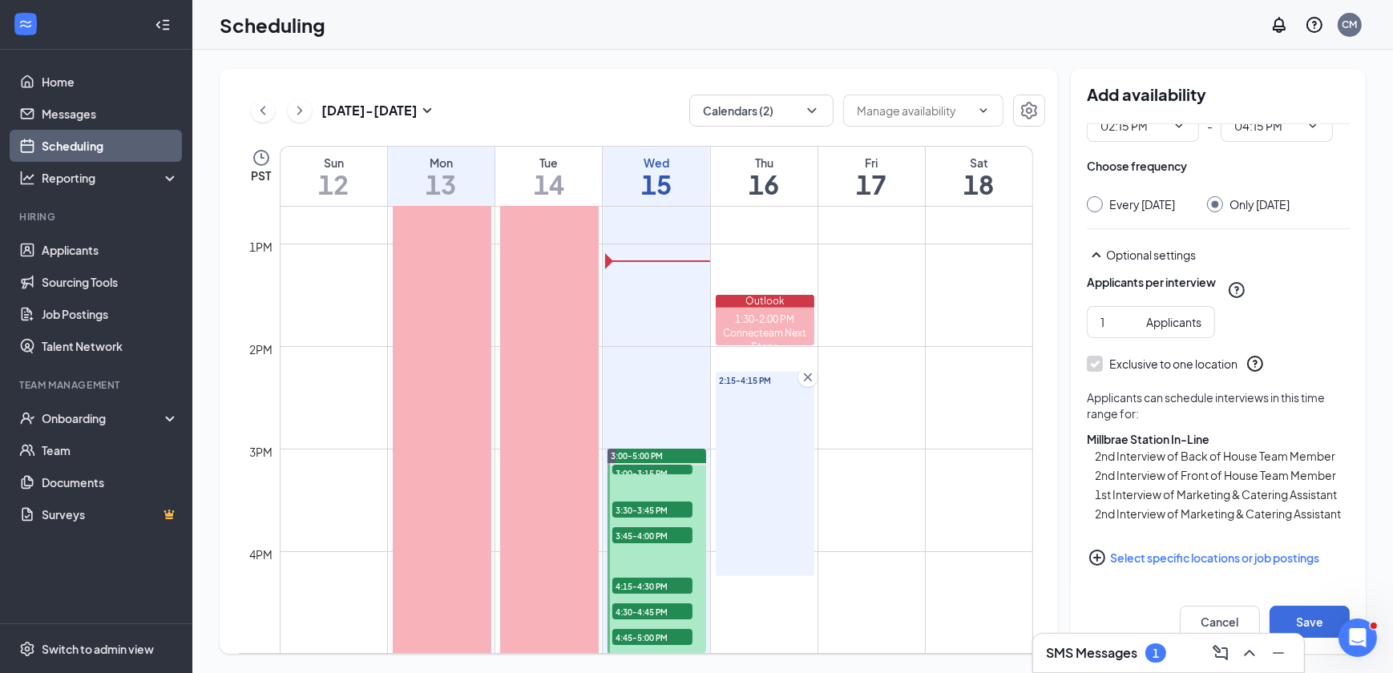
scroll to position [233, 0]
click at [1147, 569] on button "Select specific locations or job postings" at bounding box center [1218, 558] width 263 height 32
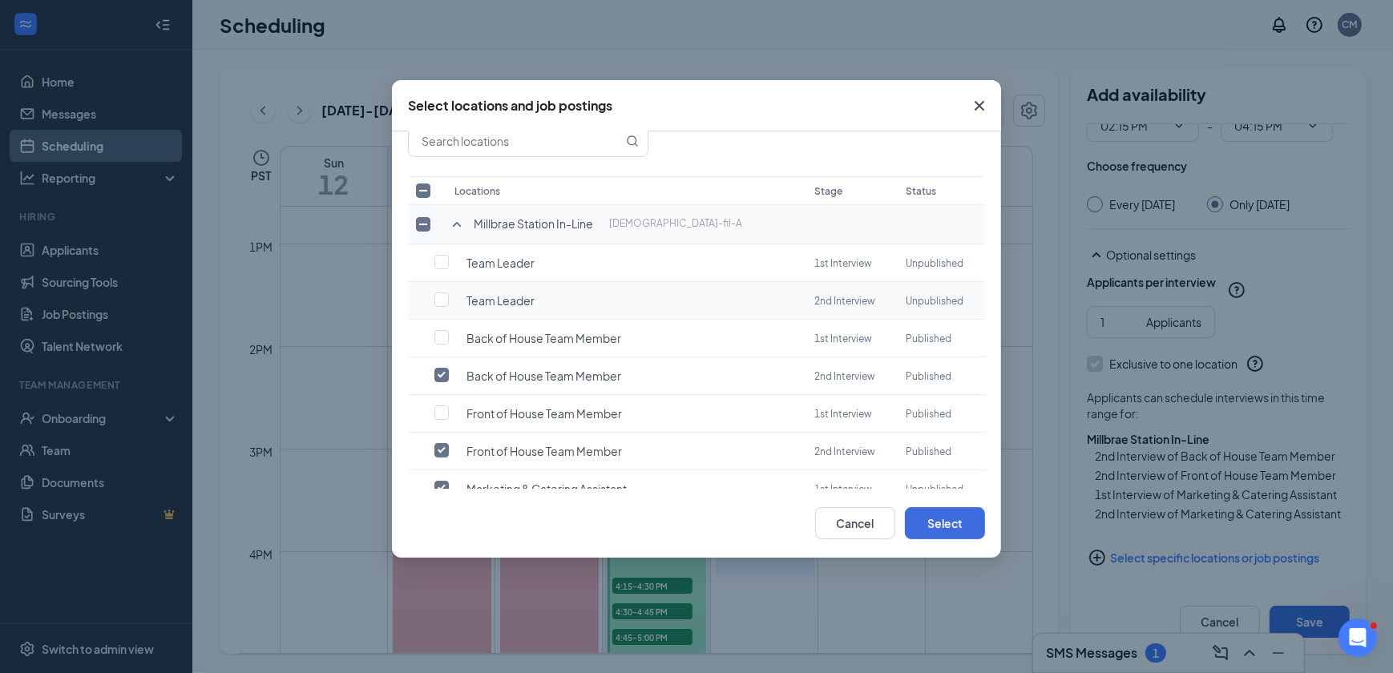
scroll to position [87, 0]
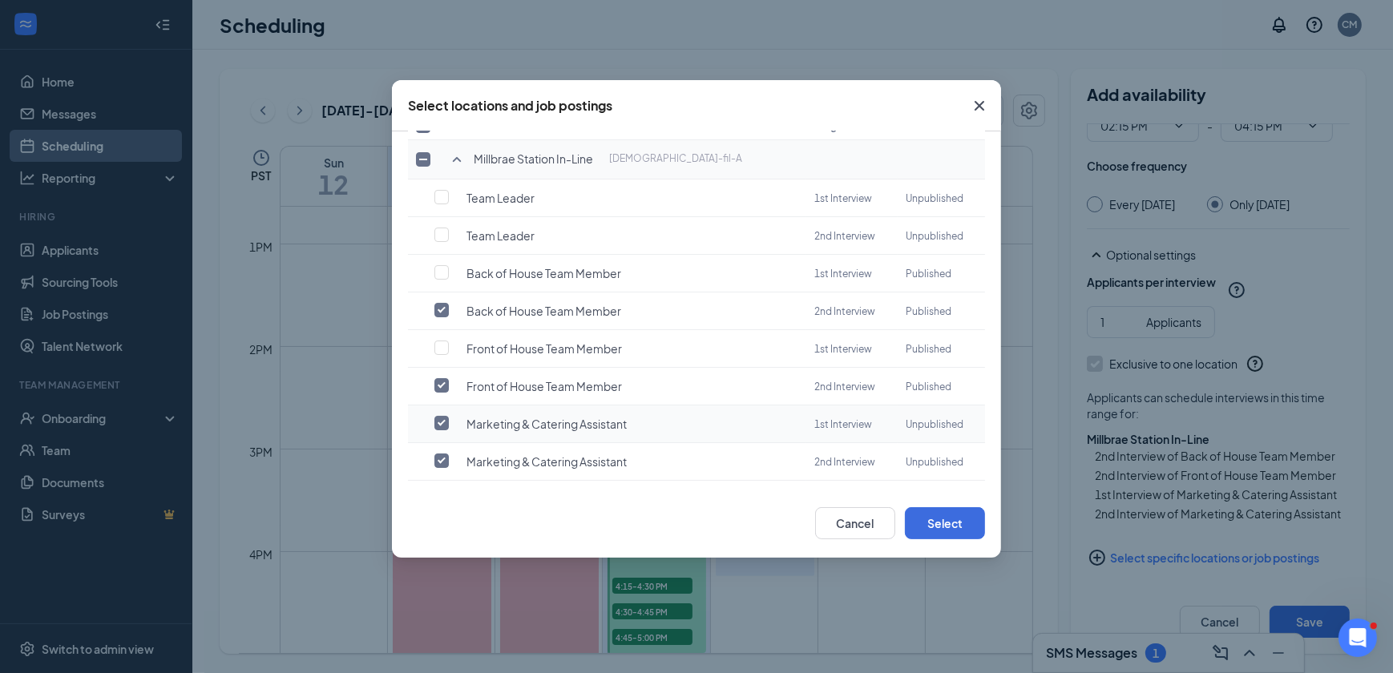
click at [439, 416] on input "checkbox" at bounding box center [442, 423] width 14 height 14
checkbox input "false"
click at [437, 454] on input "checkbox" at bounding box center [442, 461] width 14 height 14
checkbox input "false"
click at [942, 519] on button "Select" at bounding box center [945, 524] width 80 height 32
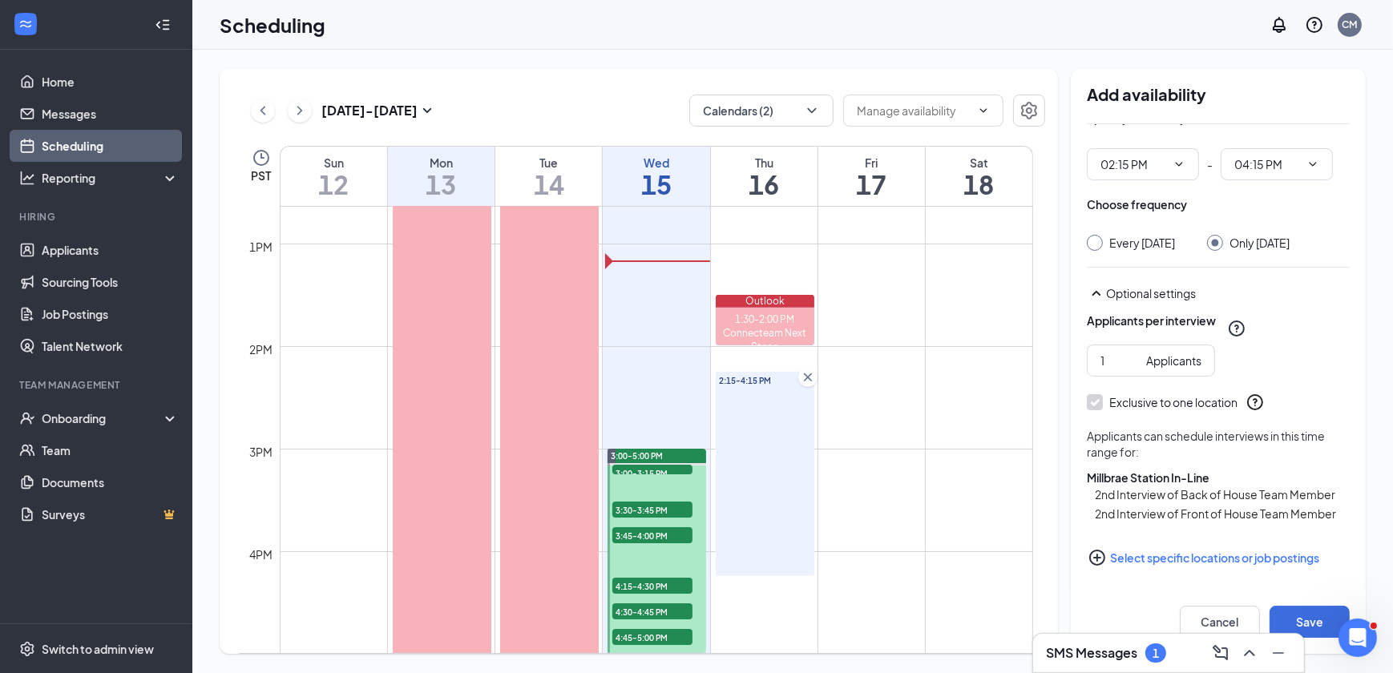
scroll to position [159, 0]
click at [1294, 613] on button "Save" at bounding box center [1310, 622] width 80 height 32
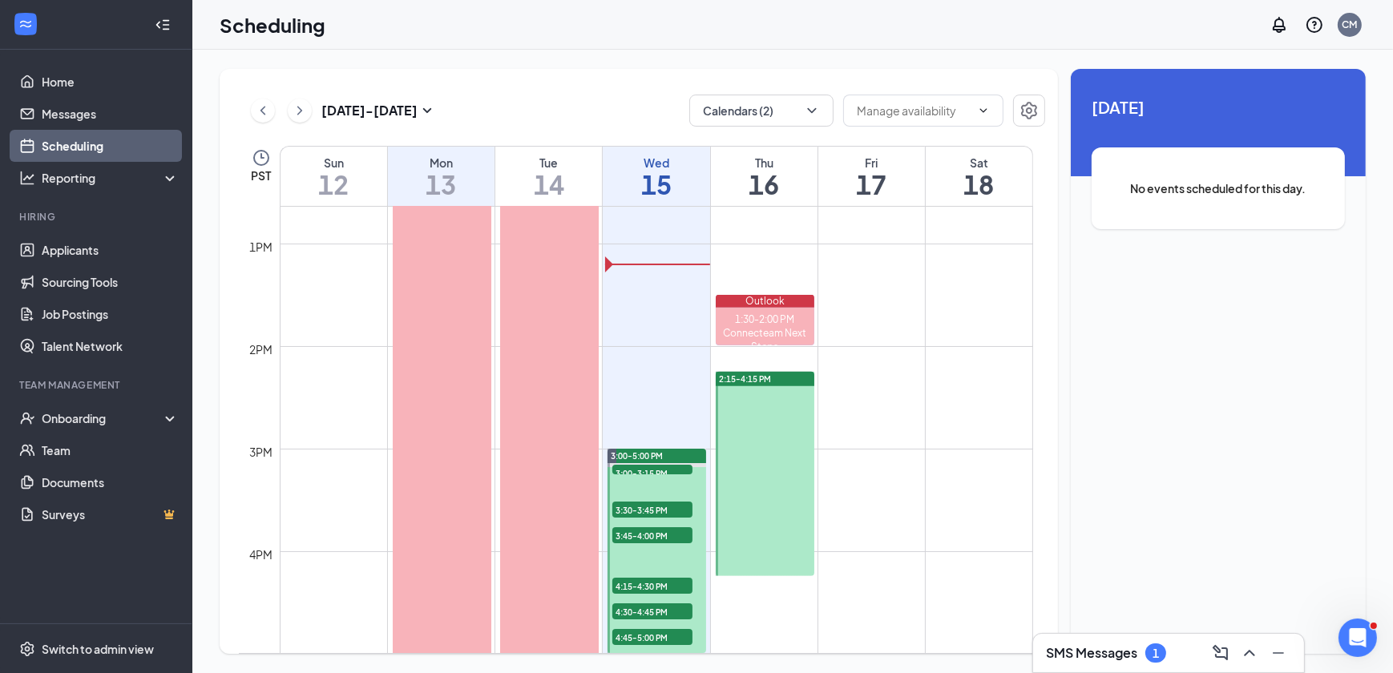
drag, startPoint x: 771, startPoint y: 375, endPoint x: 775, endPoint y: 403, distance: 28.5
click at [775, 403] on div "2:15-4:15 PM" at bounding box center [765, 474] width 99 height 204
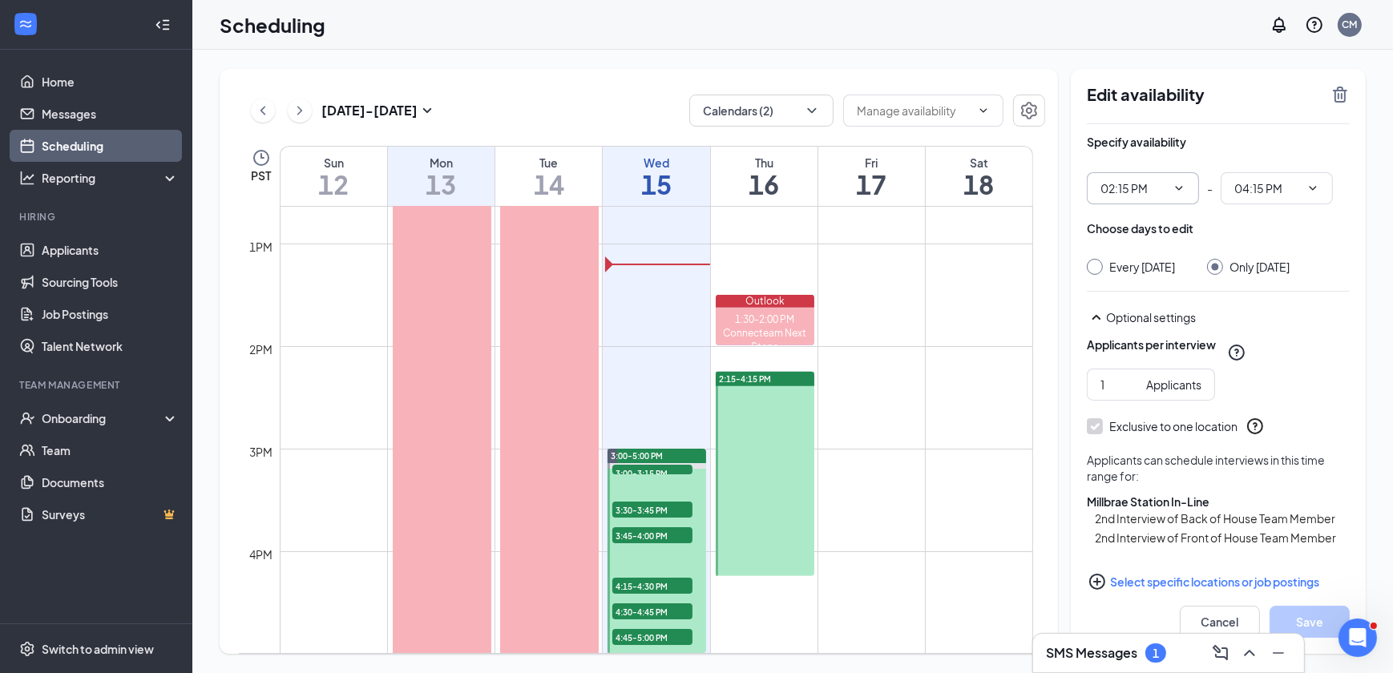
click at [1171, 186] on span at bounding box center [1178, 188] width 16 height 13
click at [1180, 189] on icon "ChevronDown" at bounding box center [1179, 188] width 13 height 13
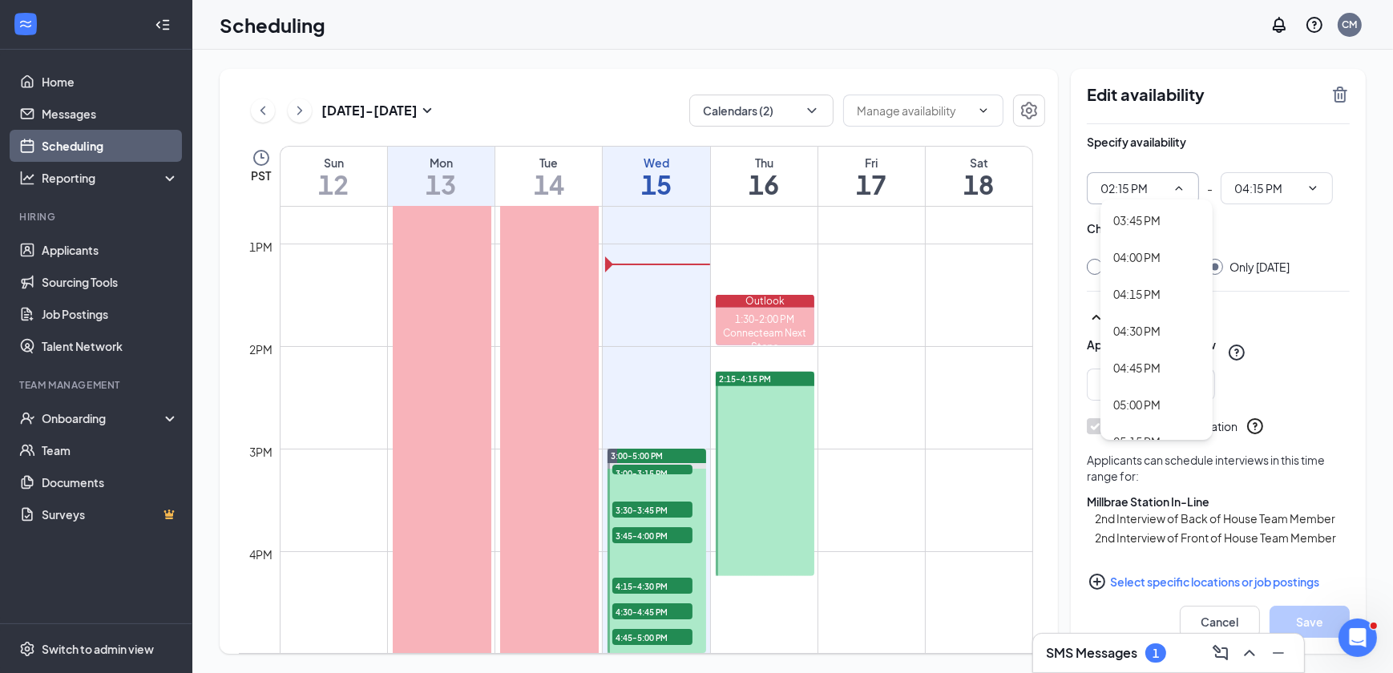
scroll to position [2332, 0]
click at [1163, 247] on div "04:00 PM" at bounding box center [1157, 246] width 87 height 18
type input "04:00 PM"
type input "06:00 PM"
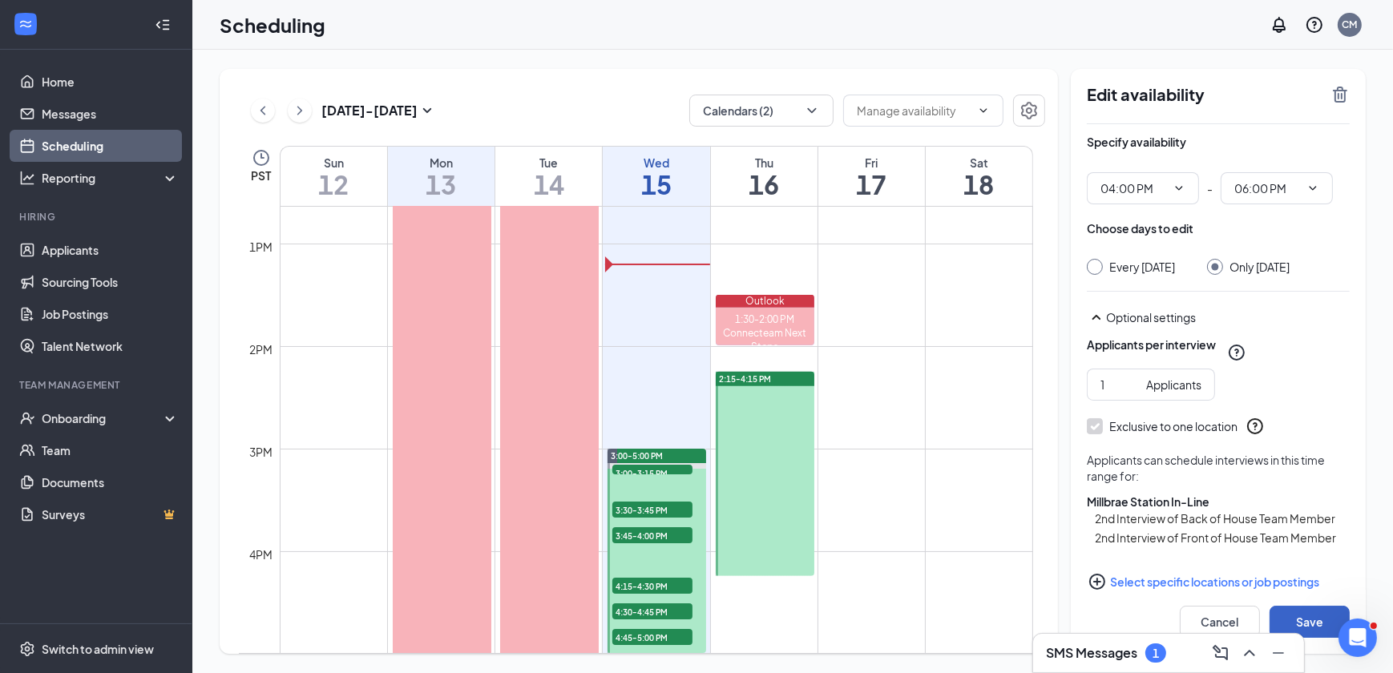
click at [1323, 616] on button "Save" at bounding box center [1310, 622] width 80 height 32
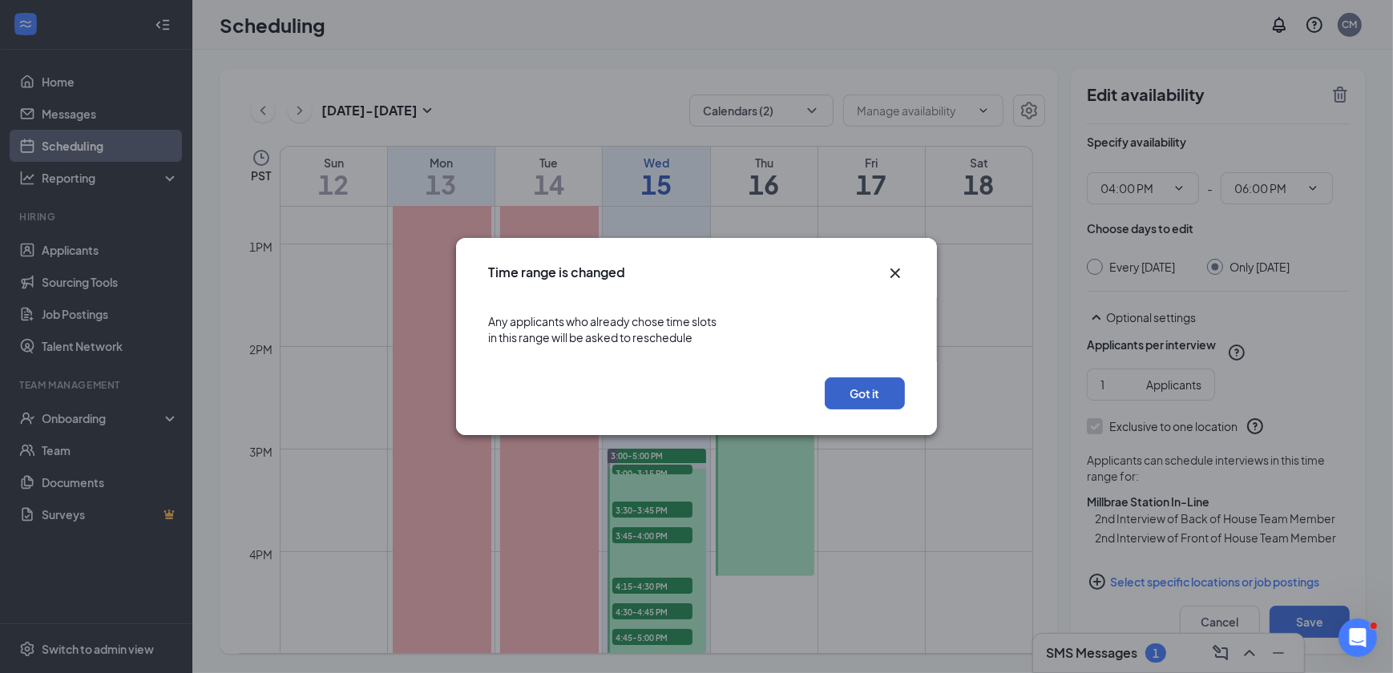
click at [834, 390] on button "Got it" at bounding box center [865, 394] width 80 height 32
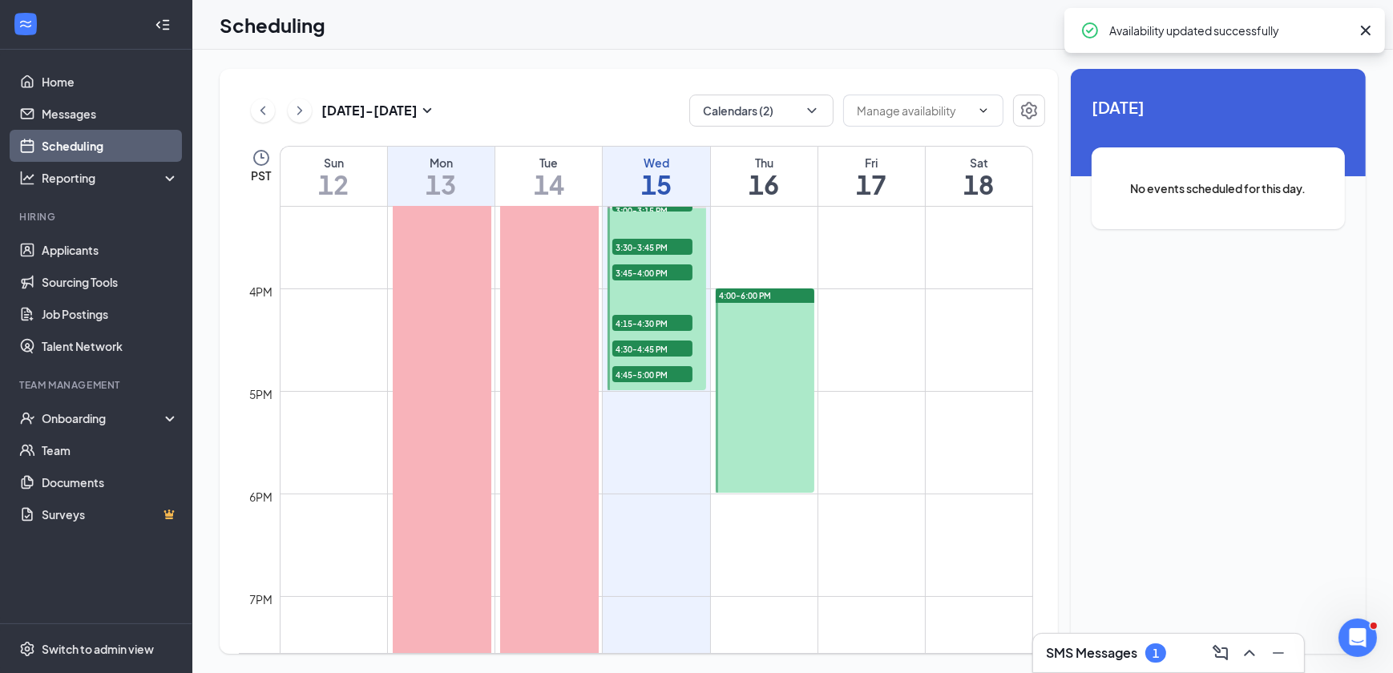
scroll to position [1588, 0]
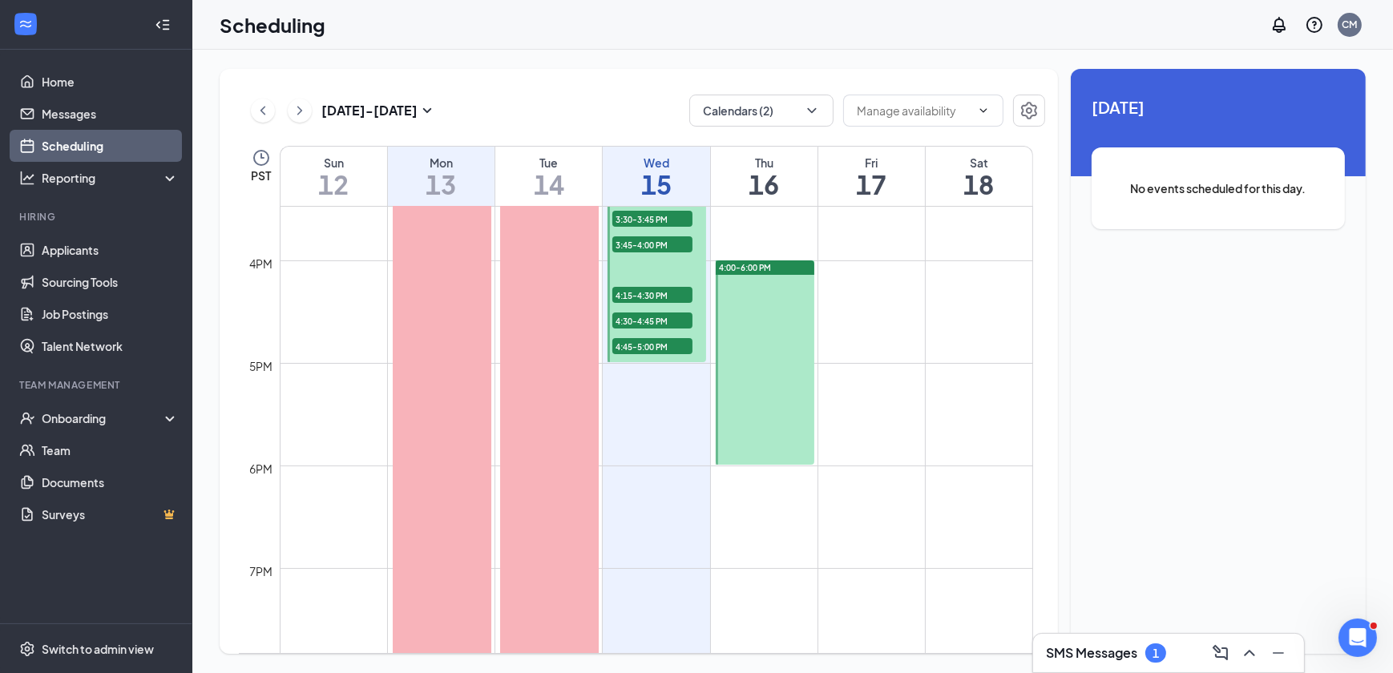
click at [790, 314] on div at bounding box center [765, 363] width 99 height 204
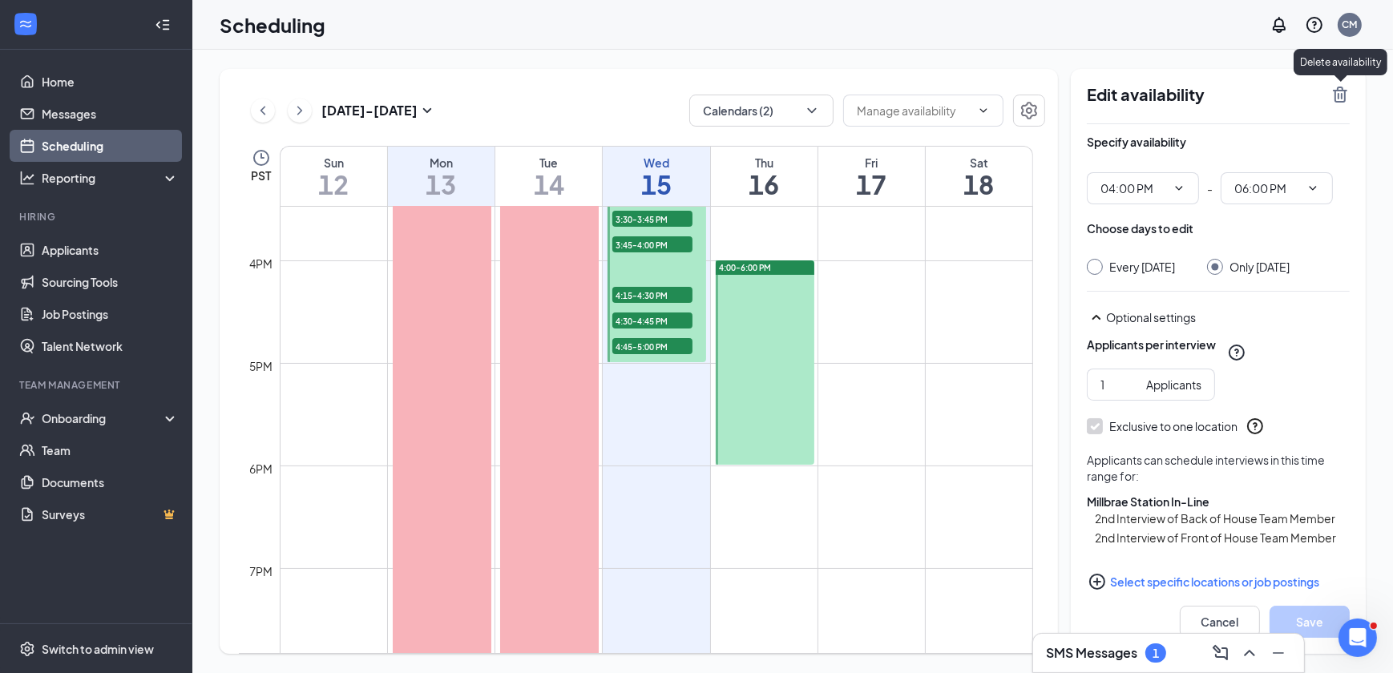
click at [1346, 94] on icon "TrashOutline" at bounding box center [1340, 94] width 19 height 19
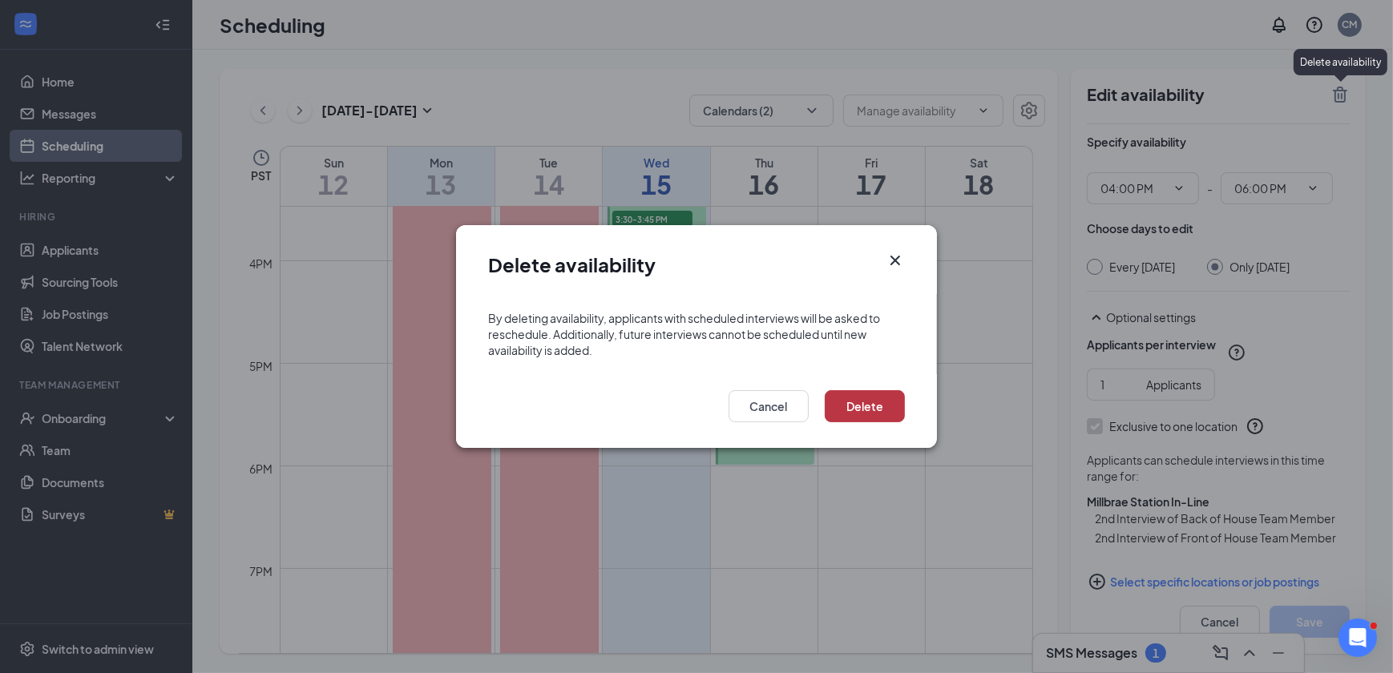
click at [882, 408] on button "Delete" at bounding box center [865, 406] width 80 height 32
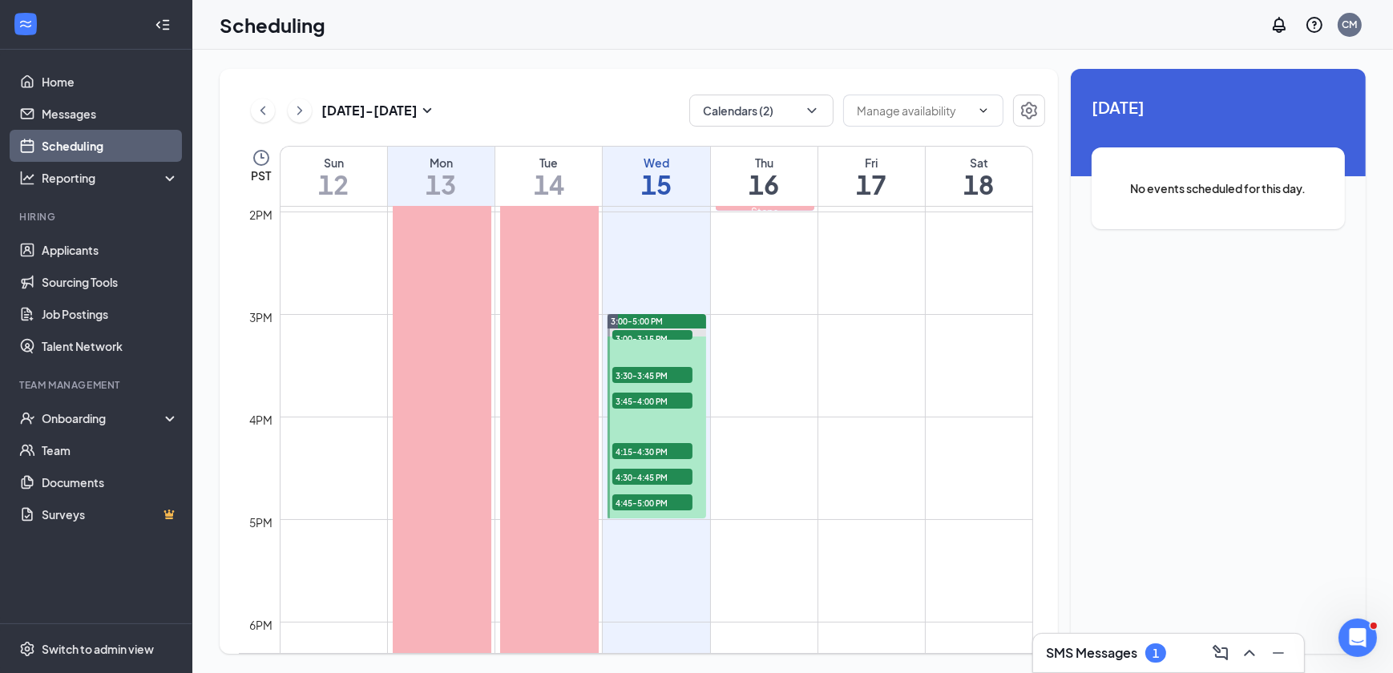
scroll to position [1443, 0]
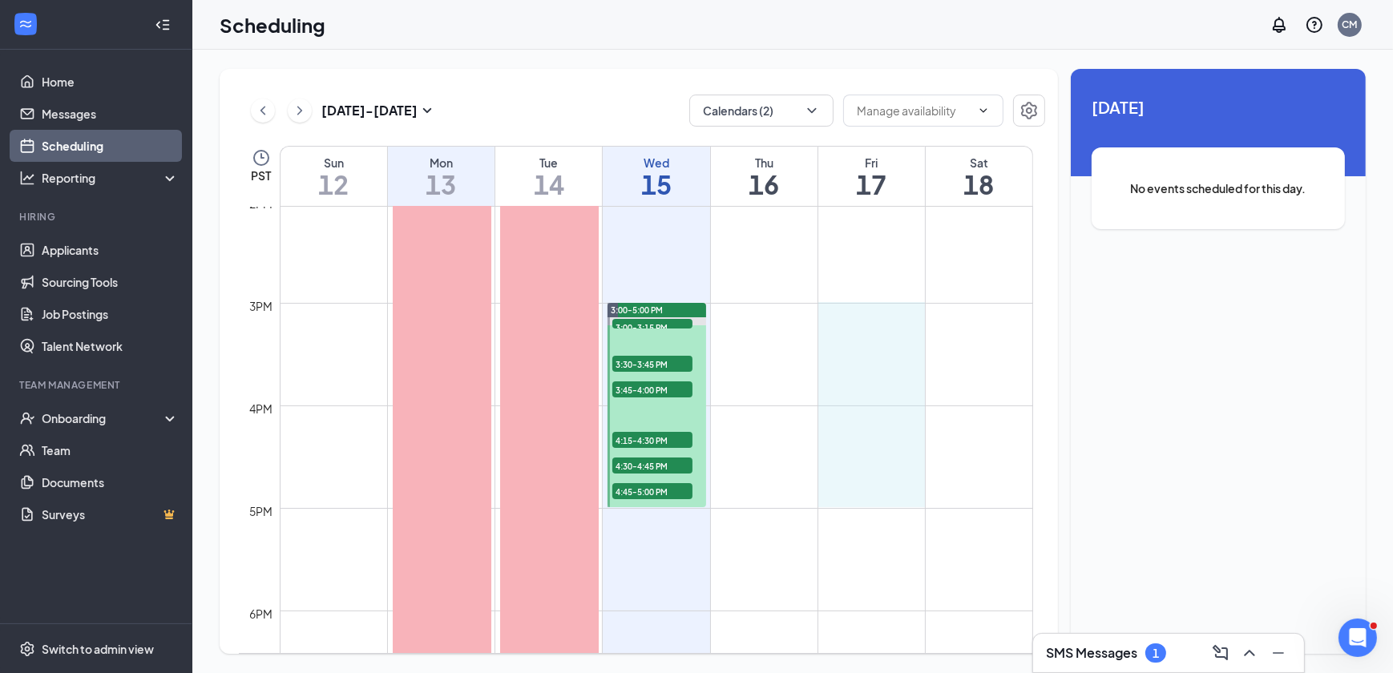
drag, startPoint x: 890, startPoint y: 309, endPoint x: 885, endPoint y: 483, distance: 174.1
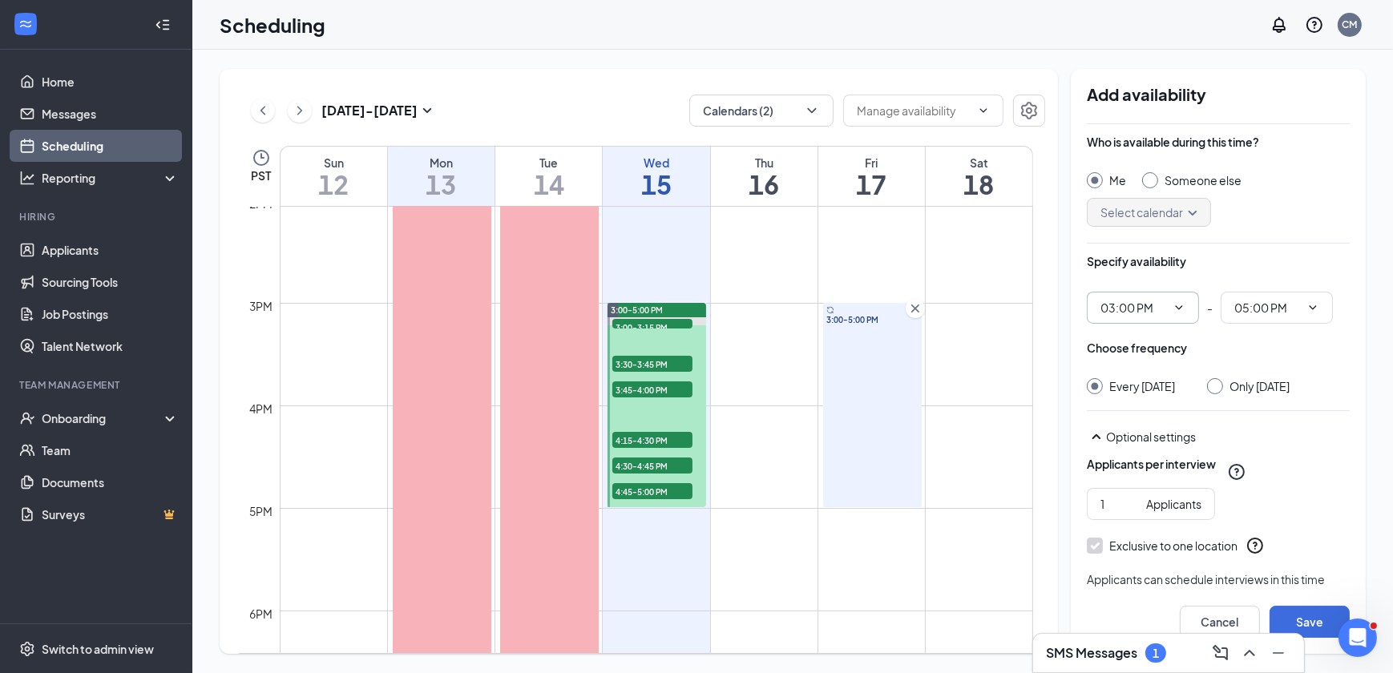
click at [1182, 304] on icon "ChevronDown" at bounding box center [1179, 307] width 13 height 13
click at [1185, 359] on div "04:00 PM" at bounding box center [1157, 366] width 87 height 18
type input "04:00 PM"
type input "06:00 PM"
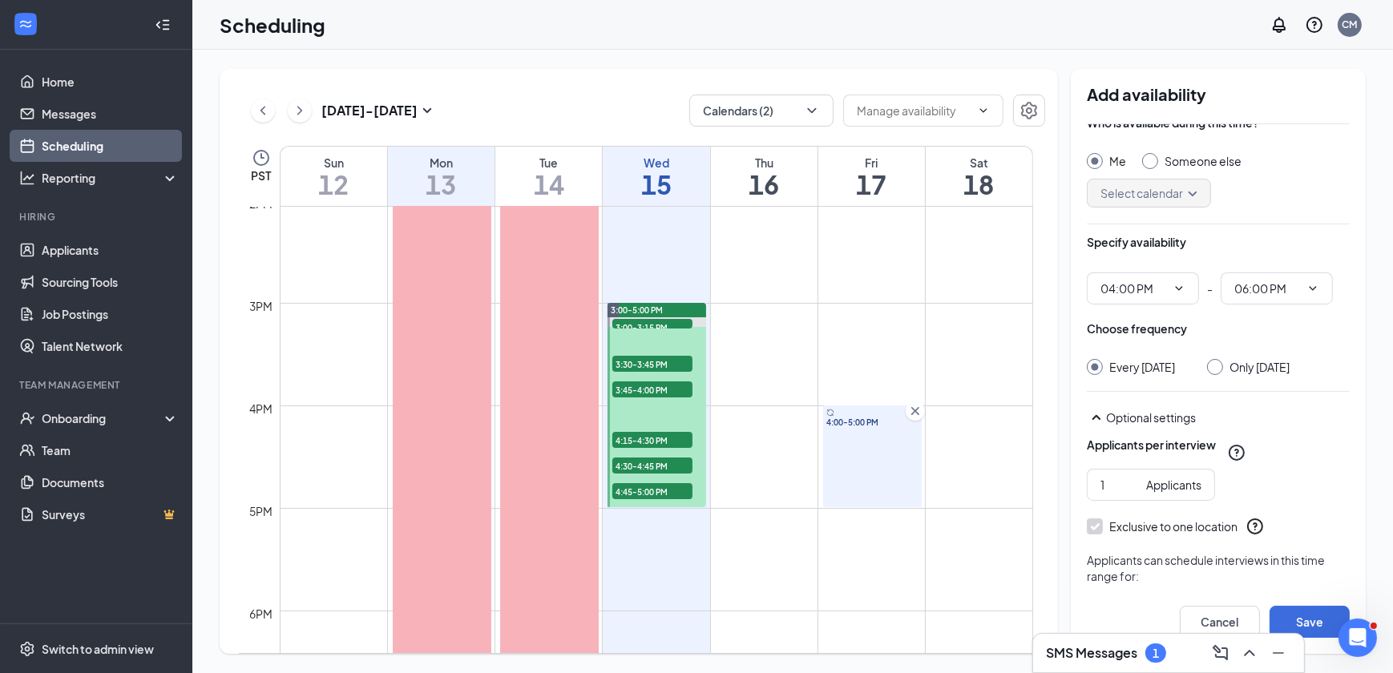
scroll to position [96, 0]
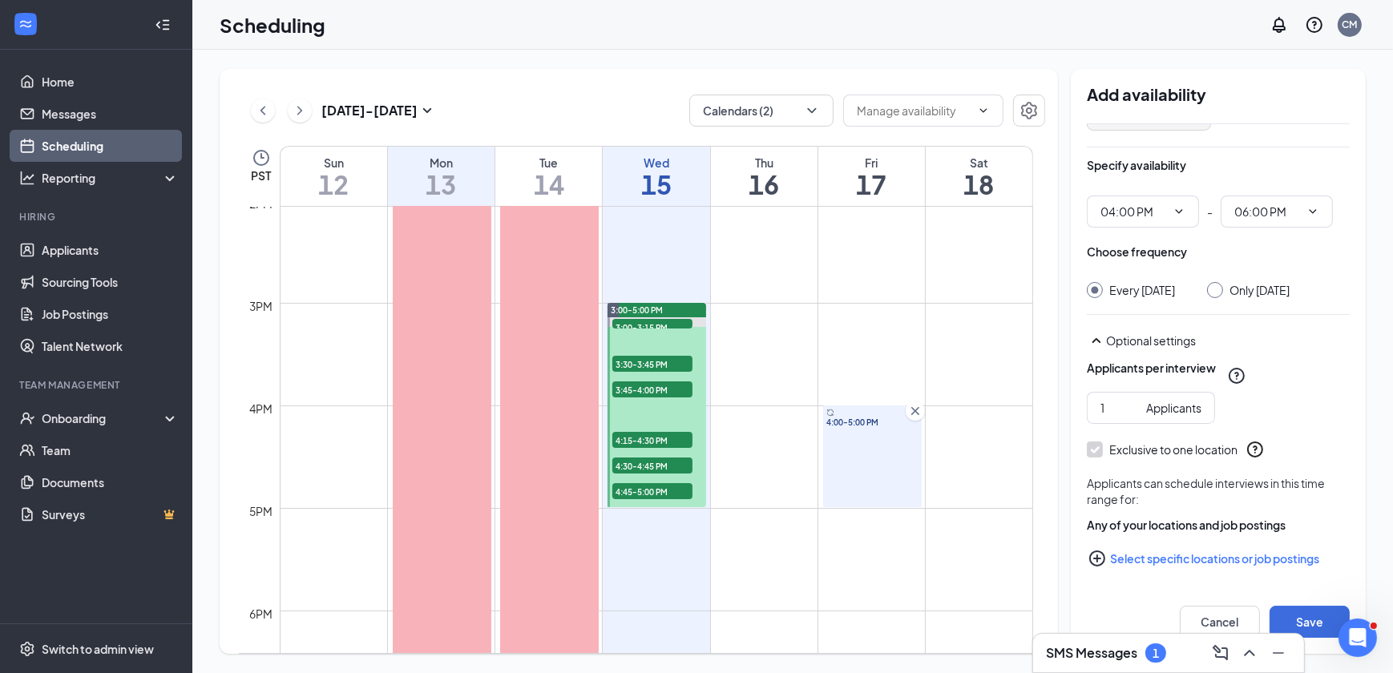
click at [1161, 563] on button "Select specific locations or job postings" at bounding box center [1218, 559] width 263 height 32
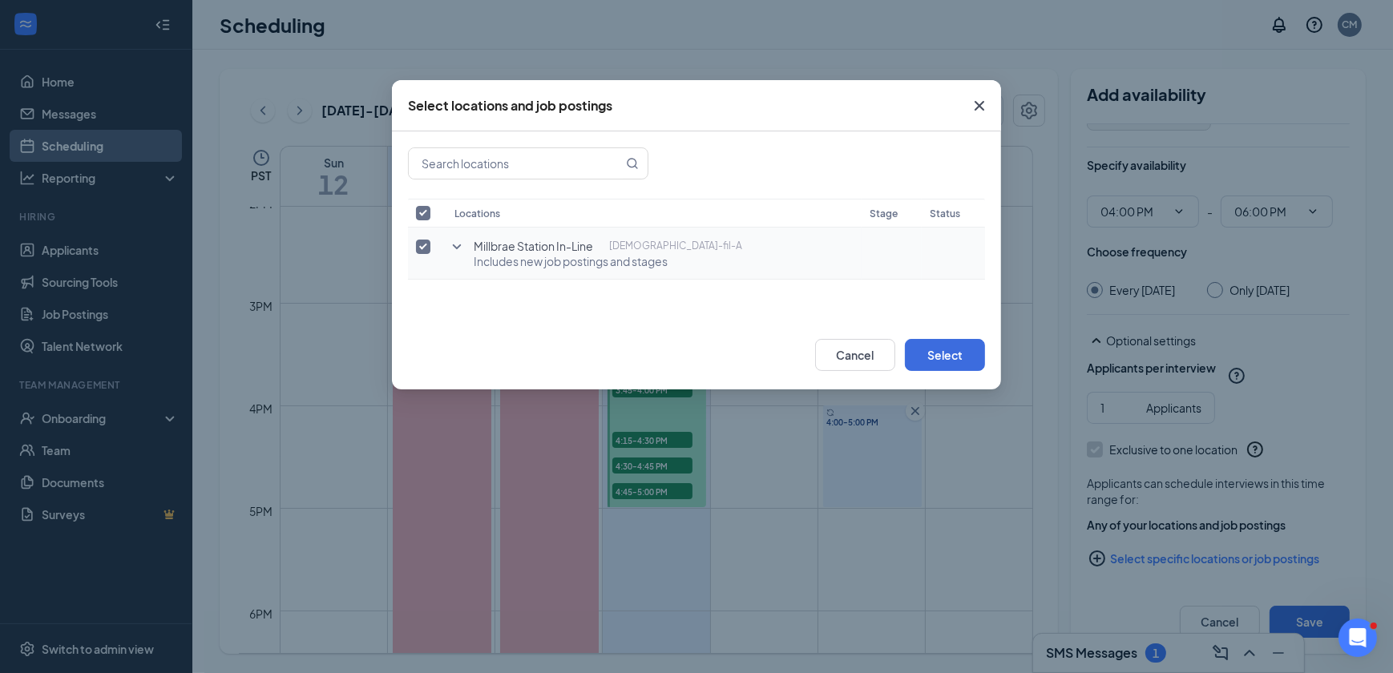
click at [454, 241] on icon "SmallChevronDown" at bounding box center [456, 246] width 19 height 19
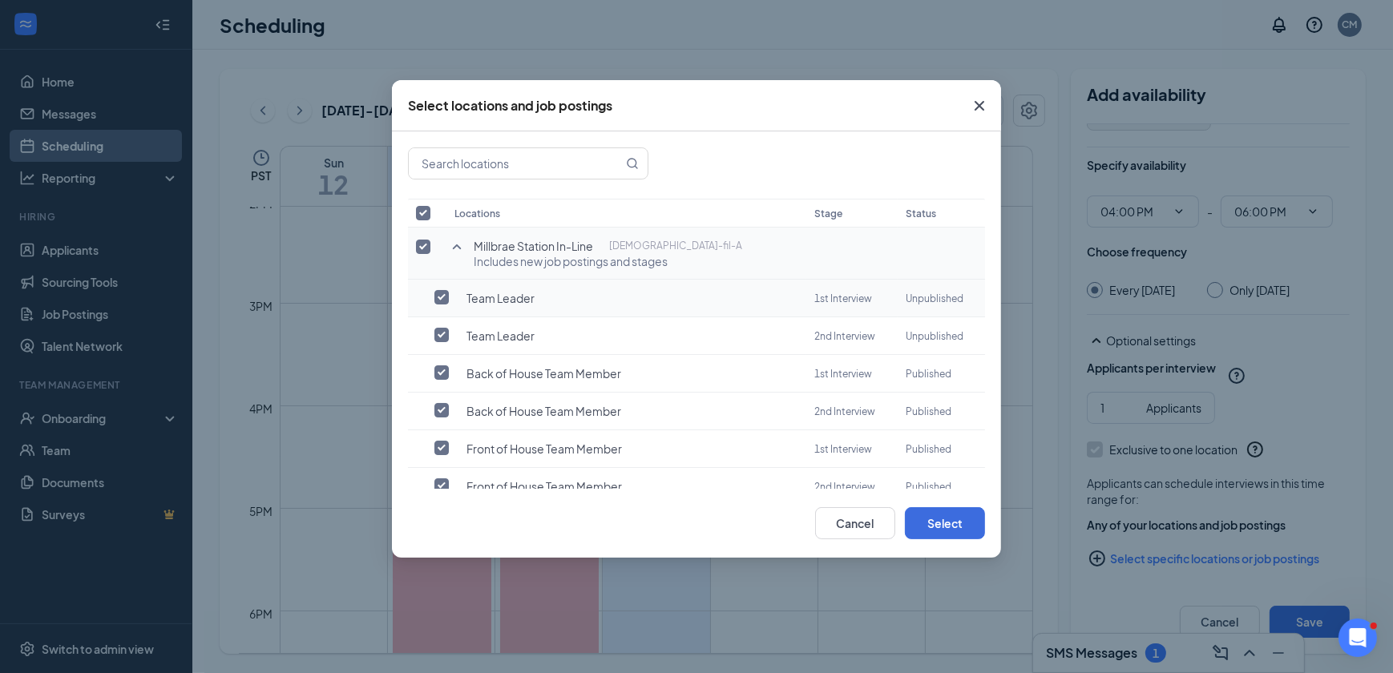
click at [449, 294] on label at bounding box center [446, 297] width 22 height 16
click at [449, 294] on input "checkbox" at bounding box center [442, 297] width 14 height 14
checkbox input "true"
checkbox input "false"
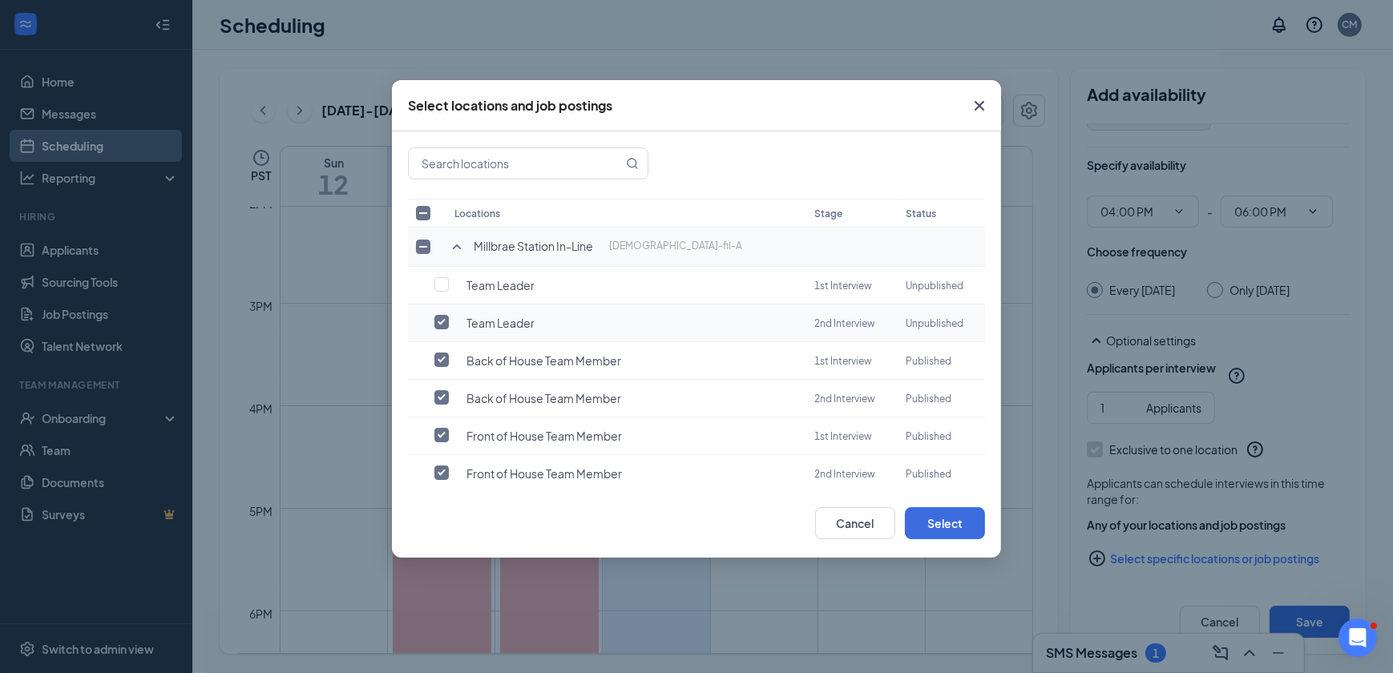
click at [444, 331] on td at bounding box center [427, 324] width 38 height 38
click at [450, 321] on label at bounding box center [446, 322] width 22 height 16
click at [449, 321] on input "checkbox" at bounding box center [442, 322] width 14 height 14
checkbox input "false"
click at [441, 360] on input "checkbox" at bounding box center [442, 360] width 14 height 14
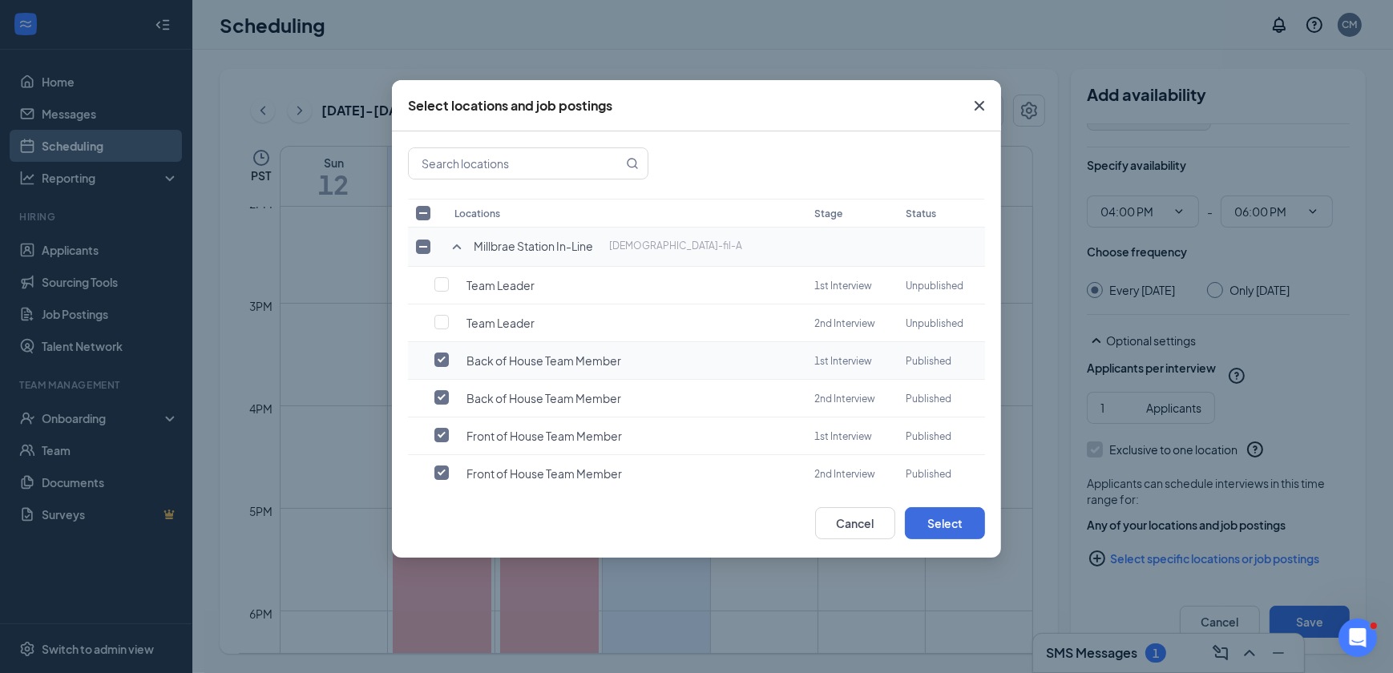
checkbox input "false"
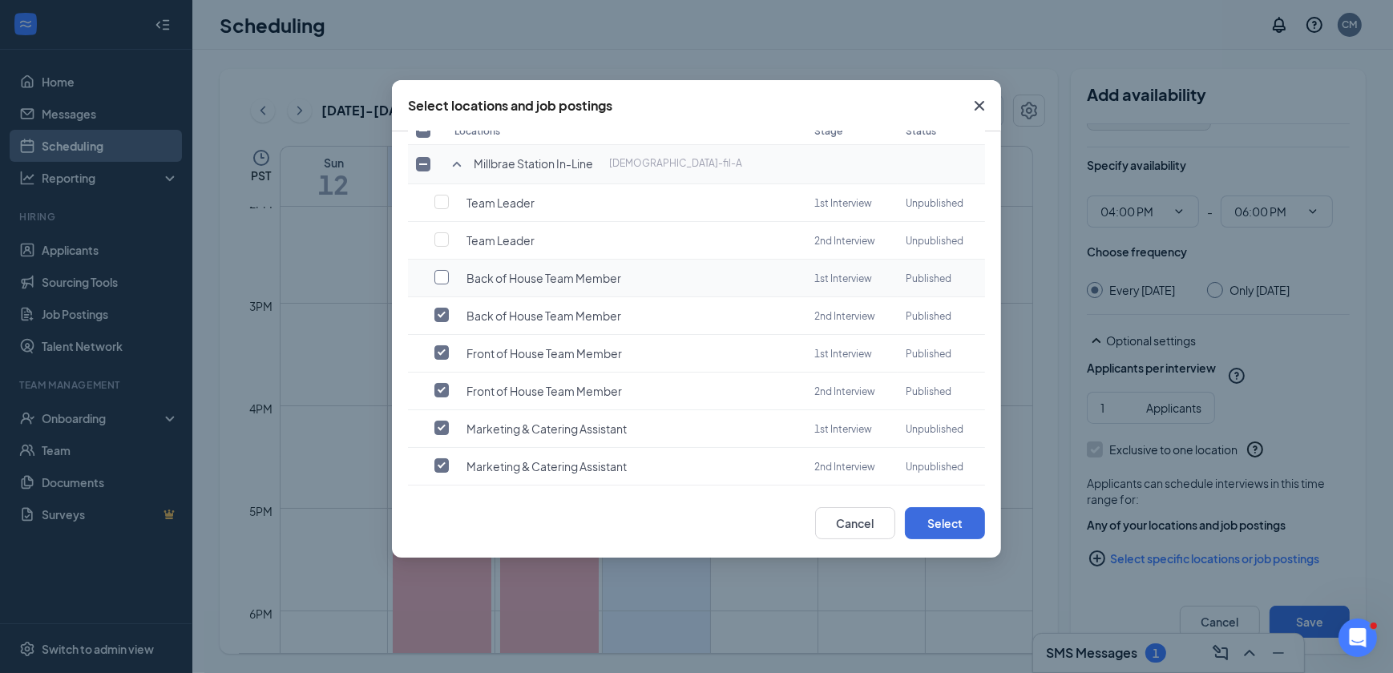
scroll to position [87, 0]
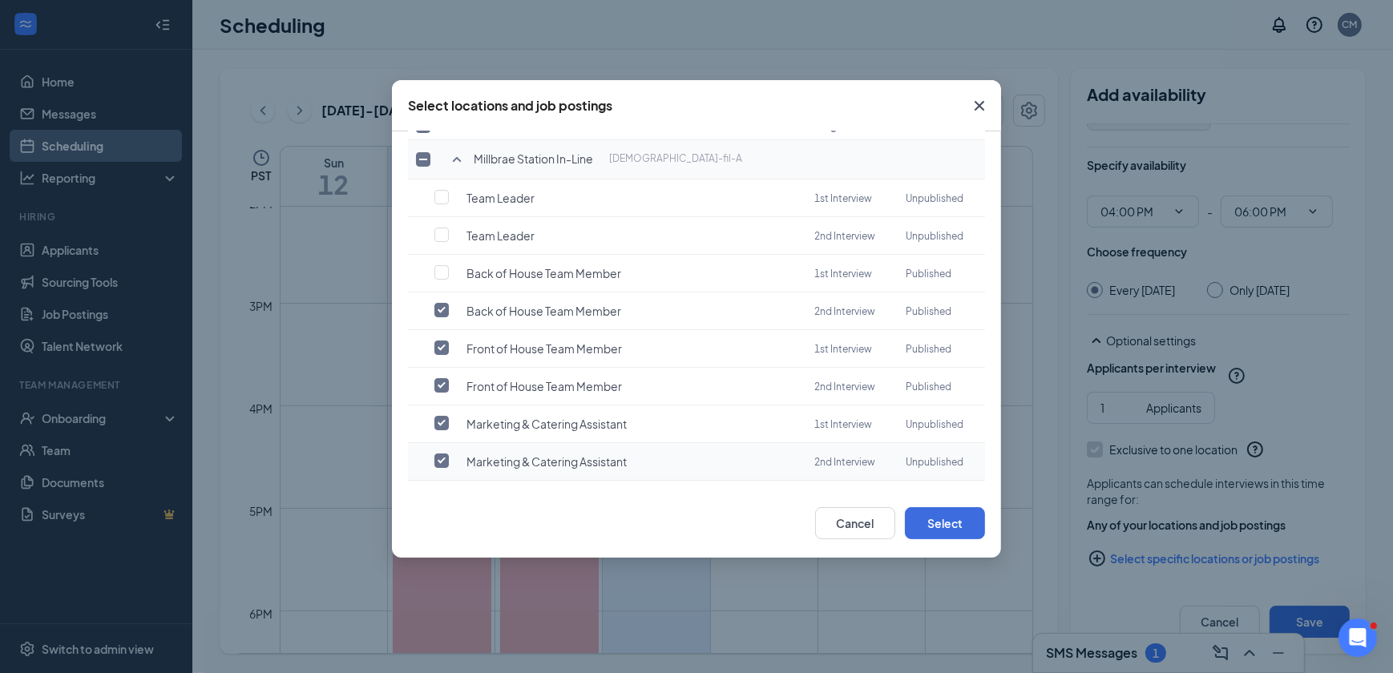
click at [442, 460] on input "checkbox" at bounding box center [442, 461] width 14 height 14
checkbox input "false"
click at [448, 427] on td "Marketing & Catering Assistant" at bounding box center [627, 425] width 360 height 38
click at [441, 419] on input "checkbox" at bounding box center [442, 423] width 14 height 14
checkbox input "false"
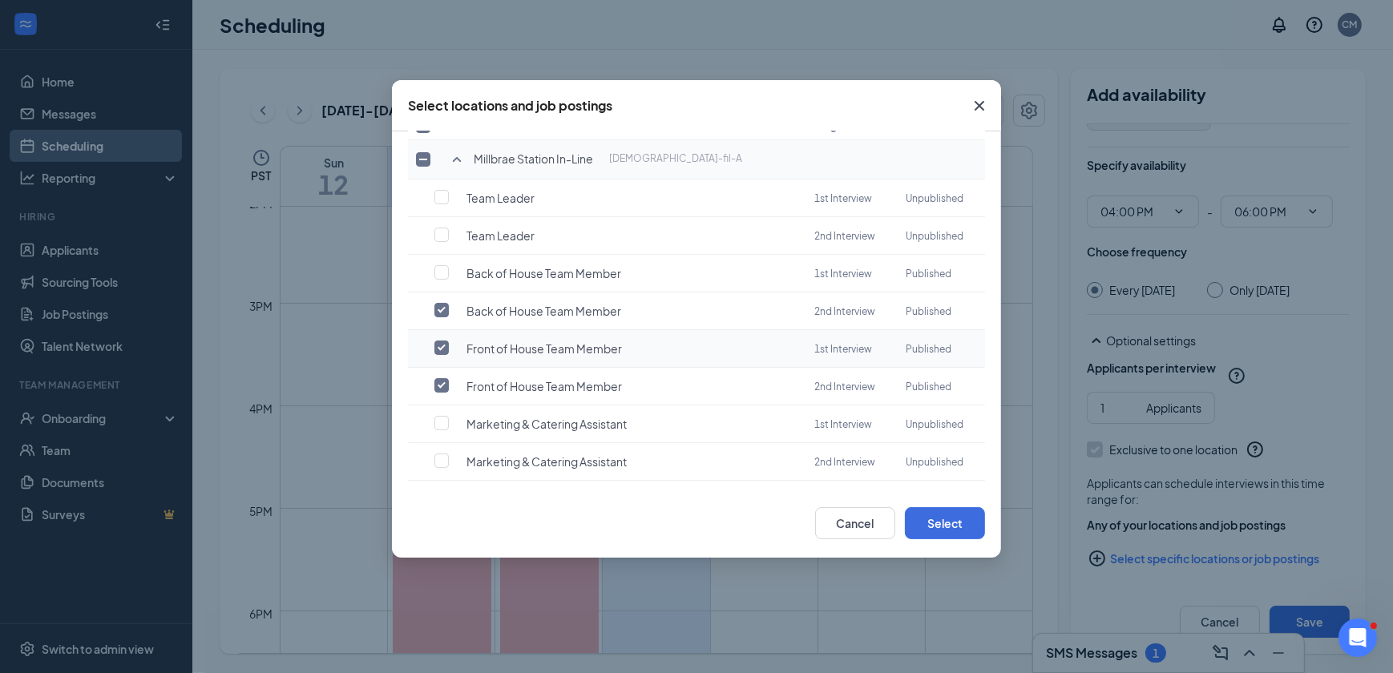
click at [436, 343] on input "checkbox" at bounding box center [442, 348] width 14 height 14
checkbox input "false"
click at [921, 532] on button "Select" at bounding box center [945, 524] width 80 height 32
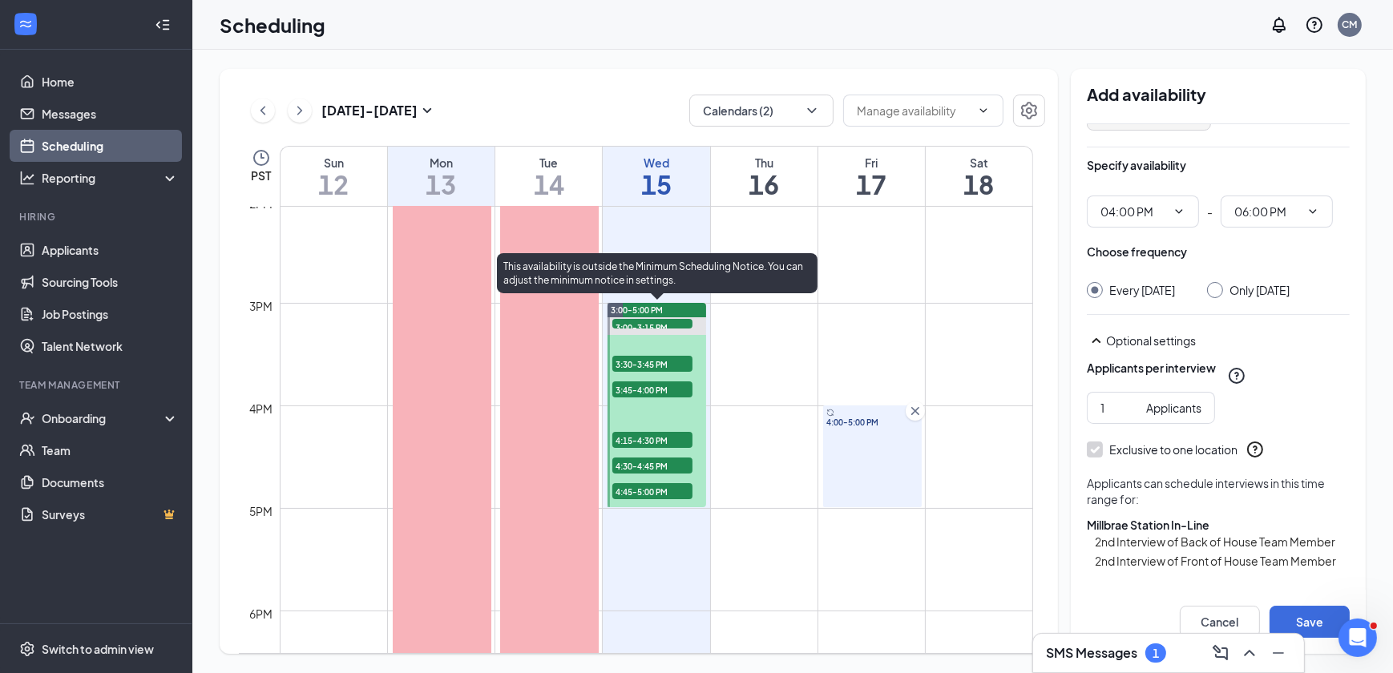
click at [658, 324] on span "3:00-3:15 PM" at bounding box center [653, 327] width 80 height 16
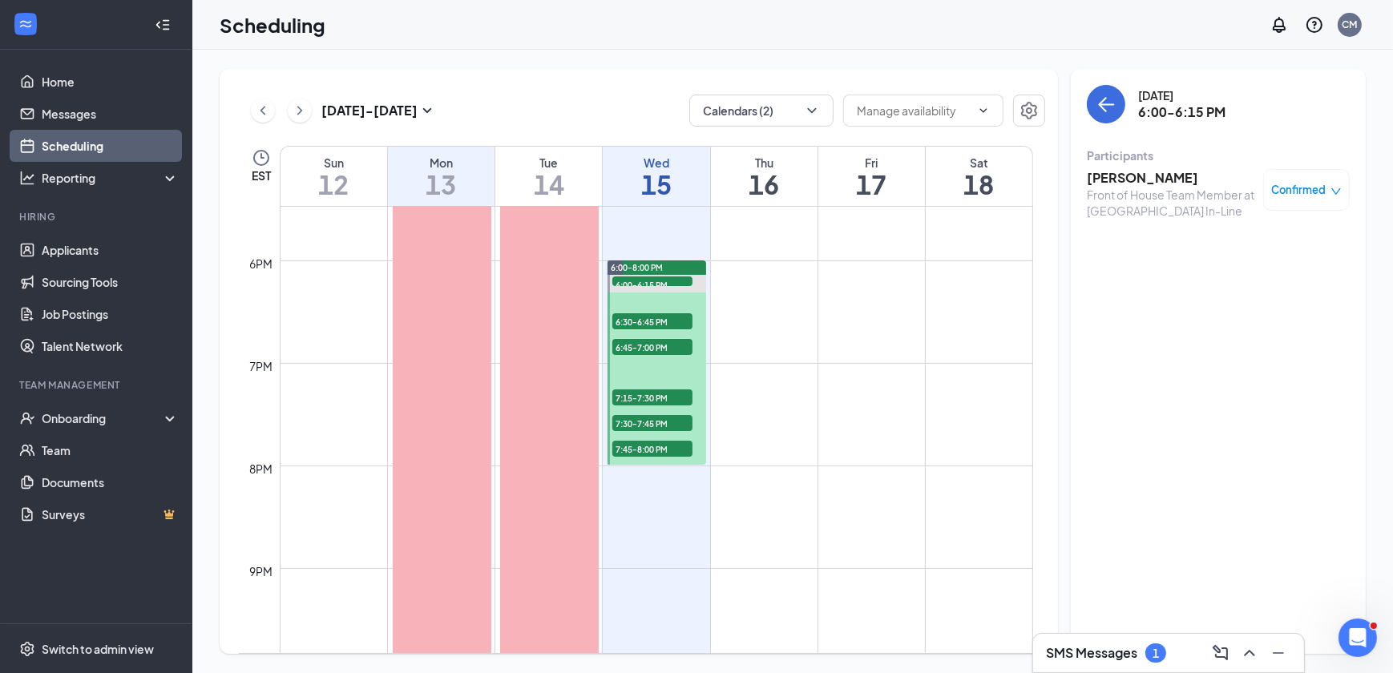
scroll to position [1807, 0]
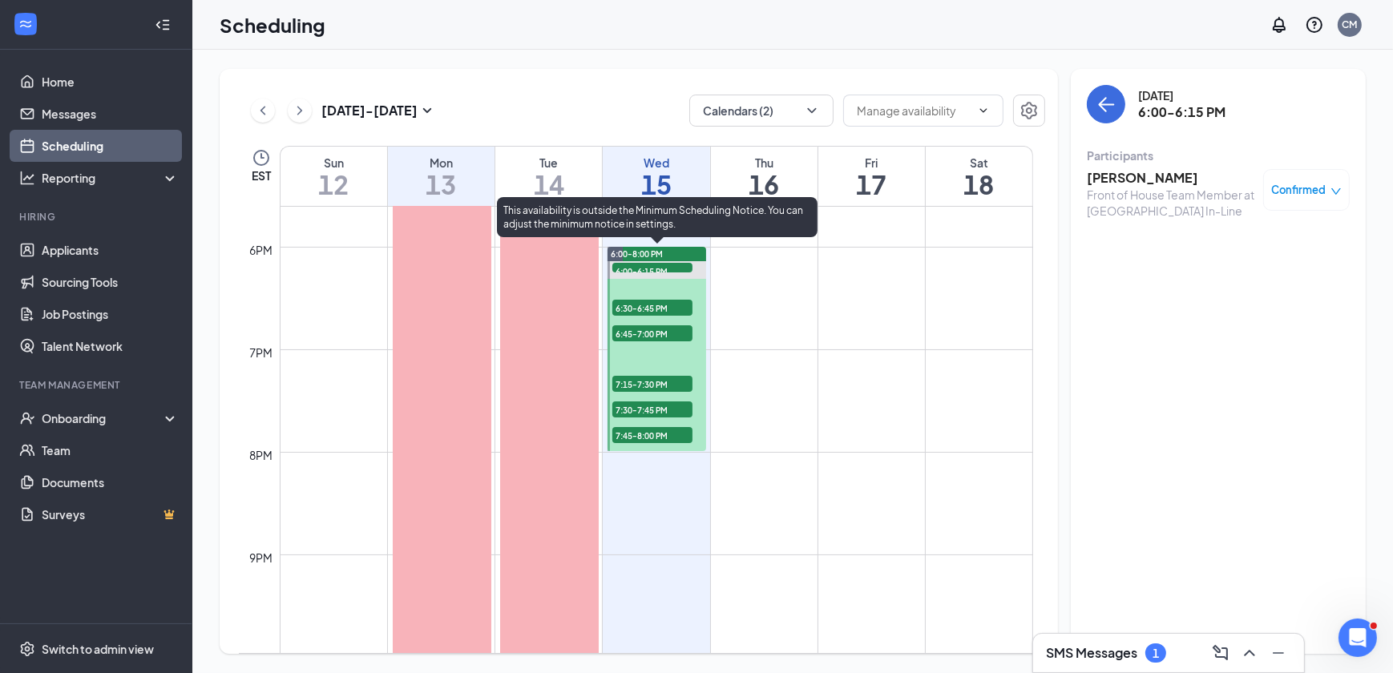
click at [663, 301] on span "6:30-6:45 PM" at bounding box center [653, 308] width 80 height 16
click at [665, 330] on span "6:45-7:00 PM" at bounding box center [653, 334] width 80 height 16
click at [662, 379] on span "7:15-7:30 PM" at bounding box center [653, 384] width 80 height 16
click at [660, 408] on span "7:30-7:45 PM" at bounding box center [653, 410] width 80 height 16
click at [657, 433] on span "7:45-8:00 PM" at bounding box center [653, 435] width 80 height 16
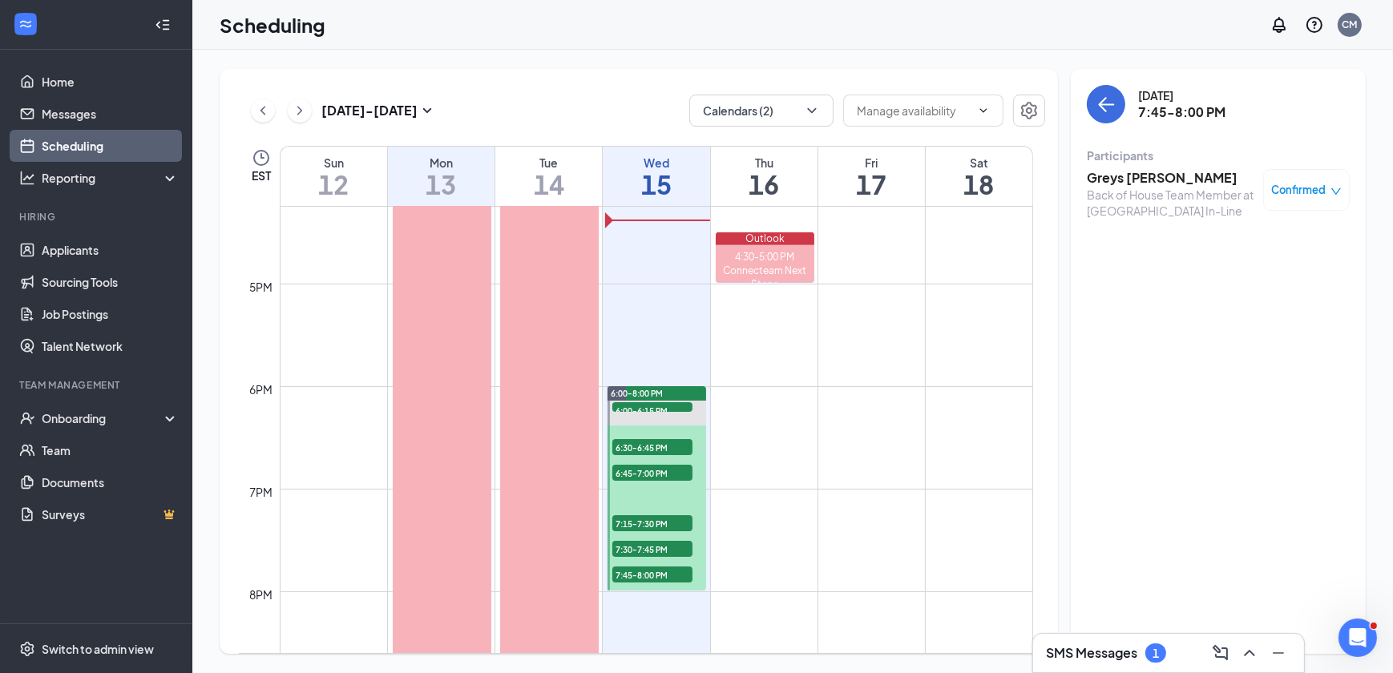
scroll to position [1661, 0]
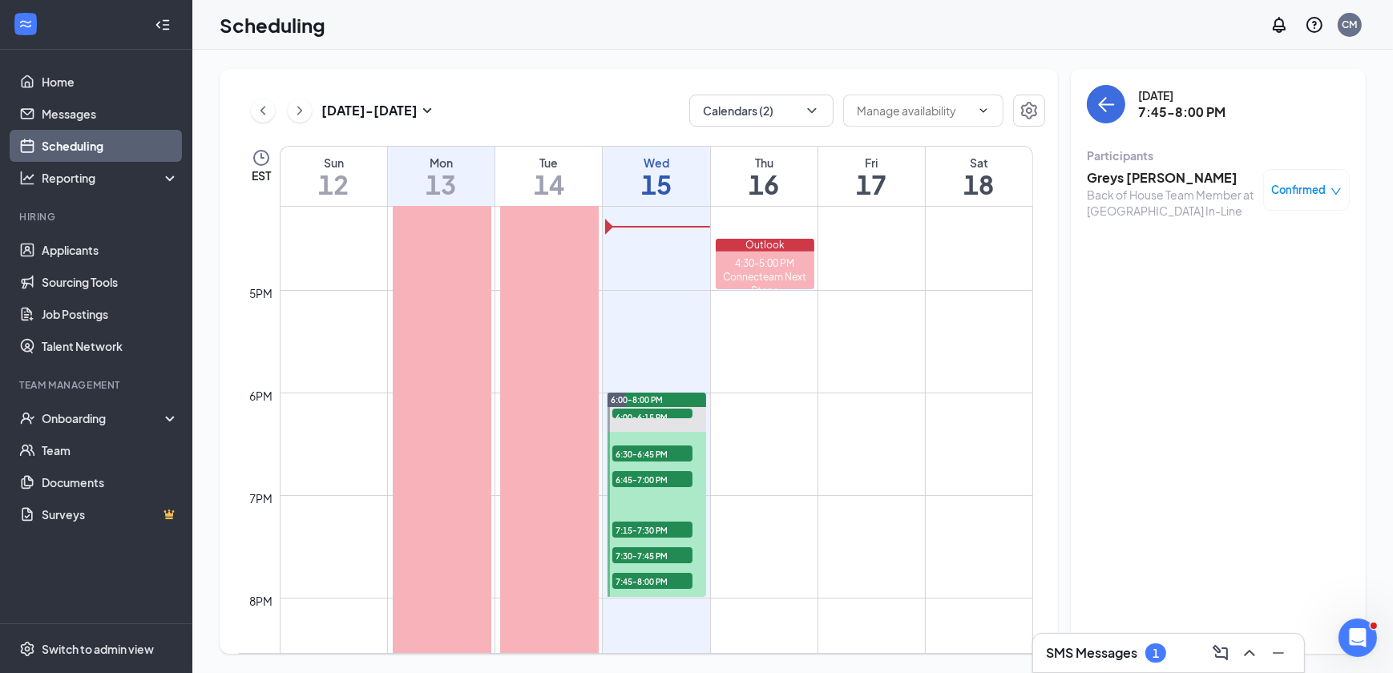
click at [828, 390] on td at bounding box center [657, 380] width 754 height 26
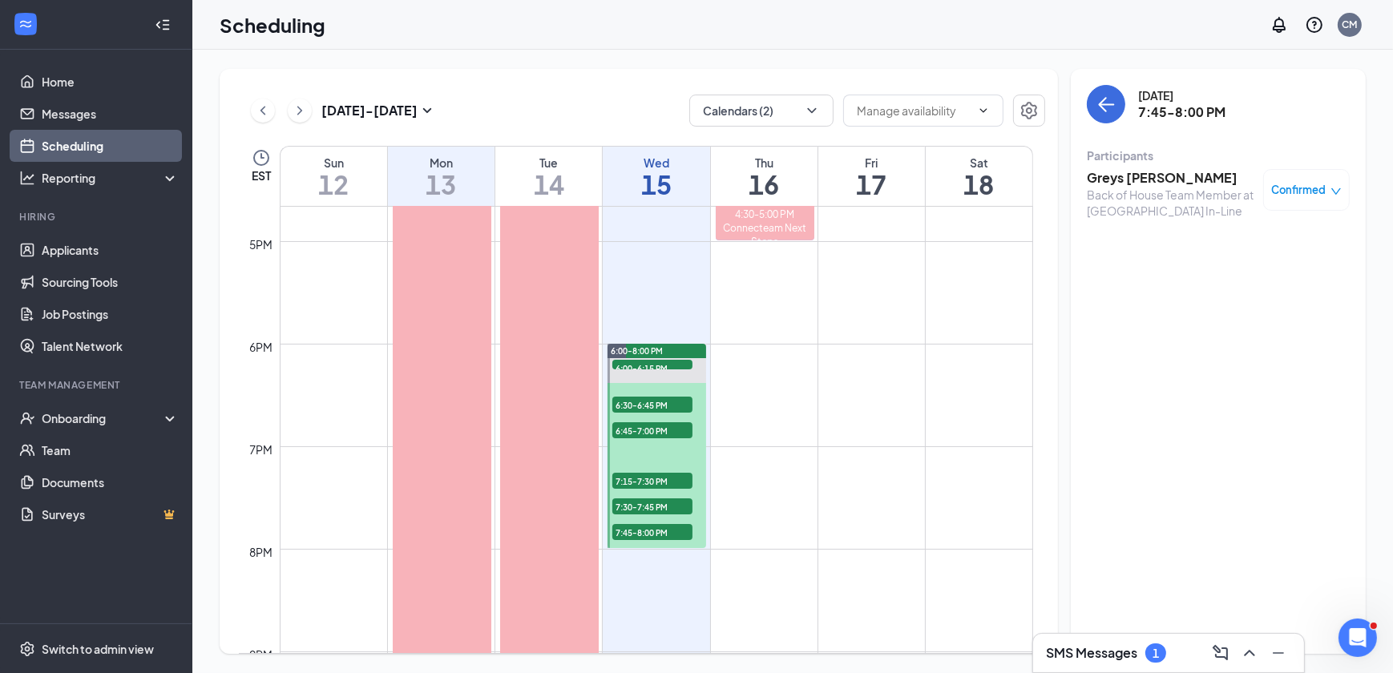
scroll to position [1734, 0]
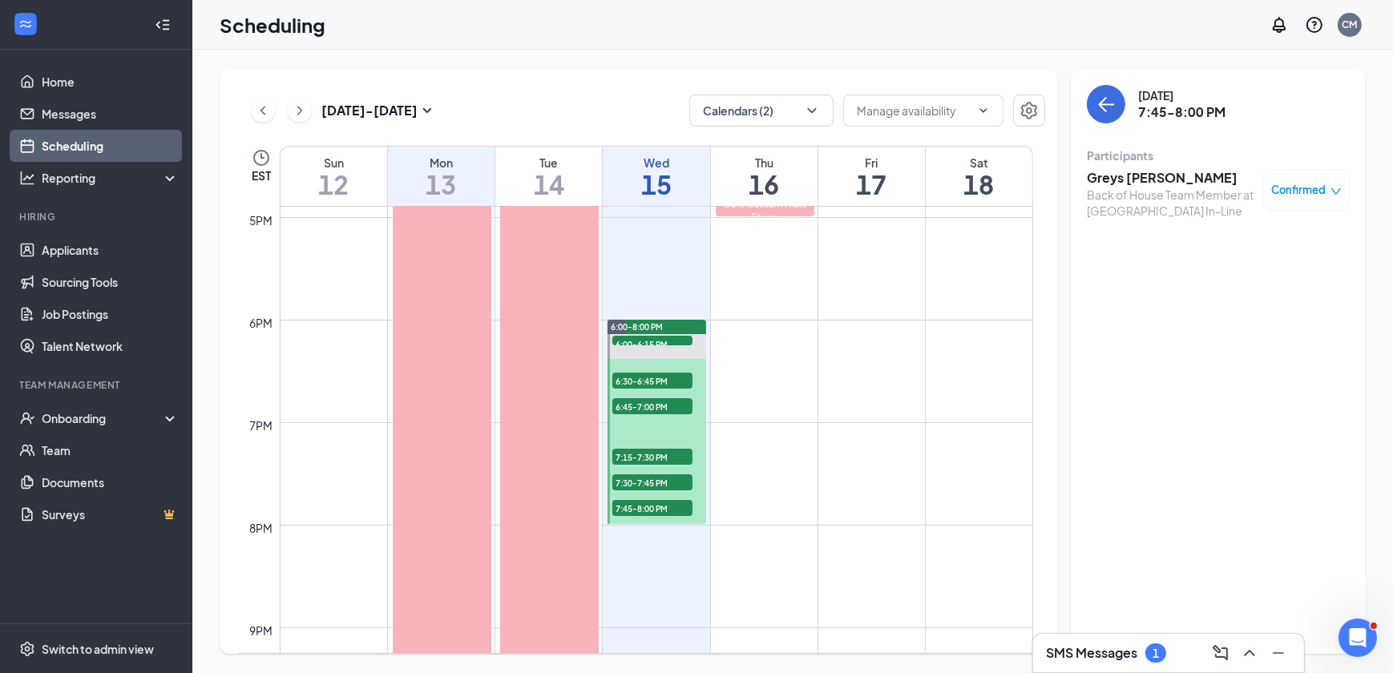
click at [898, 475] on td at bounding box center [657, 487] width 754 height 26
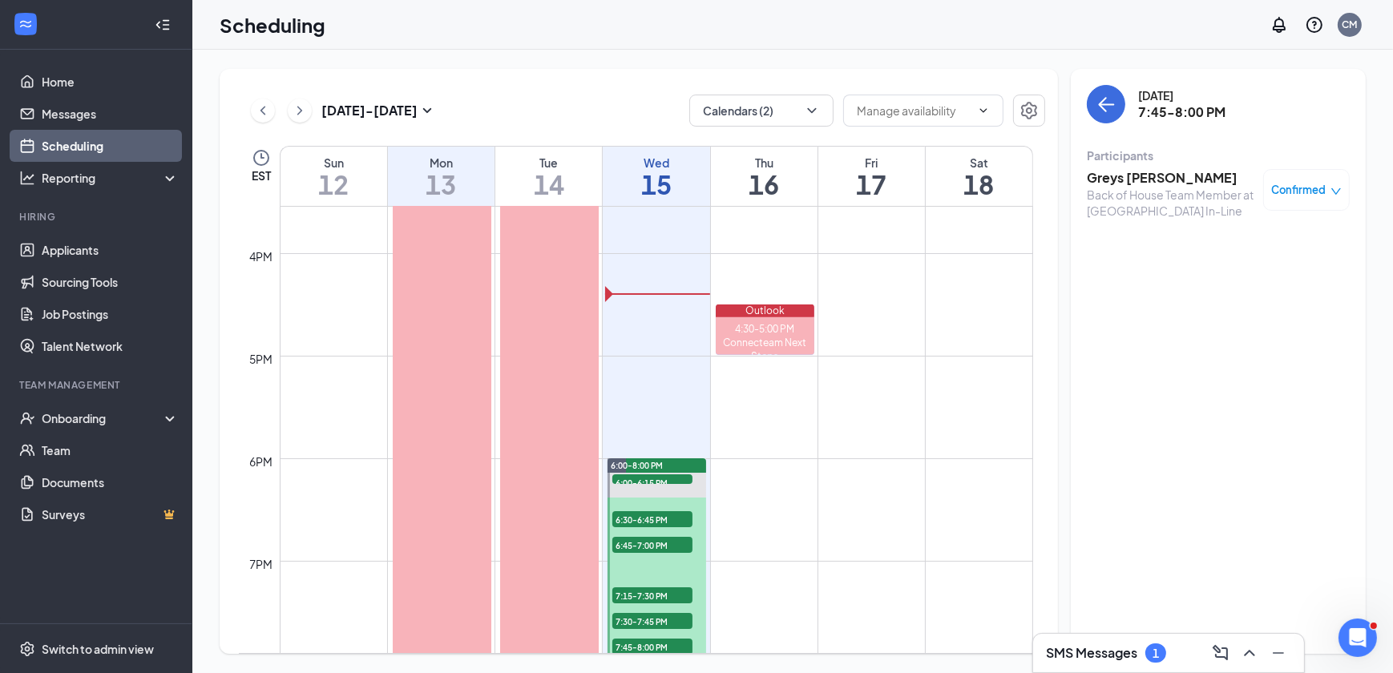
scroll to position [1578, 0]
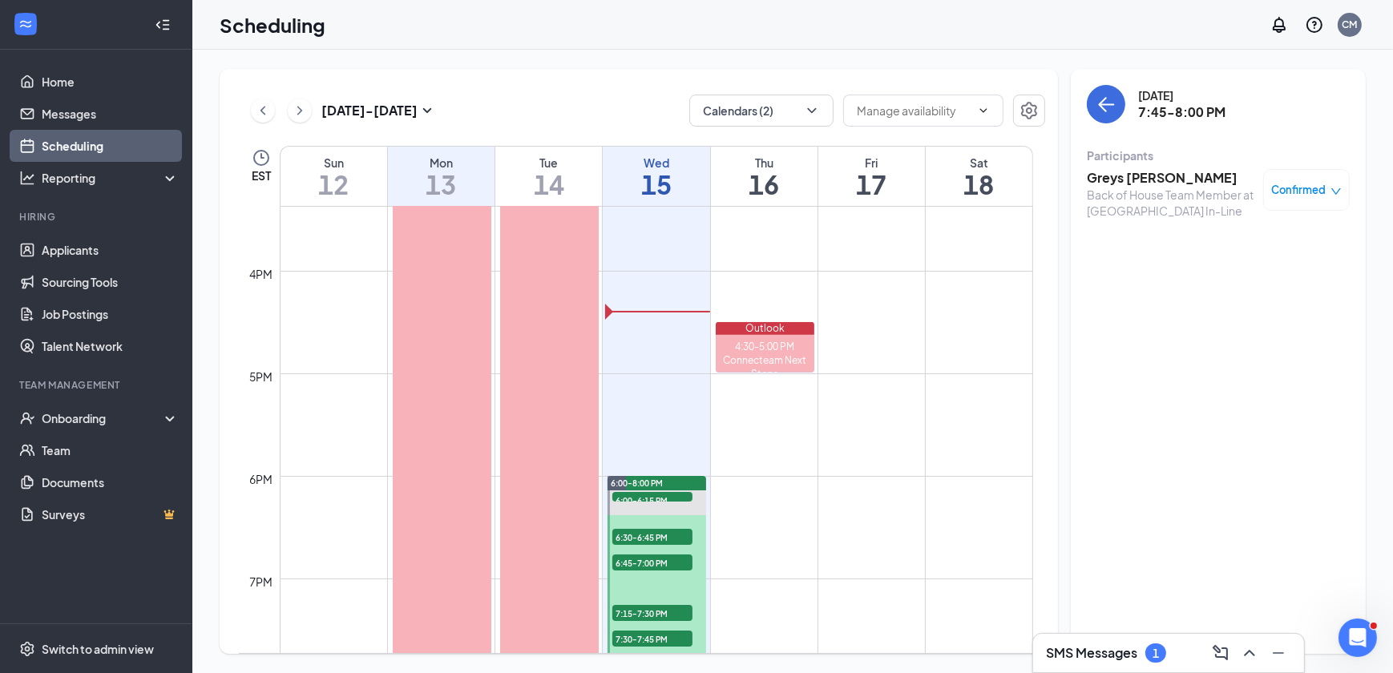
click at [898, 476] on td at bounding box center [657, 489] width 754 height 26
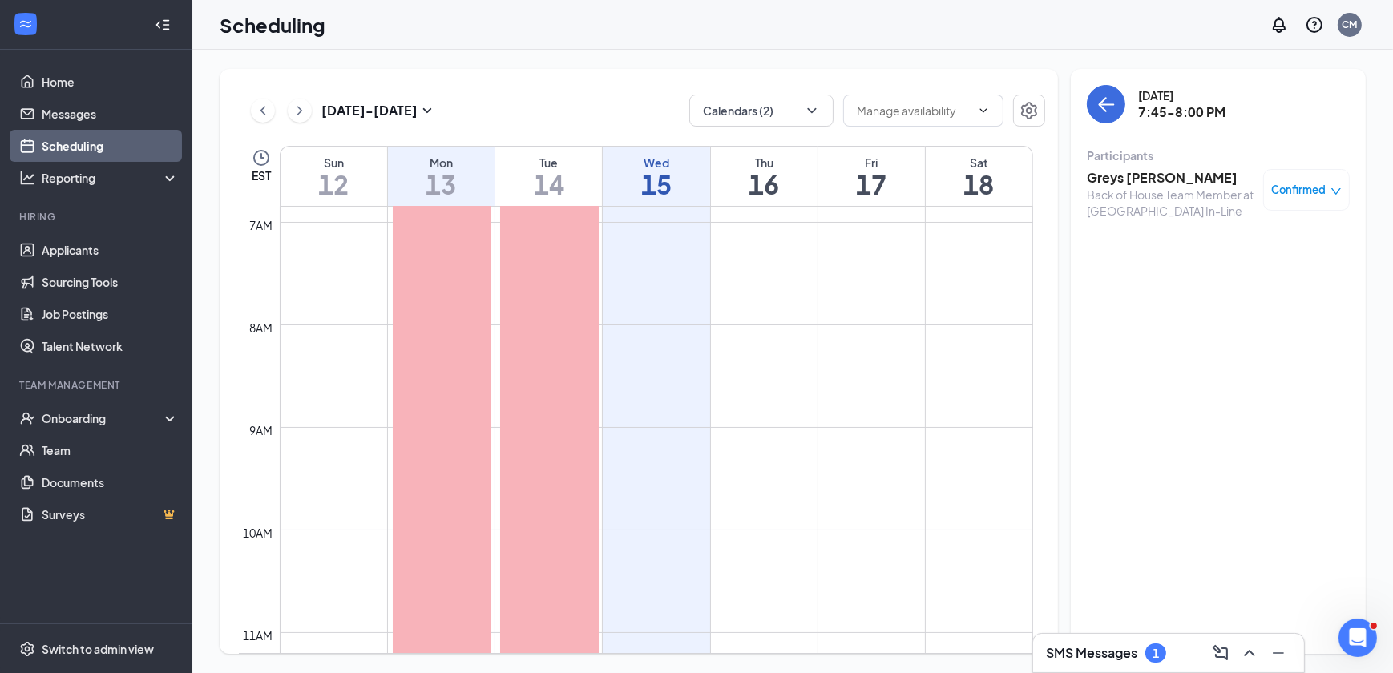
scroll to position [265, 0]
click at [266, 111] on icon "ChevronLeft" at bounding box center [263, 110] width 16 height 19
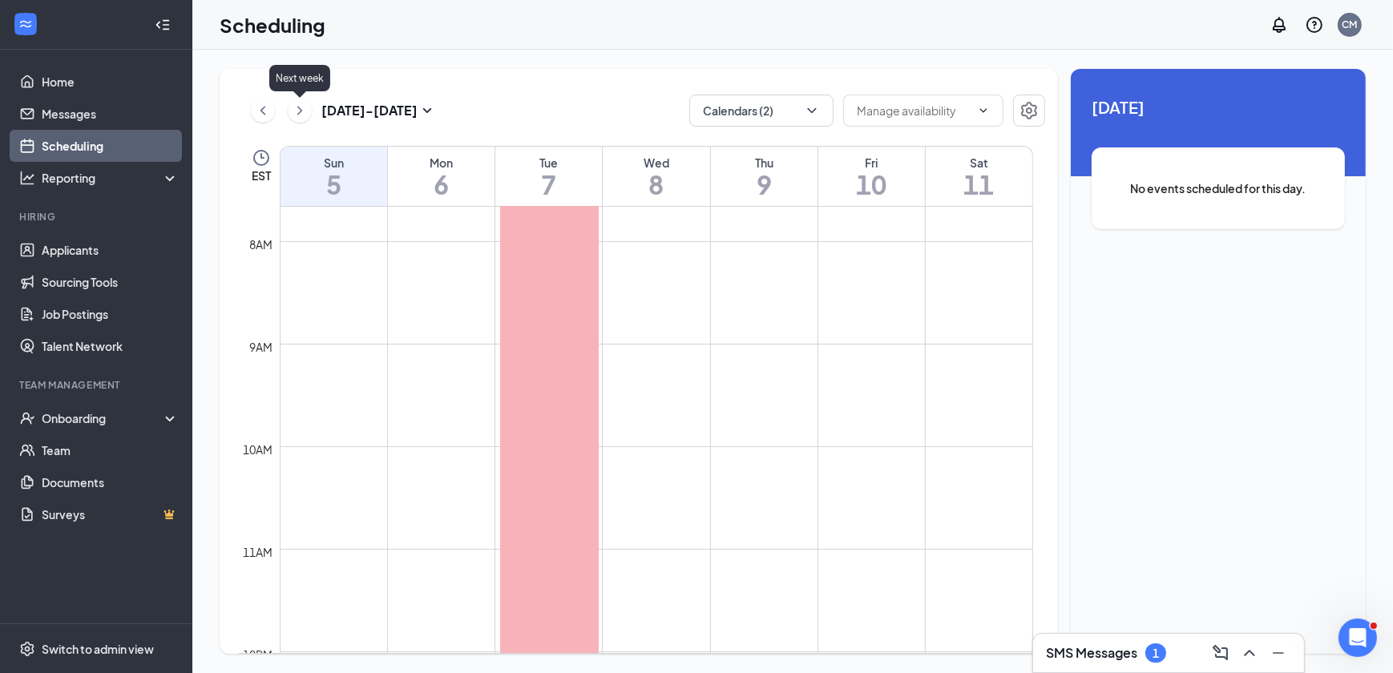
click at [290, 111] on button at bounding box center [300, 111] width 24 height 24
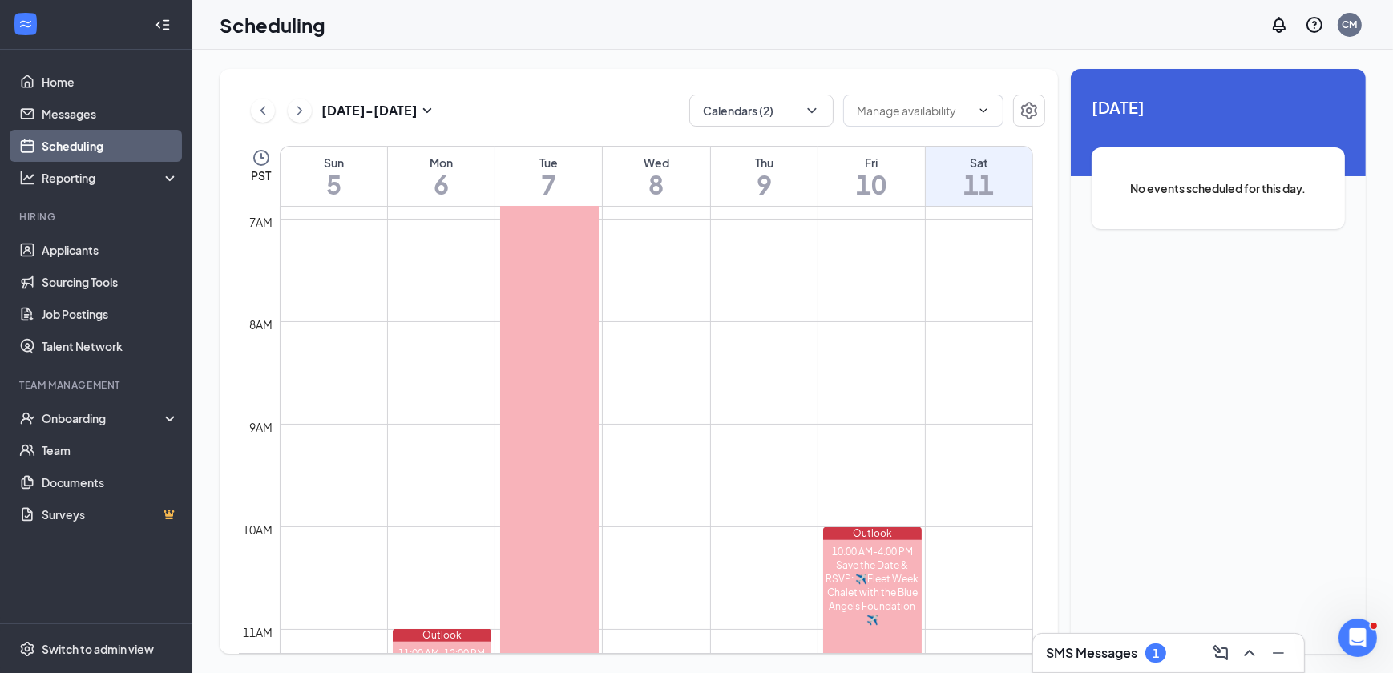
scroll to position [641, 0]
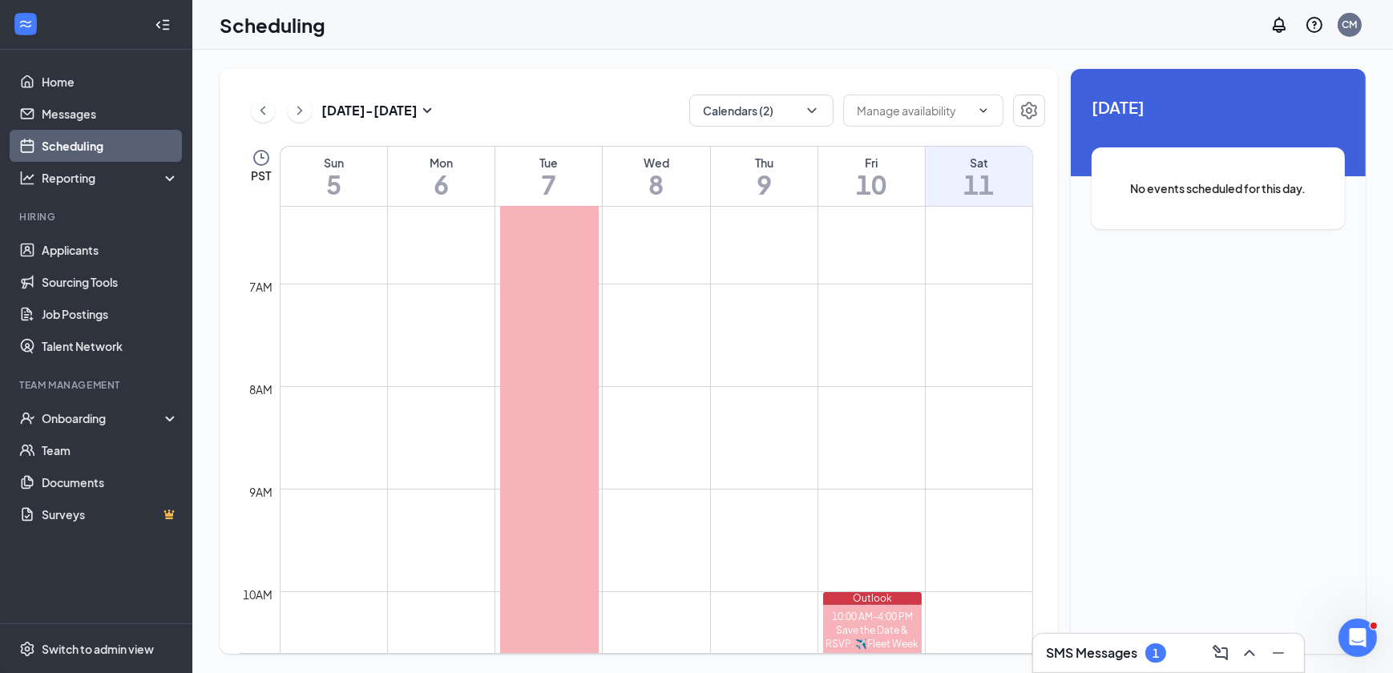
click at [51, 144] on link "Scheduling" at bounding box center [110, 146] width 137 height 32
click at [305, 111] on icon "ChevronRight" at bounding box center [300, 110] width 16 height 19
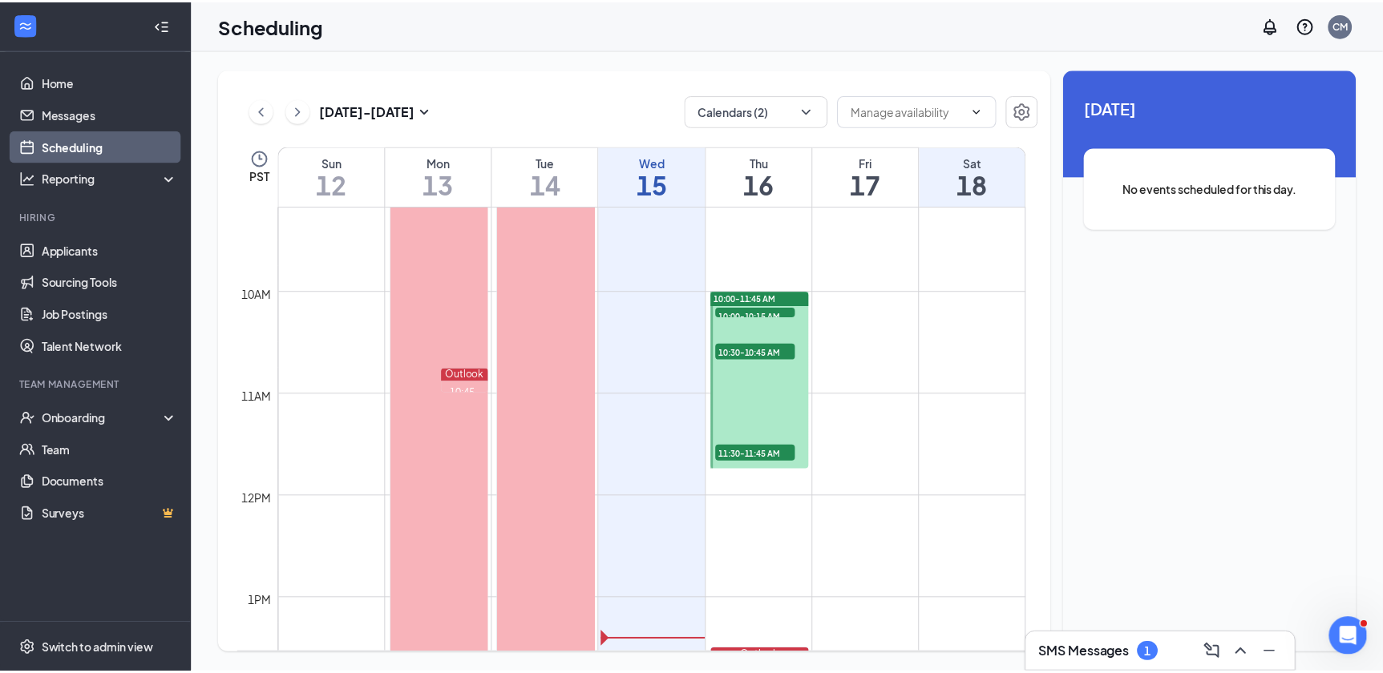
scroll to position [994, 0]
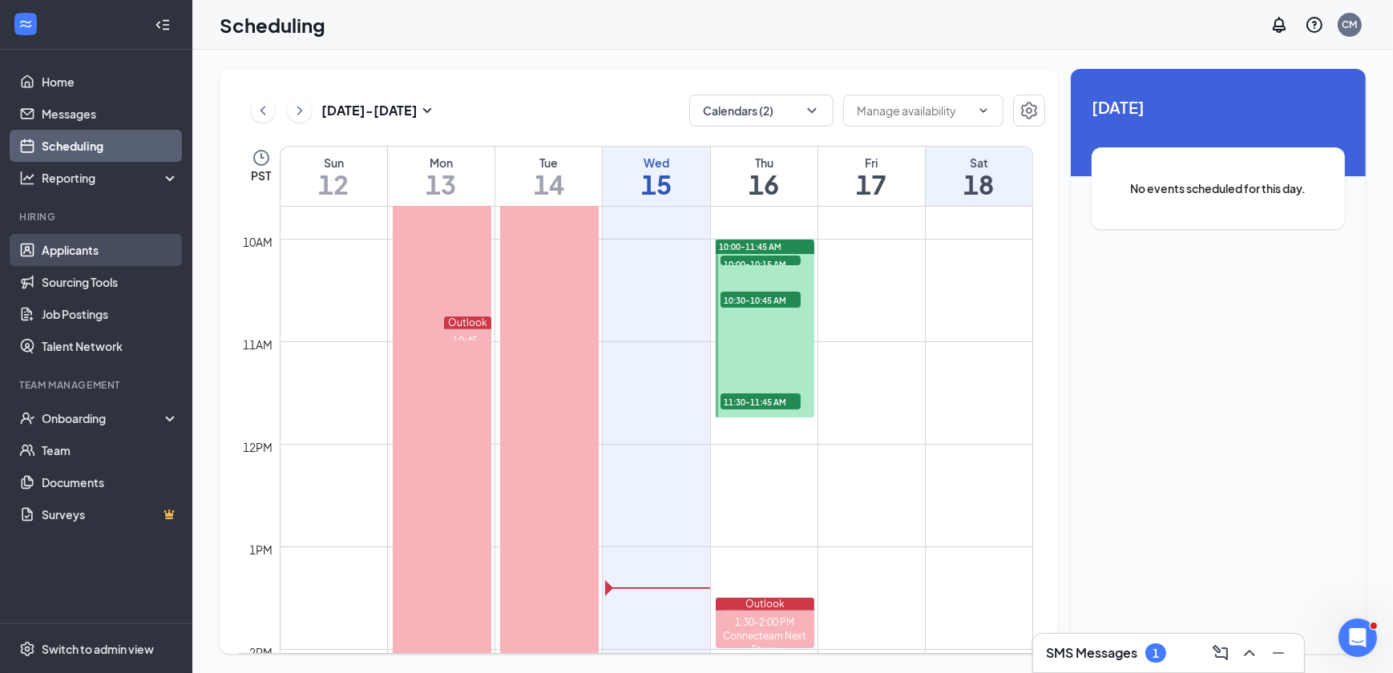
click at [68, 252] on link "Applicants" at bounding box center [110, 250] width 137 height 32
